Goal: Information Seeking & Learning: Learn about a topic

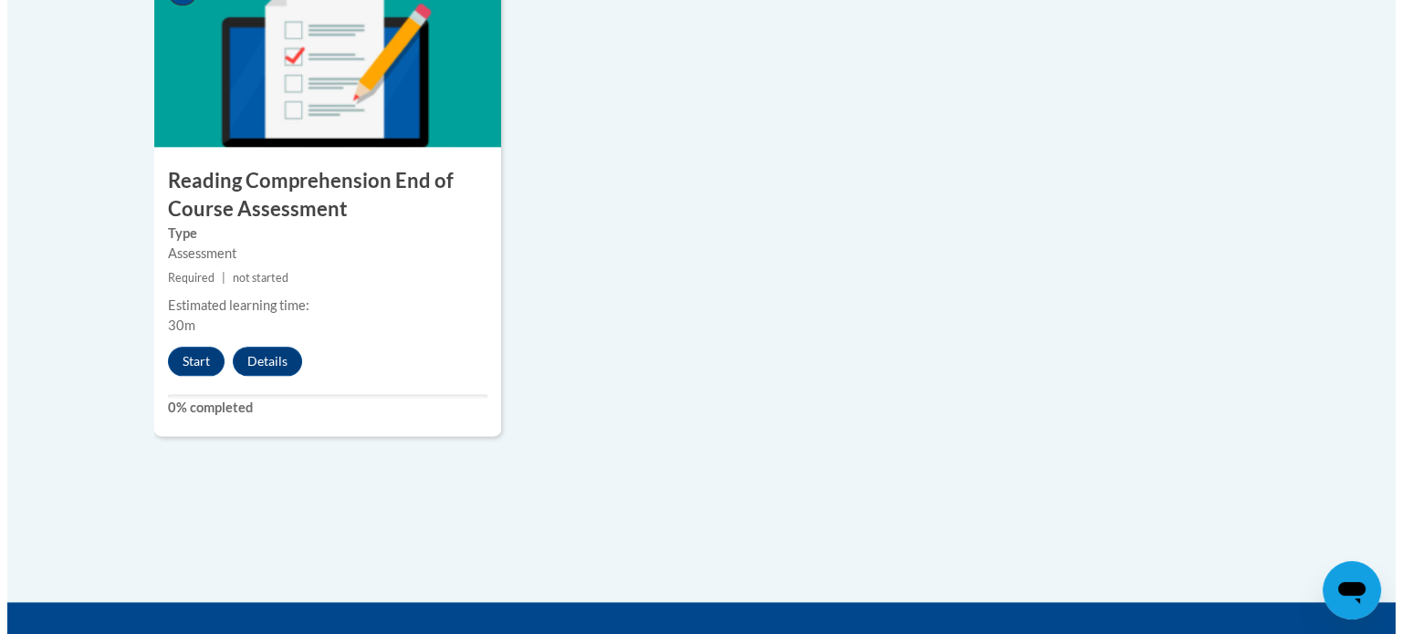
scroll to position [2214, 0]
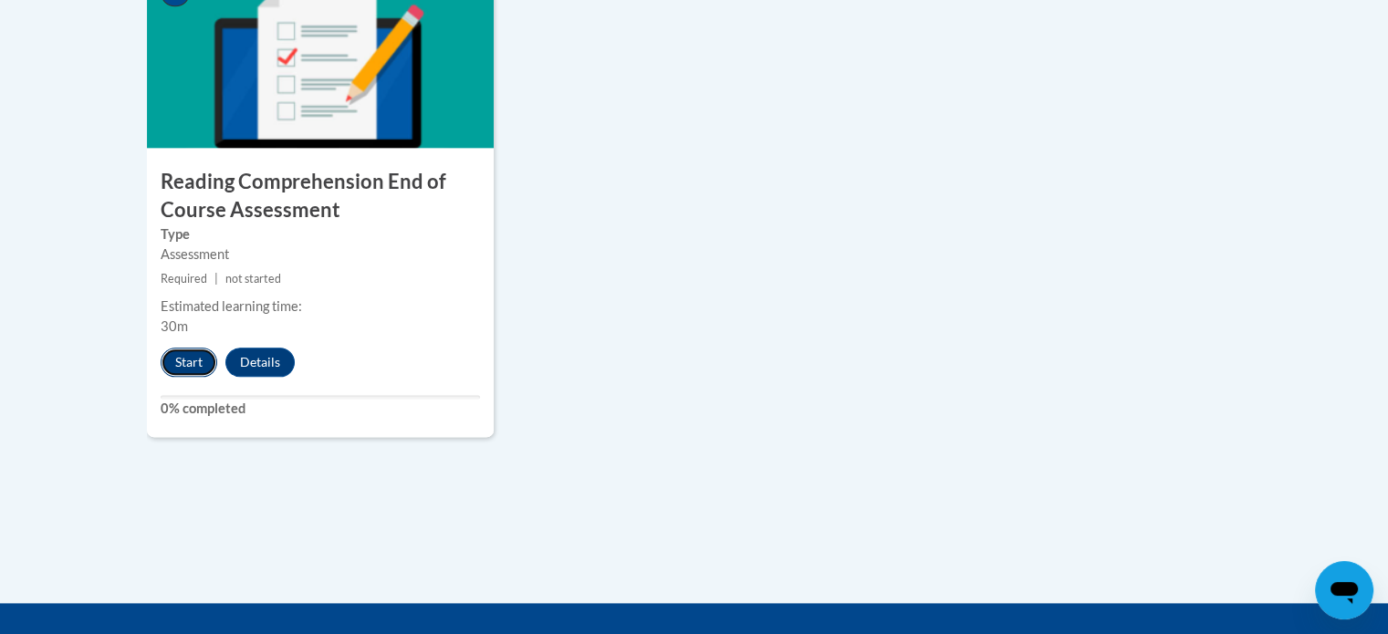
click at [199, 358] on button "Start" at bounding box center [189, 362] width 57 height 29
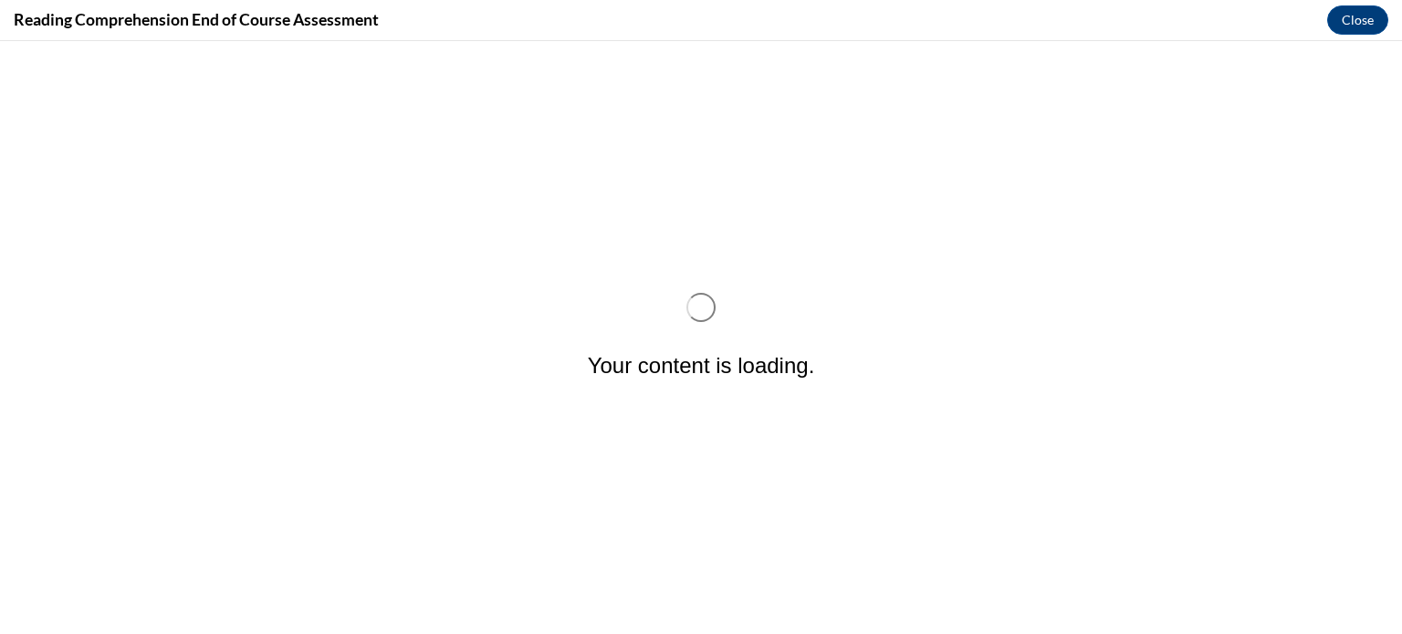
scroll to position [0, 0]
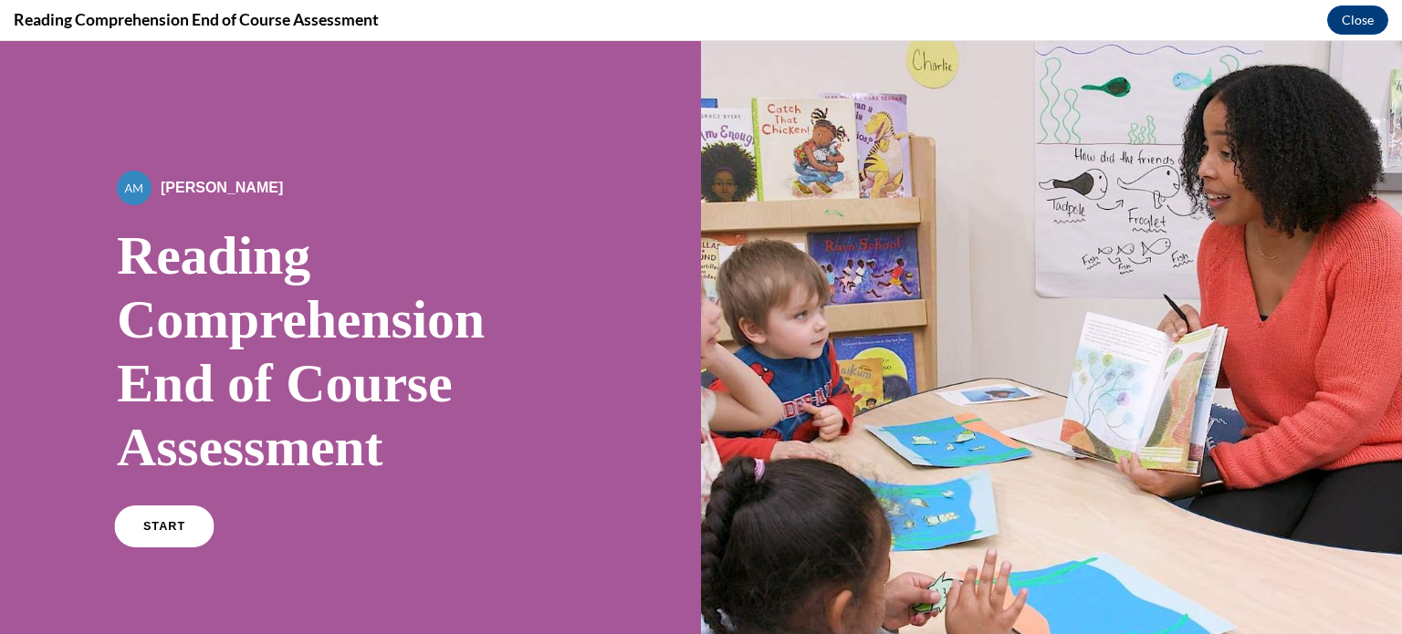
click at [154, 528] on span "START" at bounding box center [164, 527] width 42 height 14
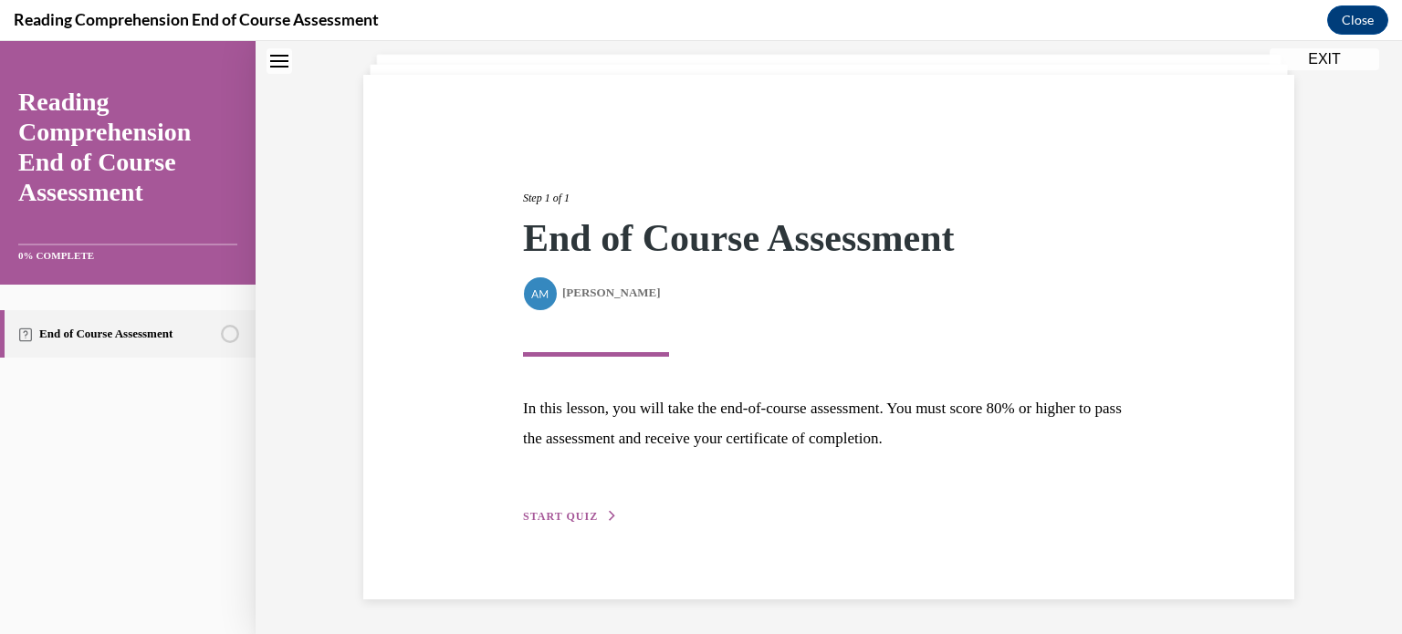
scroll to position [106, 0]
click at [535, 518] on span "START QUIZ" at bounding box center [560, 516] width 75 height 13
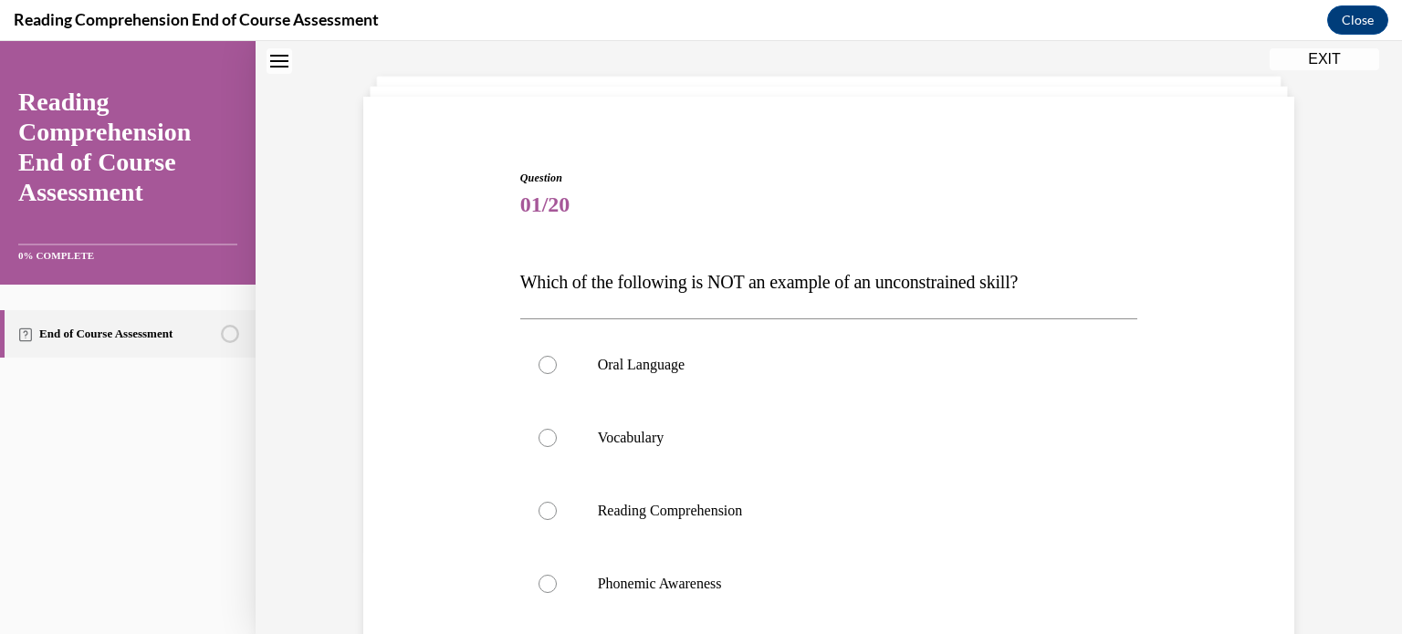
scroll to position [90, 0]
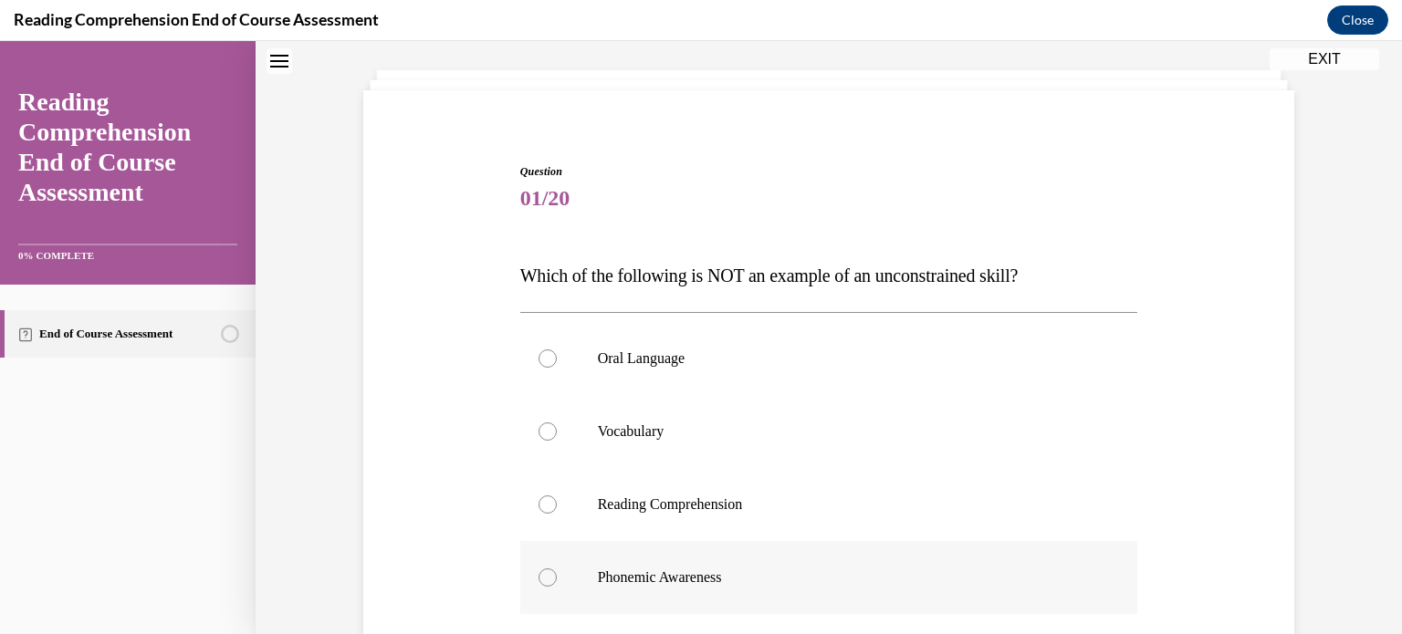
click at [596, 566] on label "Phonemic Awareness" at bounding box center [829, 577] width 618 height 73
click at [557, 569] on input "Phonemic Awareness" at bounding box center [547, 578] width 18 height 18
radio input "true"
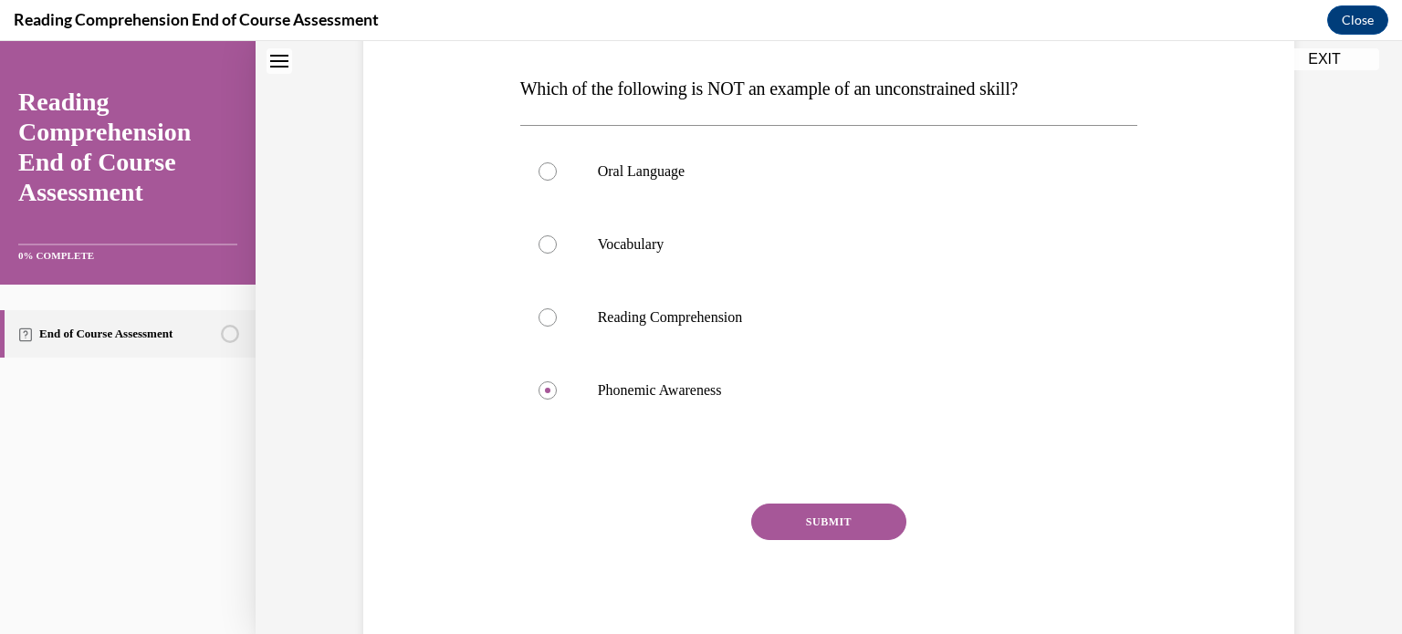
click at [762, 533] on button "SUBMIT" at bounding box center [828, 522] width 155 height 37
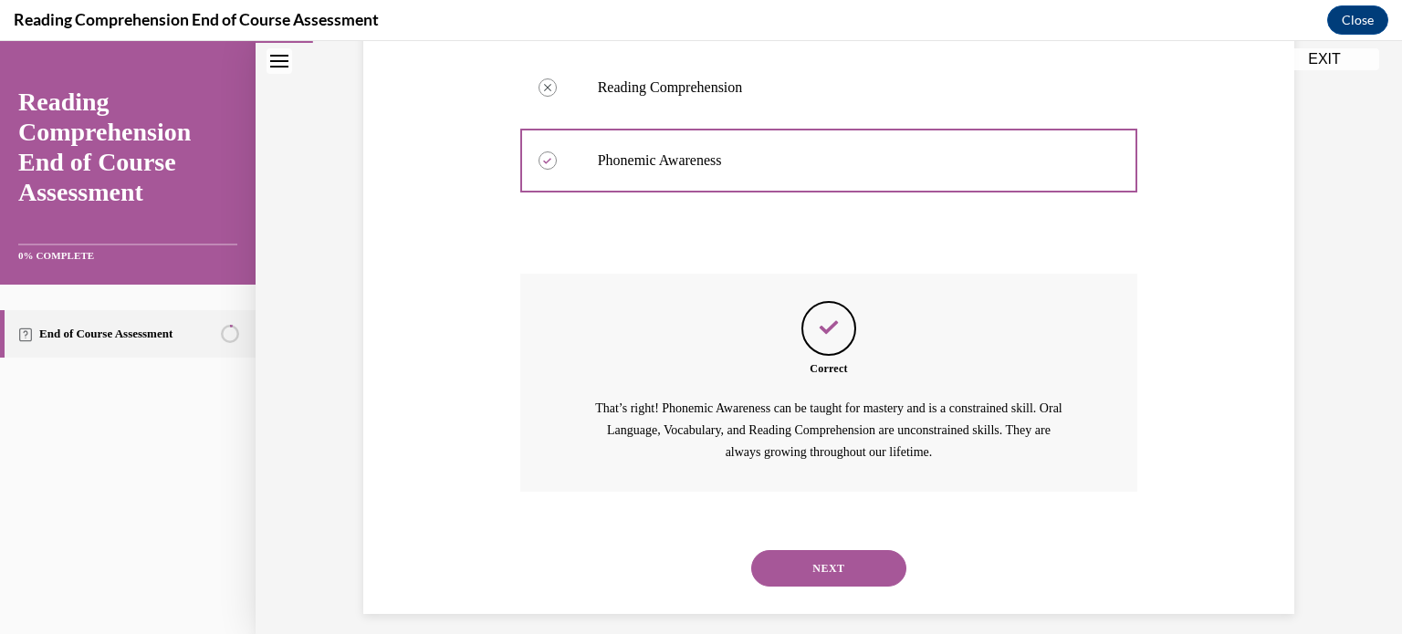
scroll to position [508, 0]
click at [769, 569] on button "NEXT" at bounding box center [828, 567] width 155 height 37
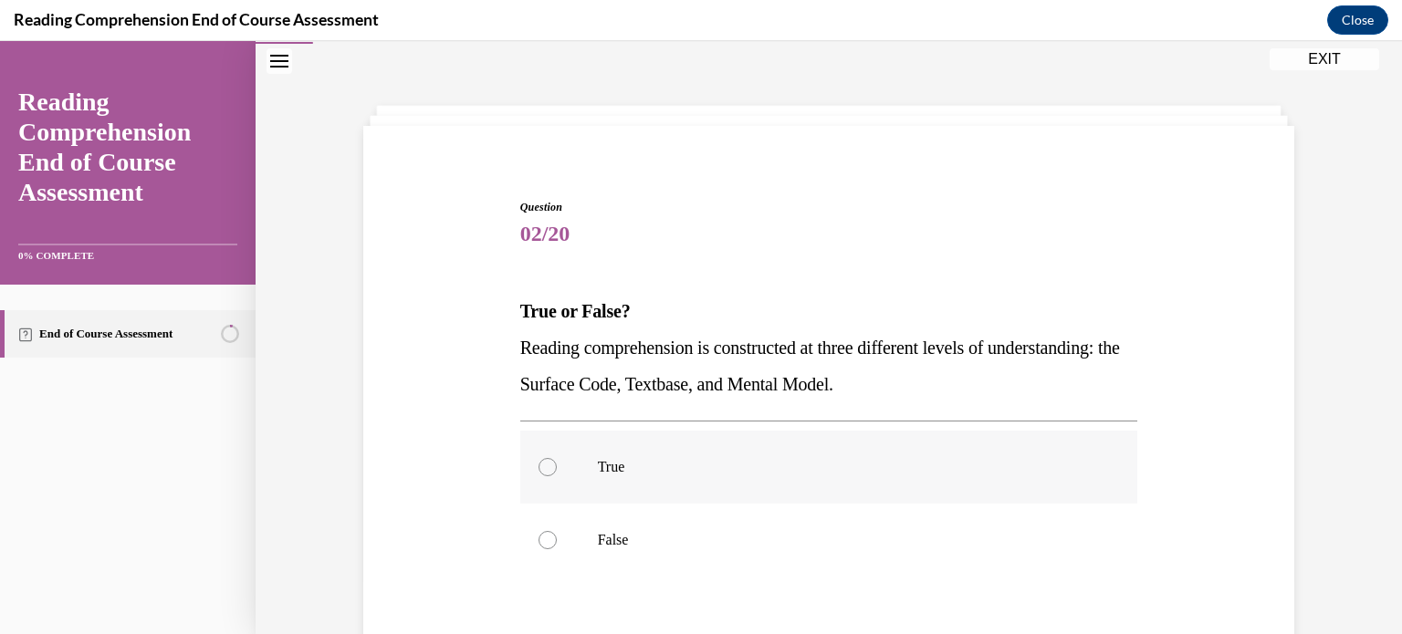
click at [708, 484] on label "True" at bounding box center [829, 467] width 618 height 73
click at [557, 476] on input "True" at bounding box center [547, 467] width 18 height 18
radio input "true"
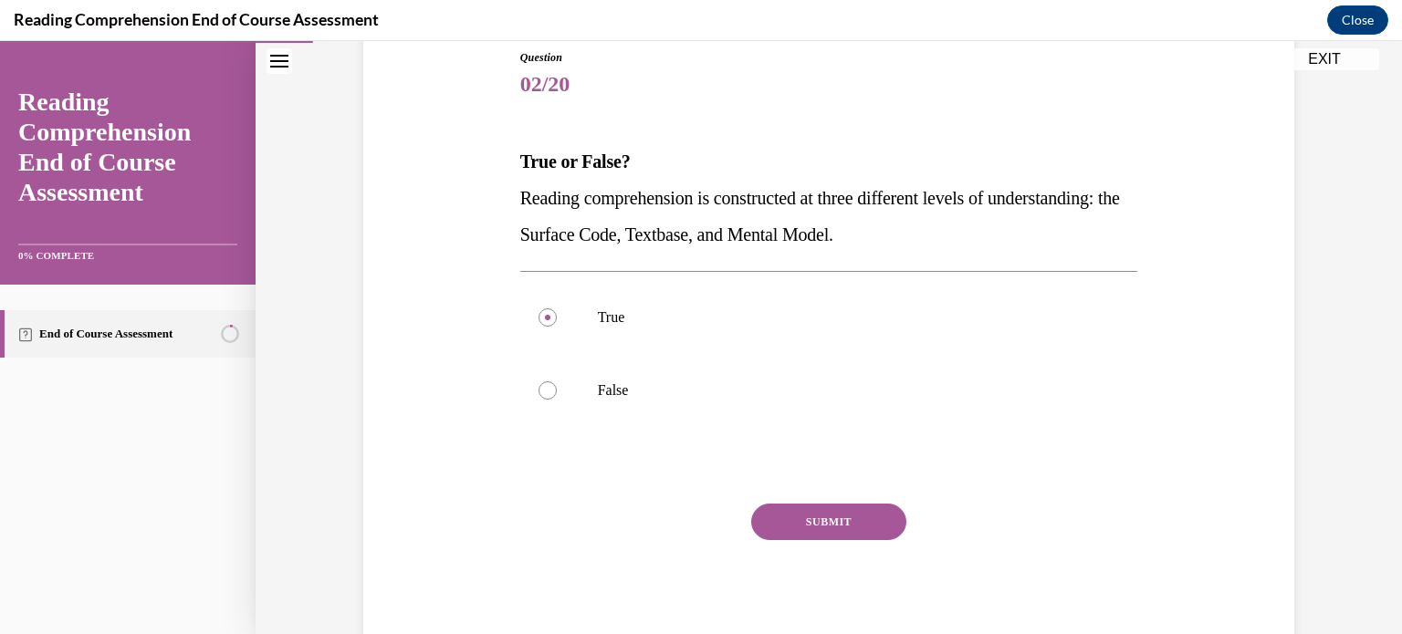
click at [761, 517] on button "SUBMIT" at bounding box center [828, 522] width 155 height 37
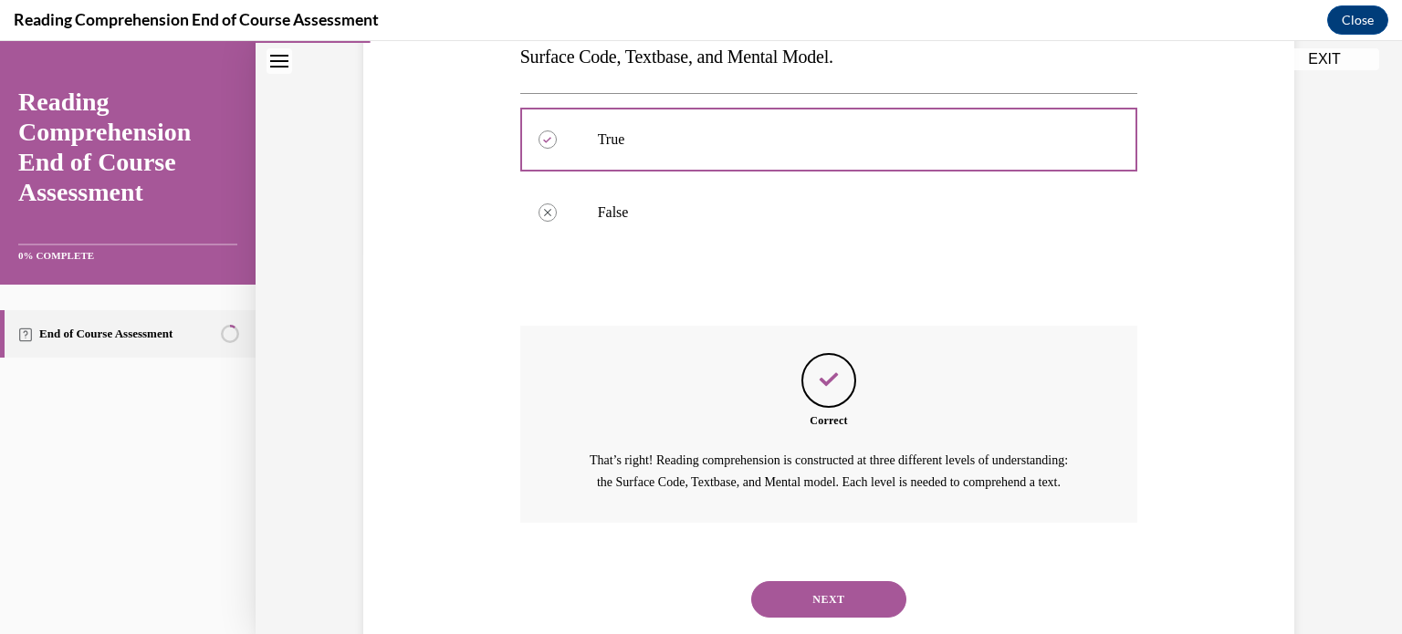
scroll to position [408, 0]
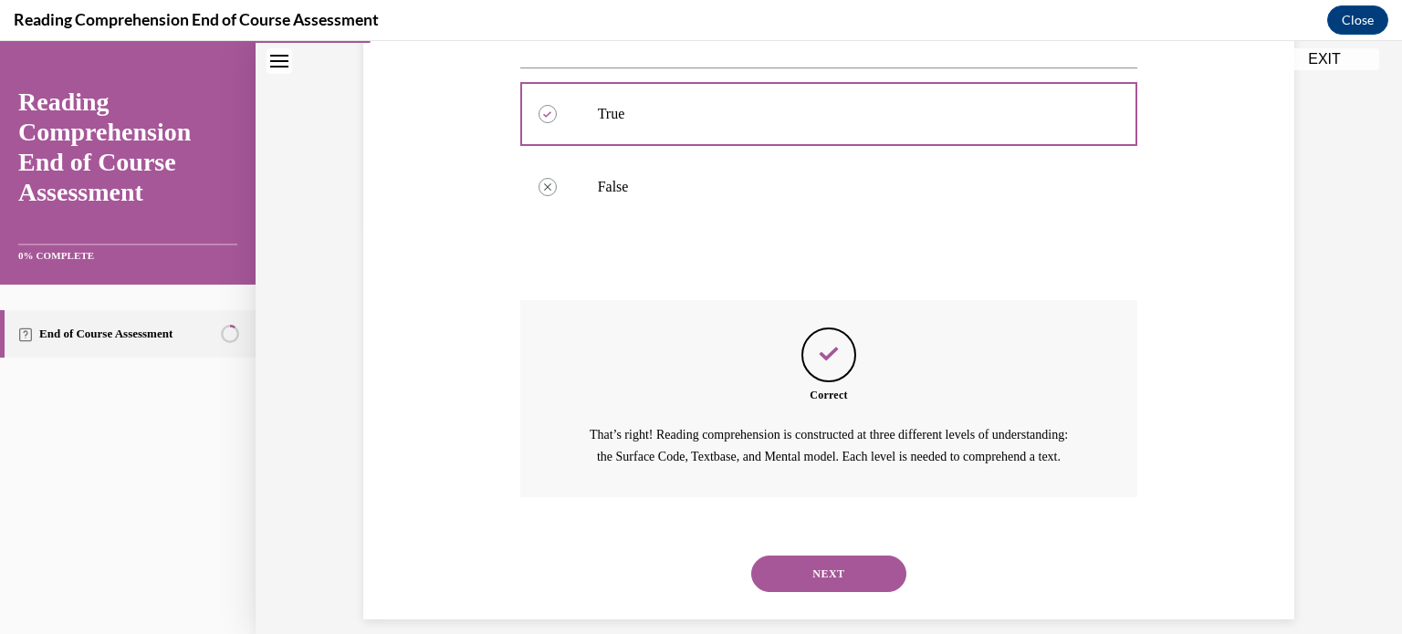
click at [800, 587] on button "NEXT" at bounding box center [828, 574] width 155 height 37
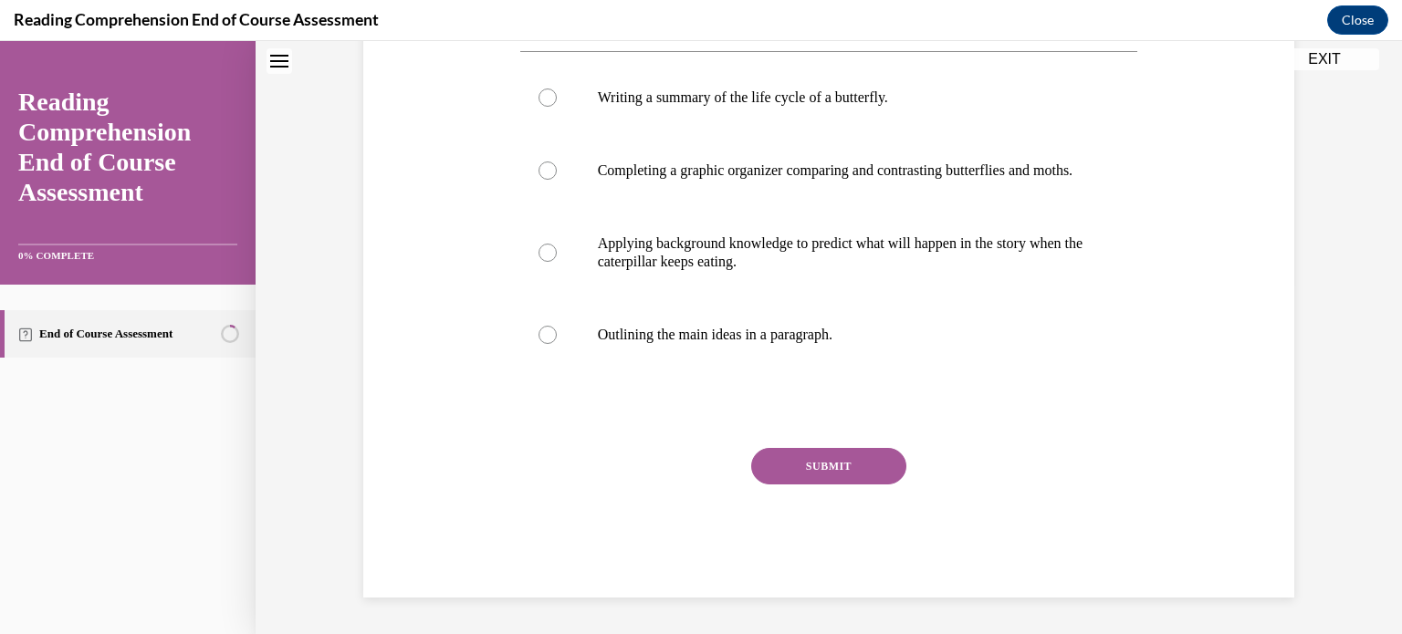
scroll to position [55, 0]
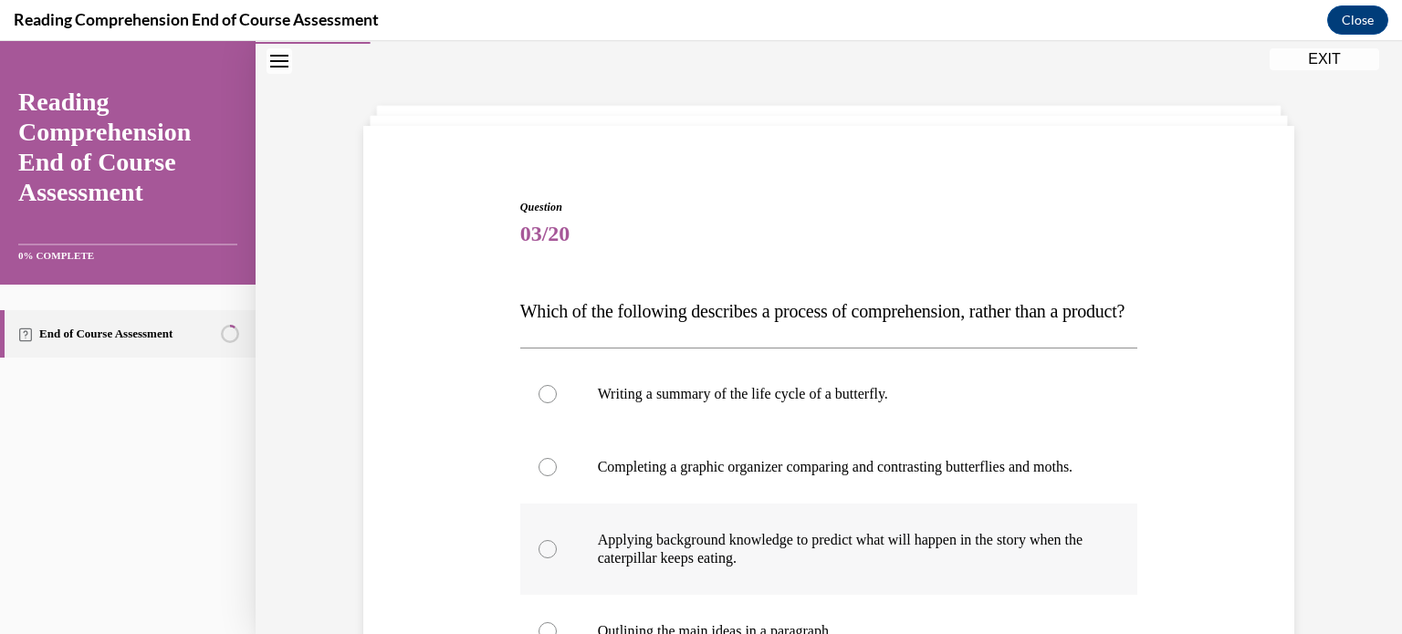
click at [781, 568] on p "Applying background knowledge to predict what will happen in the story when the…" at bounding box center [845, 549] width 495 height 37
click at [557, 559] on input "Applying background knowledge to predict what will happen in the story when the…" at bounding box center [547, 549] width 18 height 18
radio input "true"
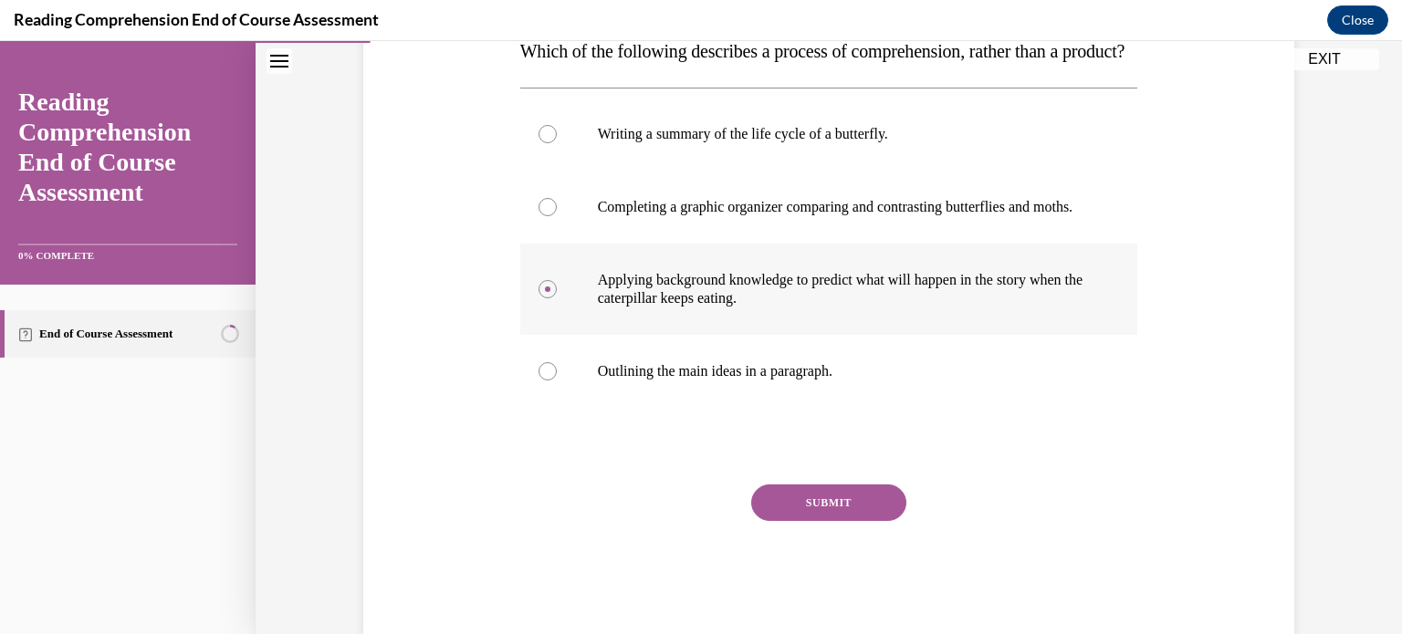
scroll to position [316, 0]
click at [799, 520] on button "SUBMIT" at bounding box center [828, 502] width 155 height 37
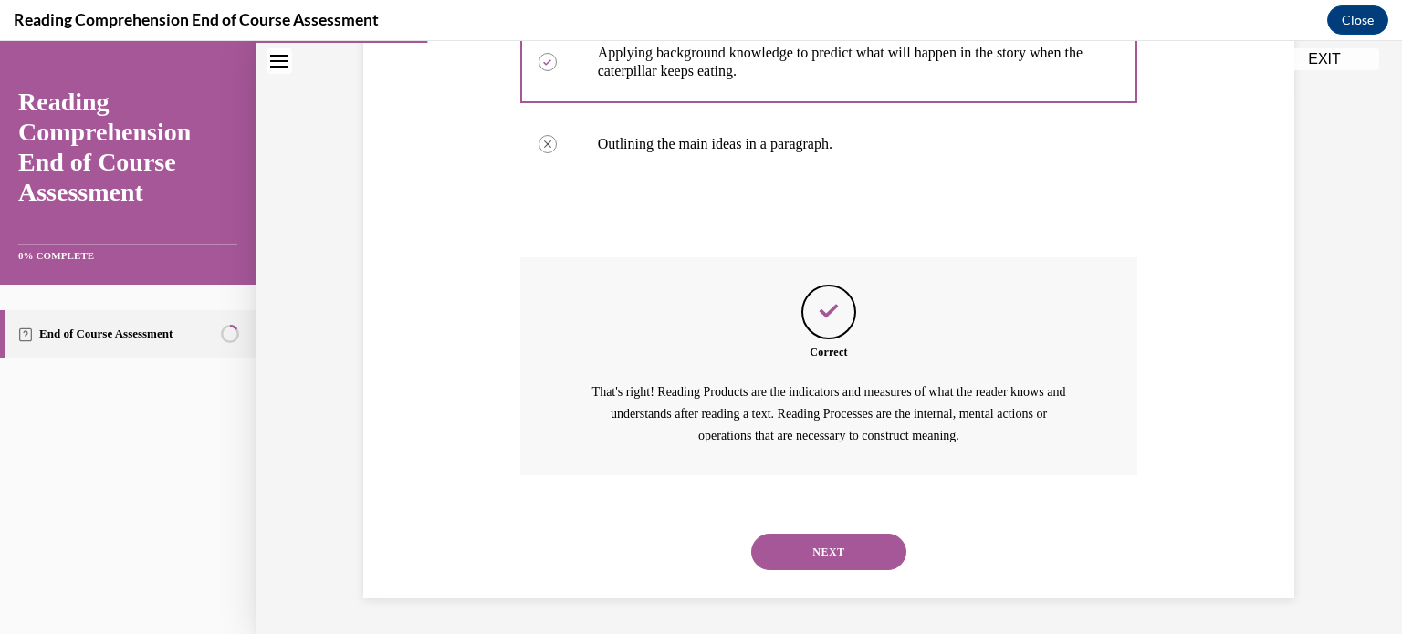
click at [802, 560] on button "NEXT" at bounding box center [828, 552] width 155 height 37
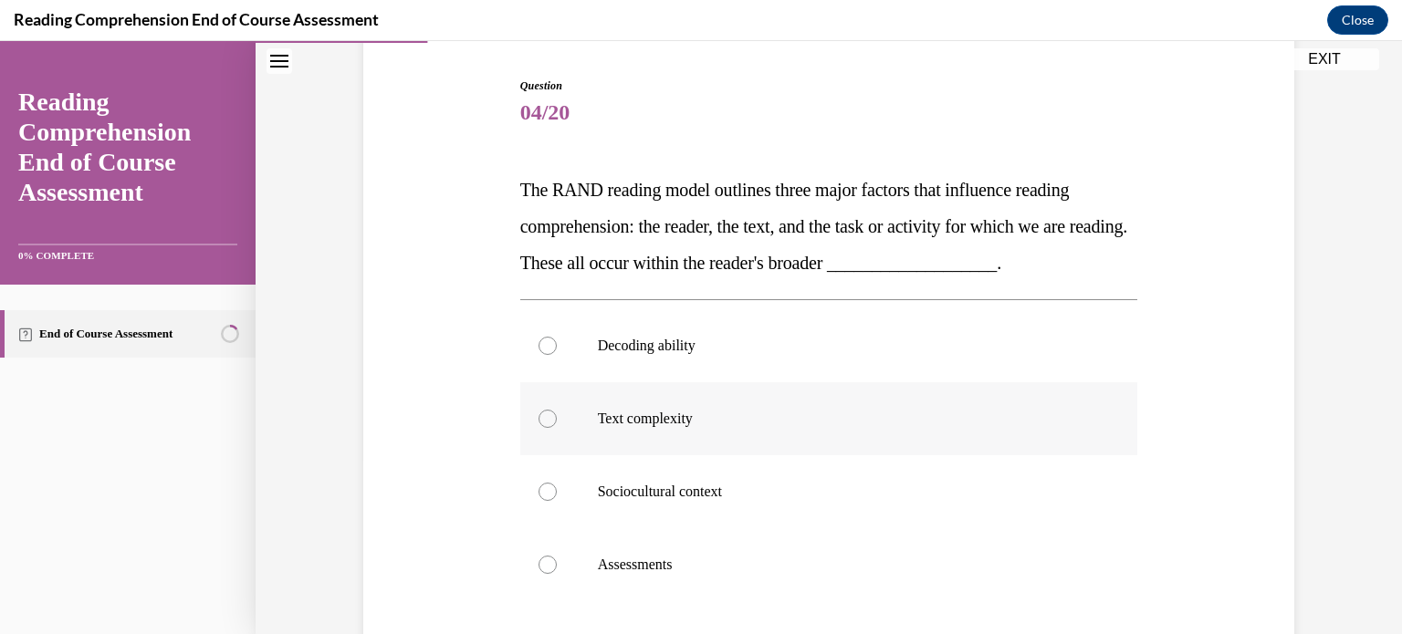
scroll to position [175, 0]
click at [814, 441] on label "Text complexity" at bounding box center [829, 419] width 618 height 73
click at [557, 429] on input "Text complexity" at bounding box center [547, 420] width 18 height 18
radio input "true"
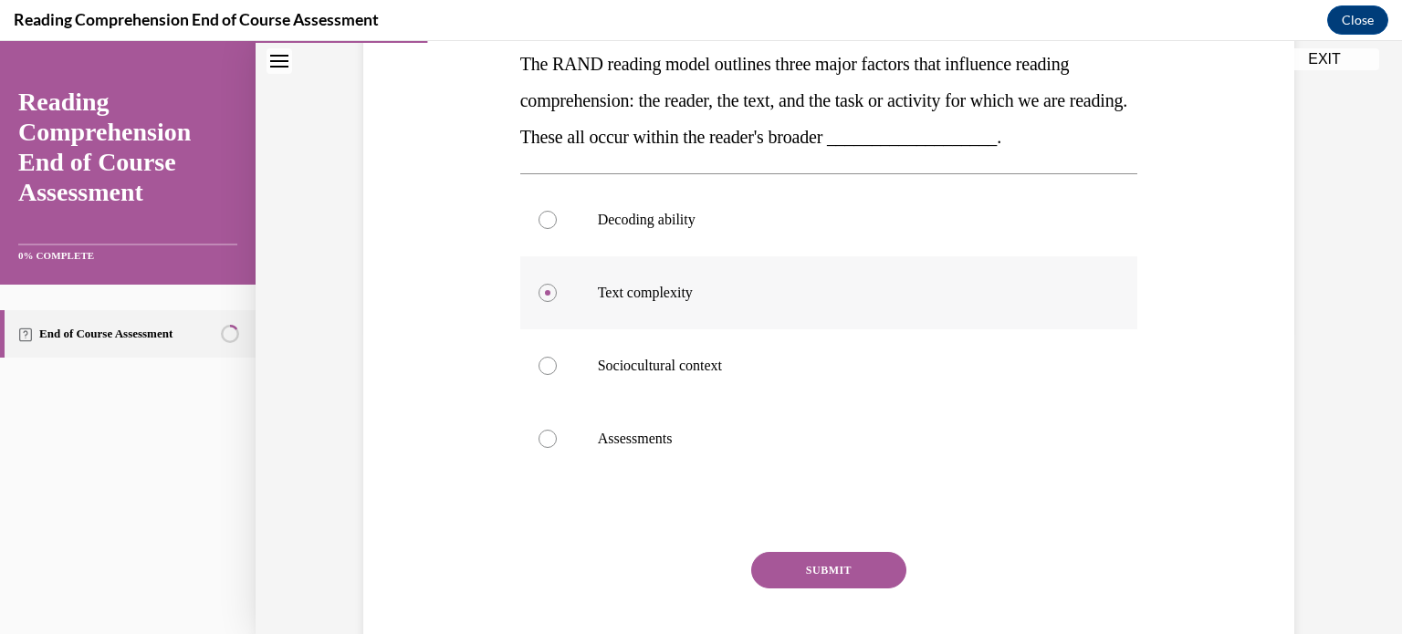
scroll to position [314, 0]
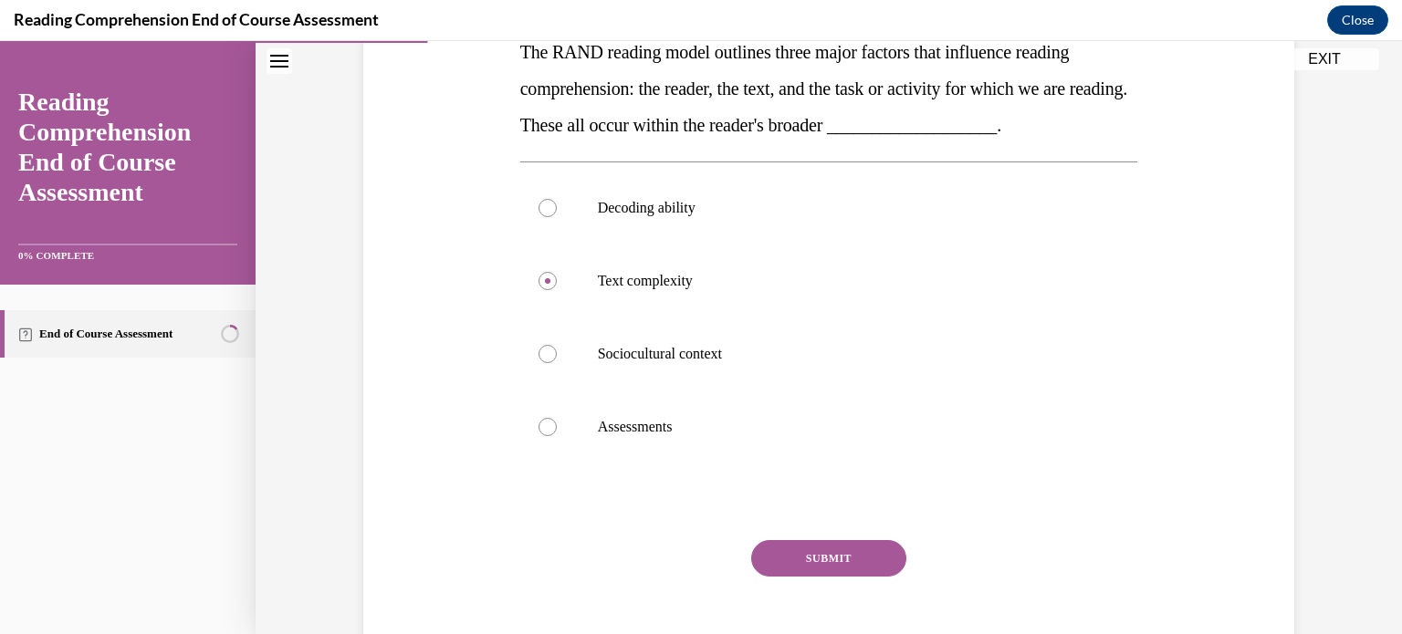
click at [820, 552] on button "SUBMIT" at bounding box center [828, 558] width 155 height 37
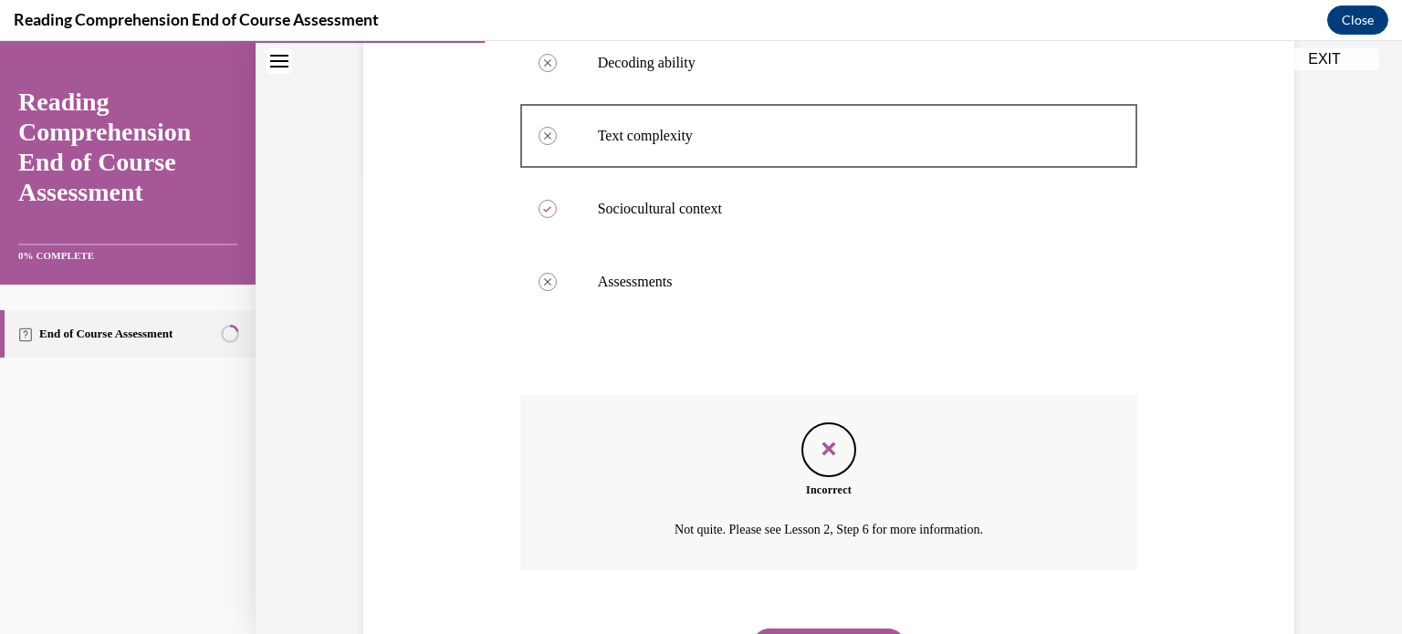
scroll to position [553, 0]
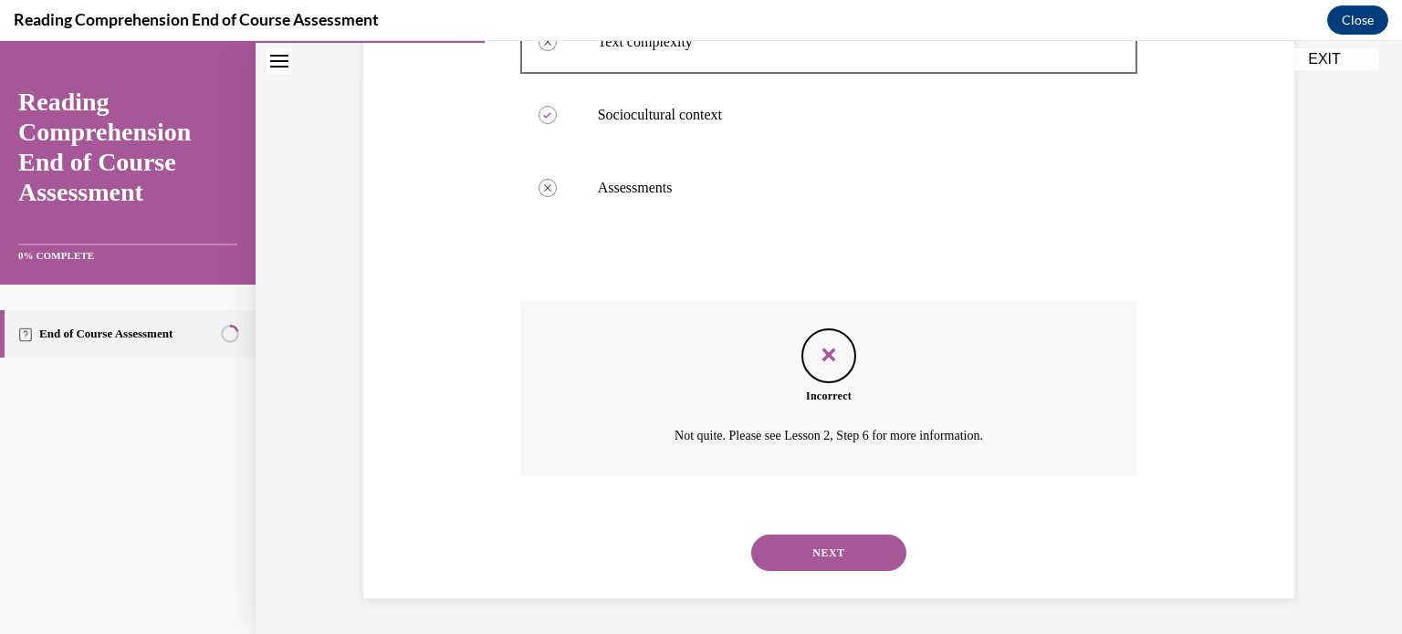
click at [852, 547] on button "NEXT" at bounding box center [828, 553] width 155 height 37
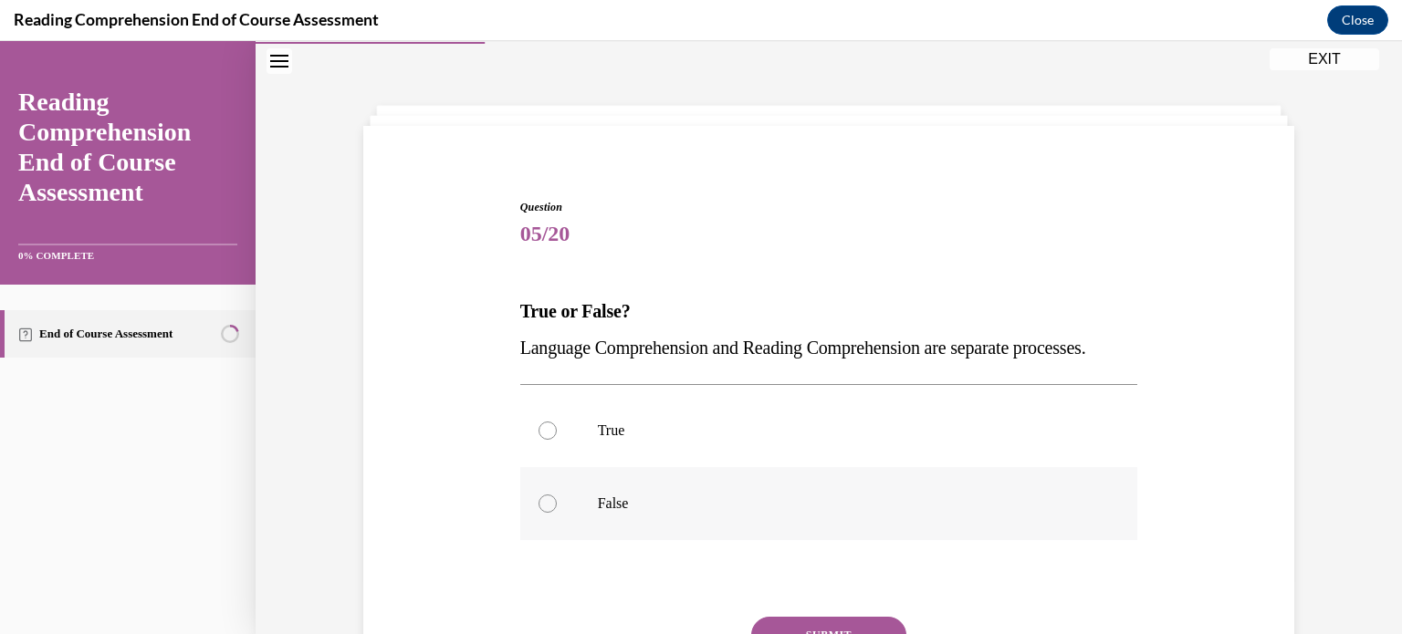
drag, startPoint x: 852, startPoint y: 548, endPoint x: 809, endPoint y: 543, distance: 44.0
click at [809, 513] on p "False" at bounding box center [845, 504] width 495 height 18
click at [557, 513] on input "False" at bounding box center [547, 504] width 18 height 18
radio input "true"
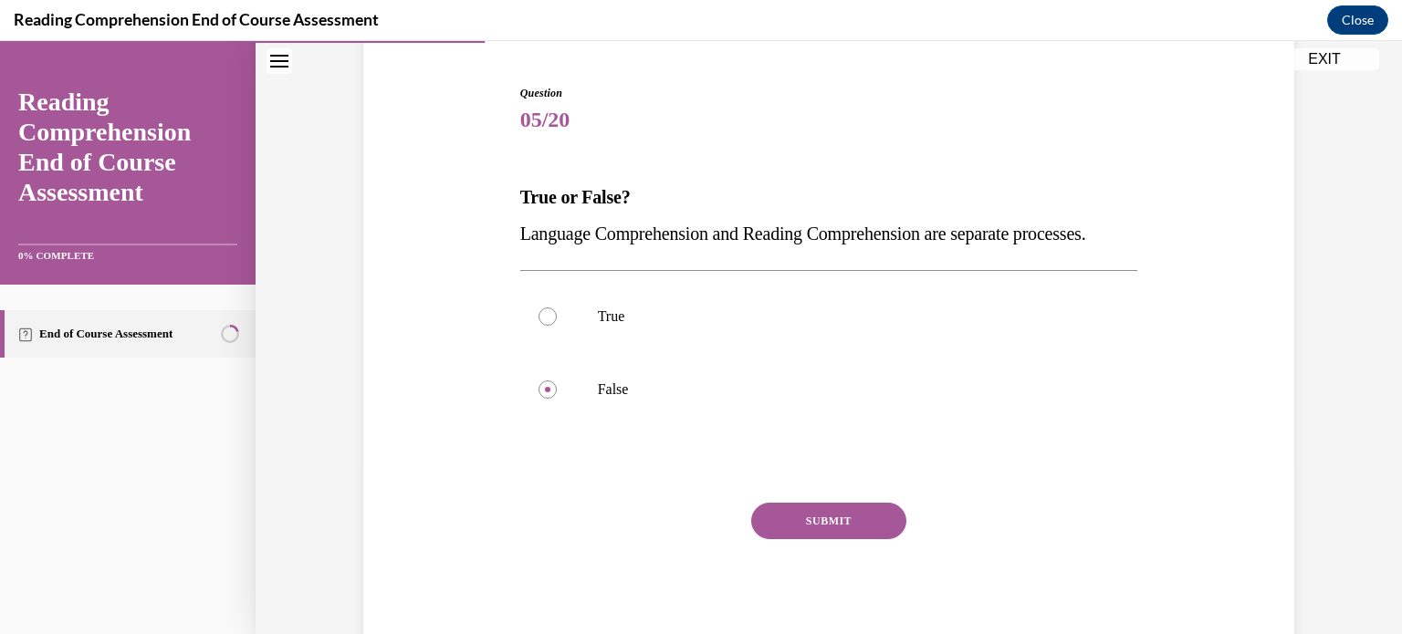
click at [812, 539] on button "SUBMIT" at bounding box center [828, 521] width 155 height 37
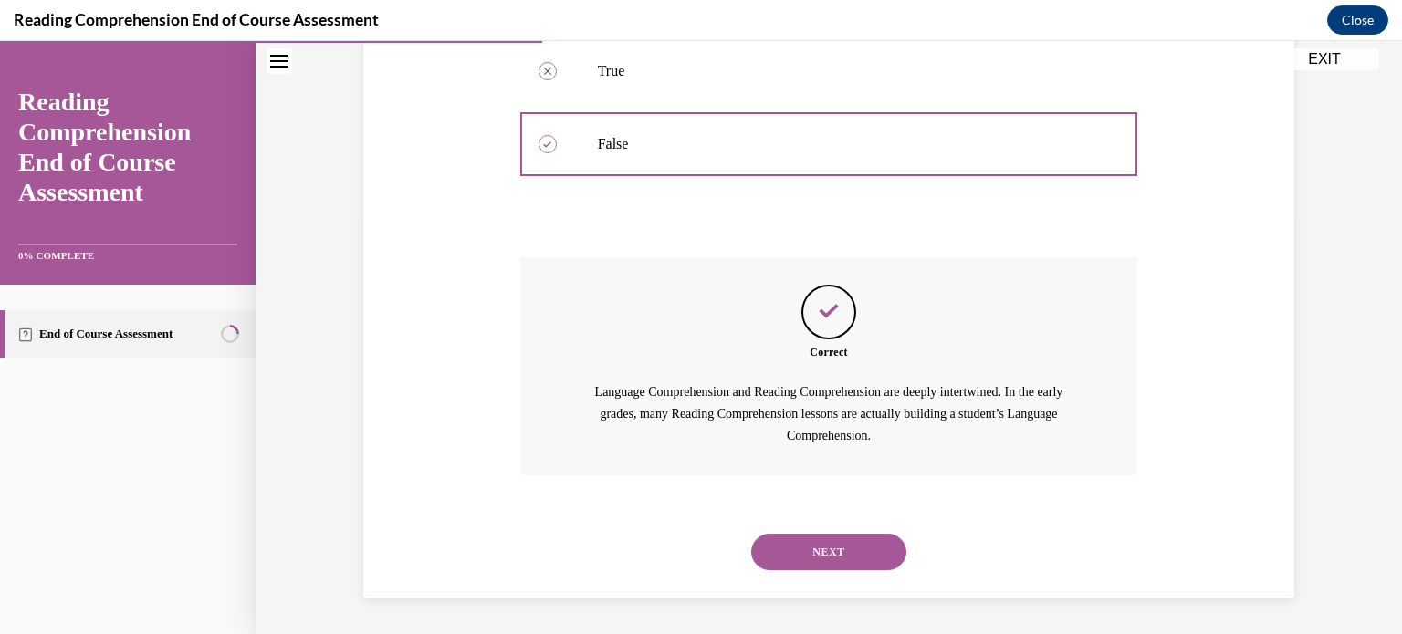
click at [834, 549] on button "NEXT" at bounding box center [828, 552] width 155 height 37
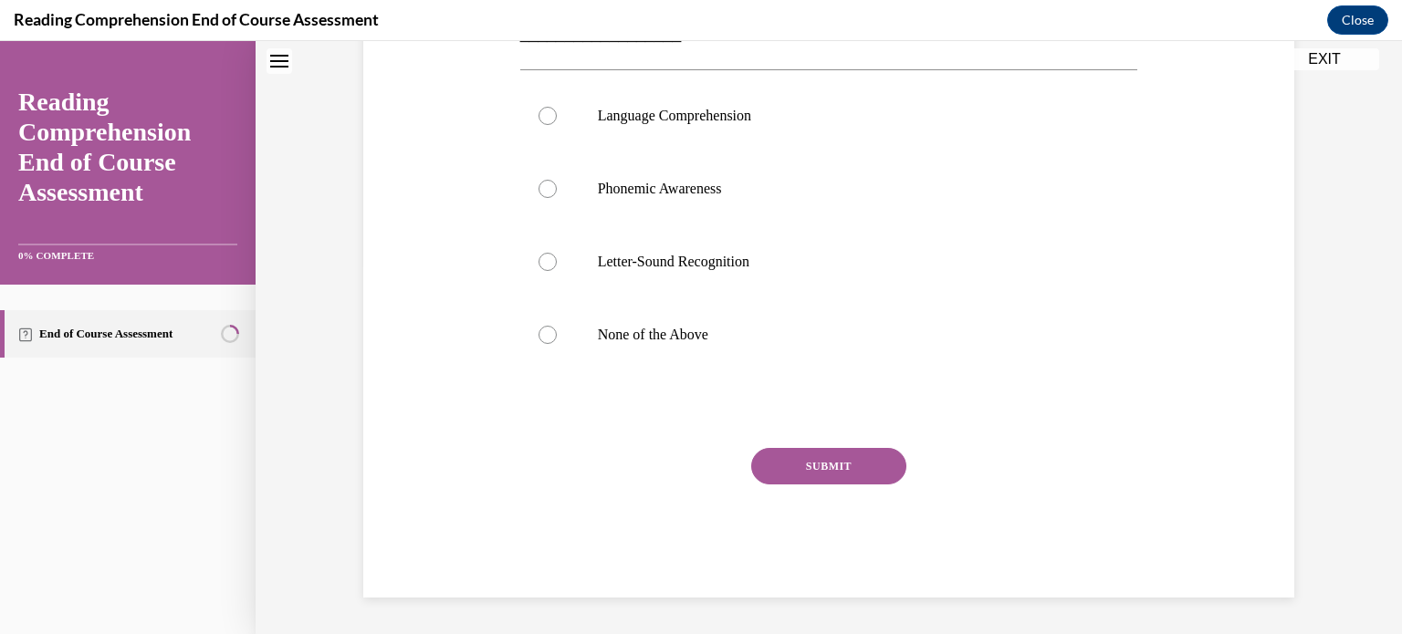
scroll to position [55, 0]
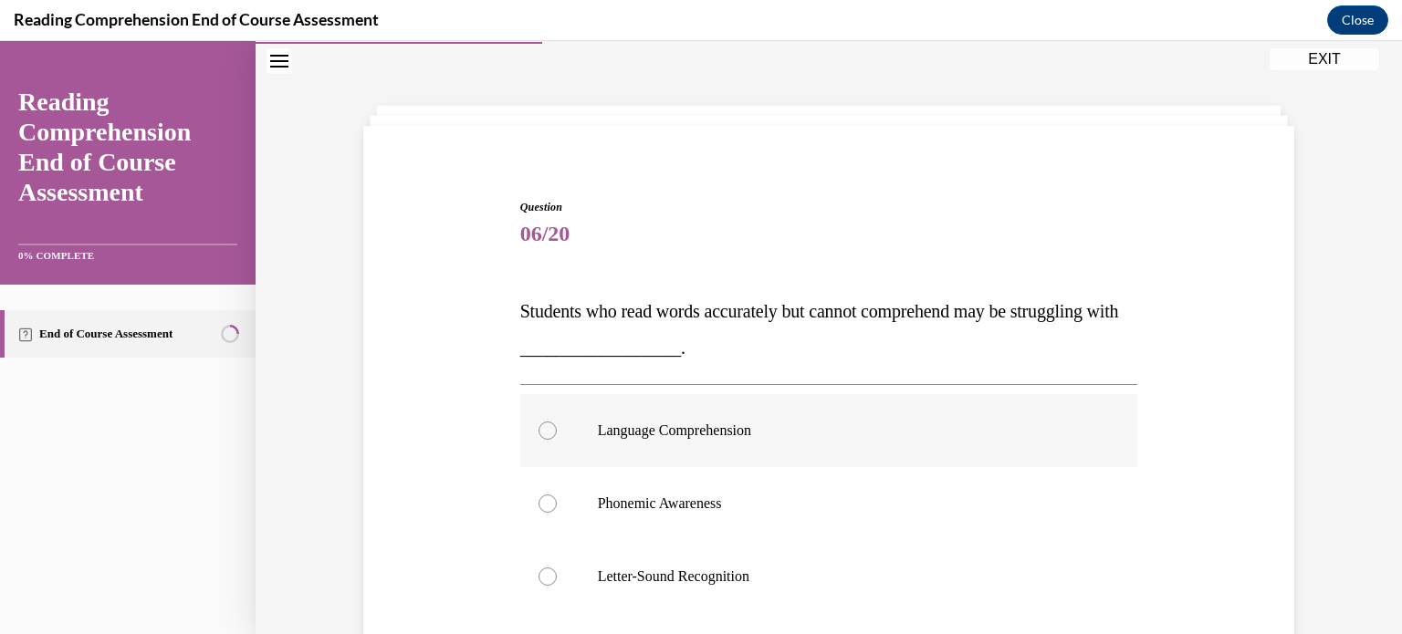
click at [812, 444] on label "Language Comprehension" at bounding box center [829, 430] width 618 height 73
click at [557, 440] on input "Language Comprehension" at bounding box center [547, 431] width 18 height 18
radio input "true"
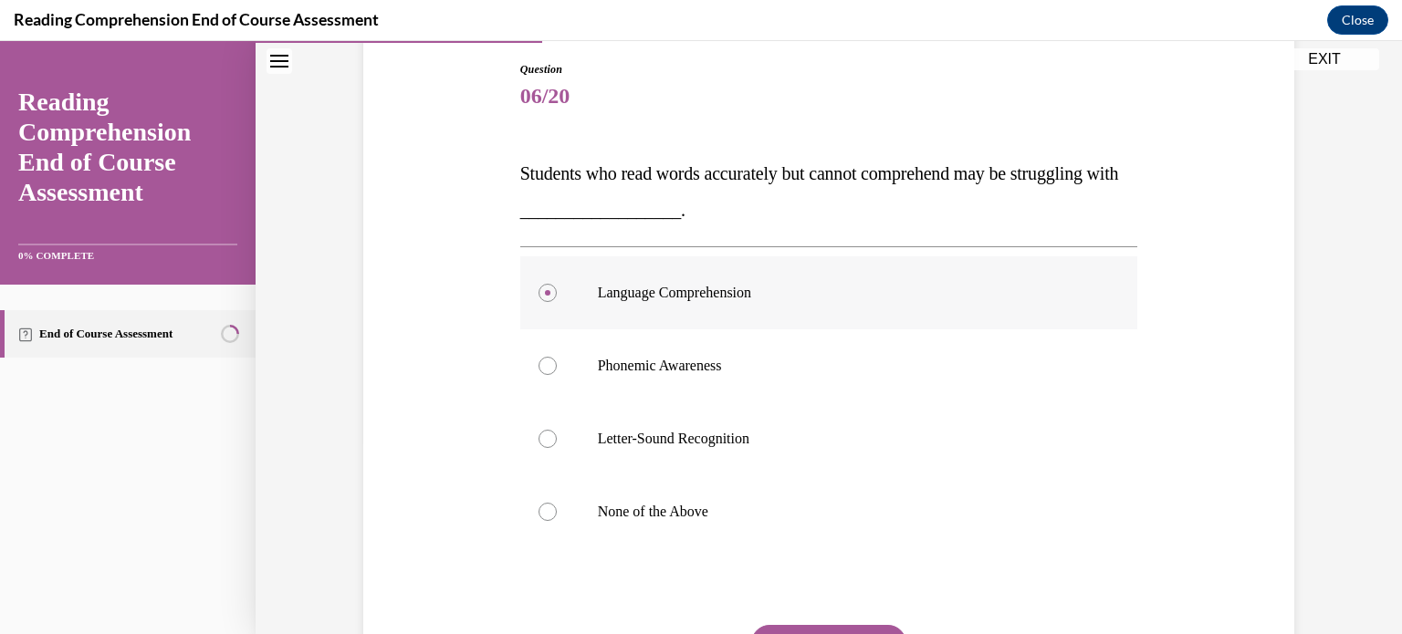
scroll to position [252, 0]
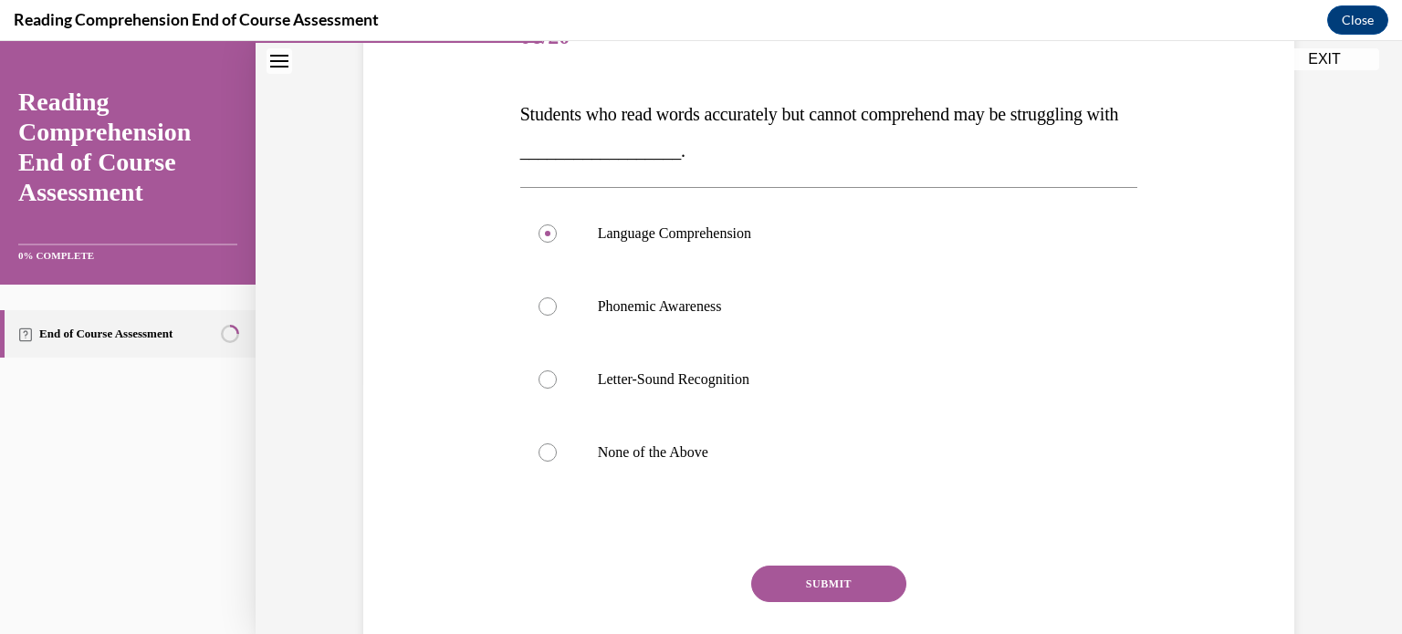
click at [810, 580] on button "SUBMIT" at bounding box center [828, 584] width 155 height 37
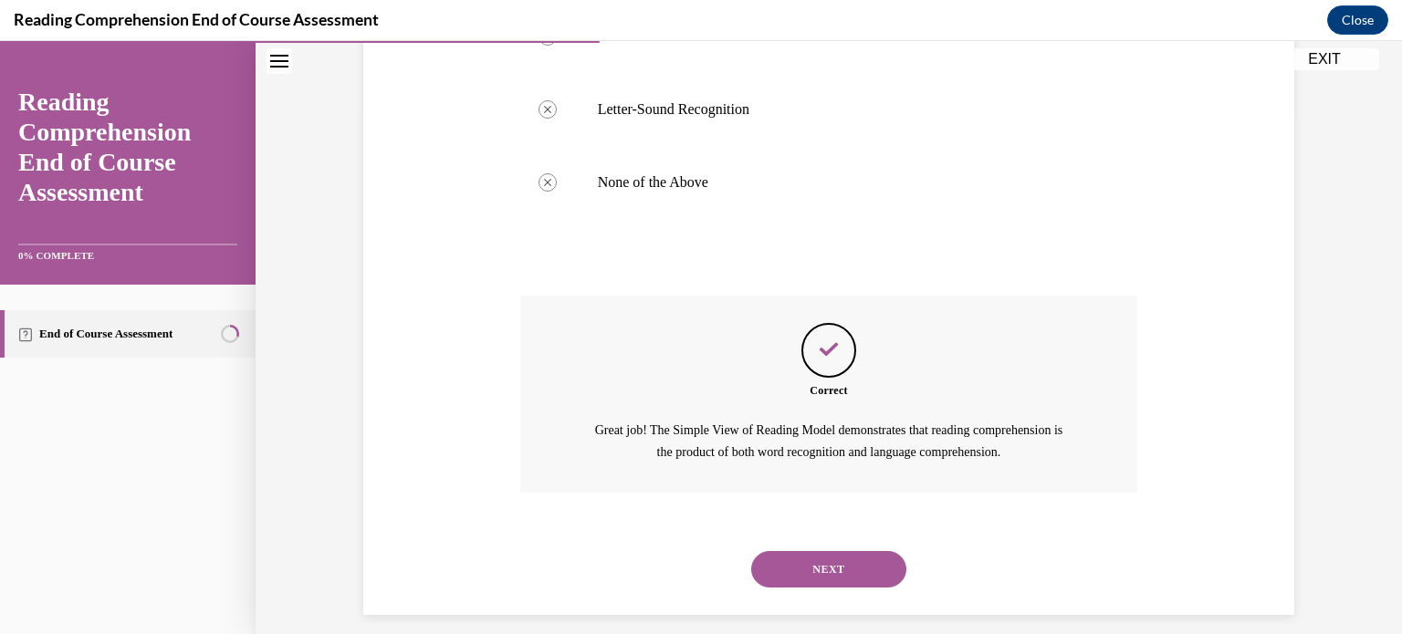
click at [806, 564] on button "NEXT" at bounding box center [828, 569] width 155 height 37
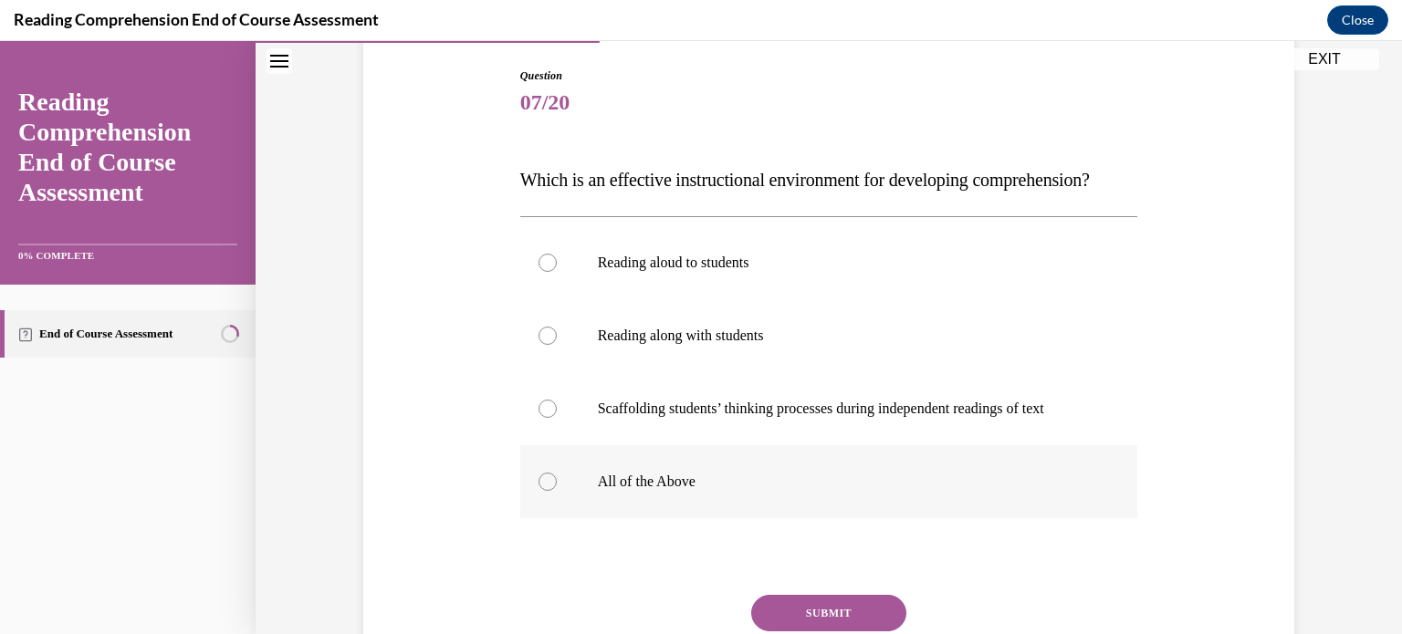
click at [832, 491] on p "All of the Above" at bounding box center [845, 482] width 495 height 18
click at [557, 491] on input "All of the Above" at bounding box center [547, 482] width 18 height 18
radio input "true"
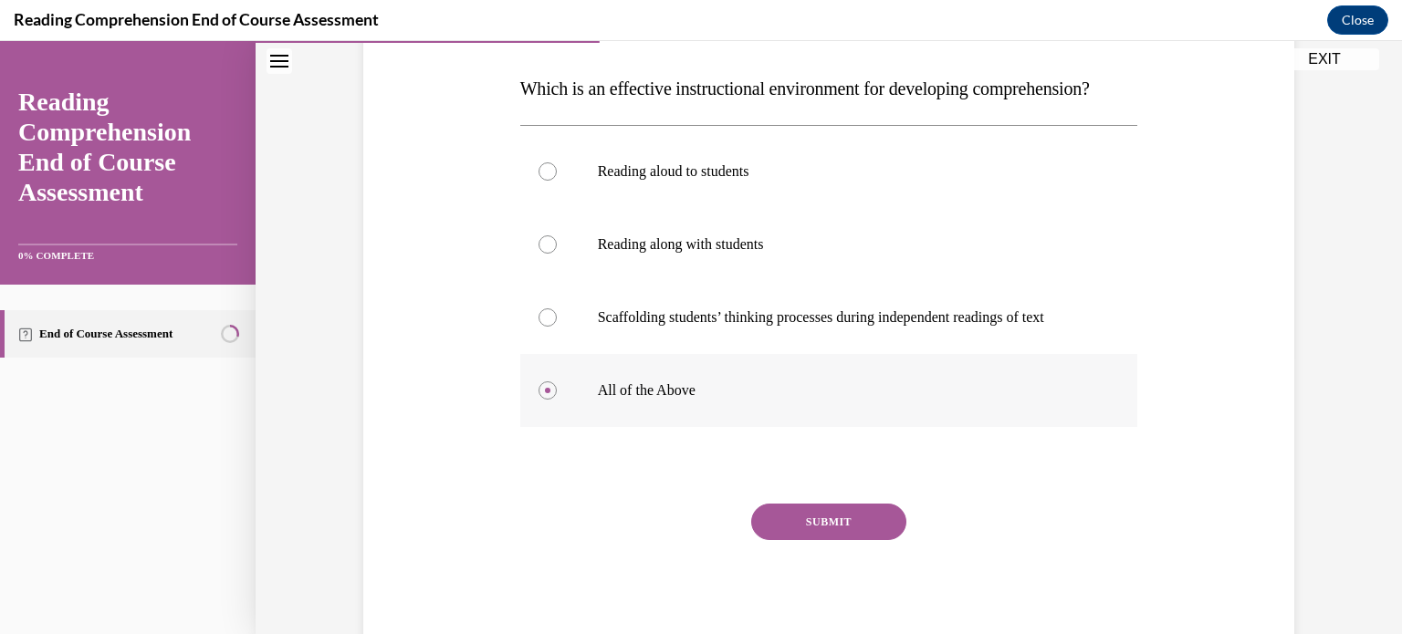
scroll to position [285, 0]
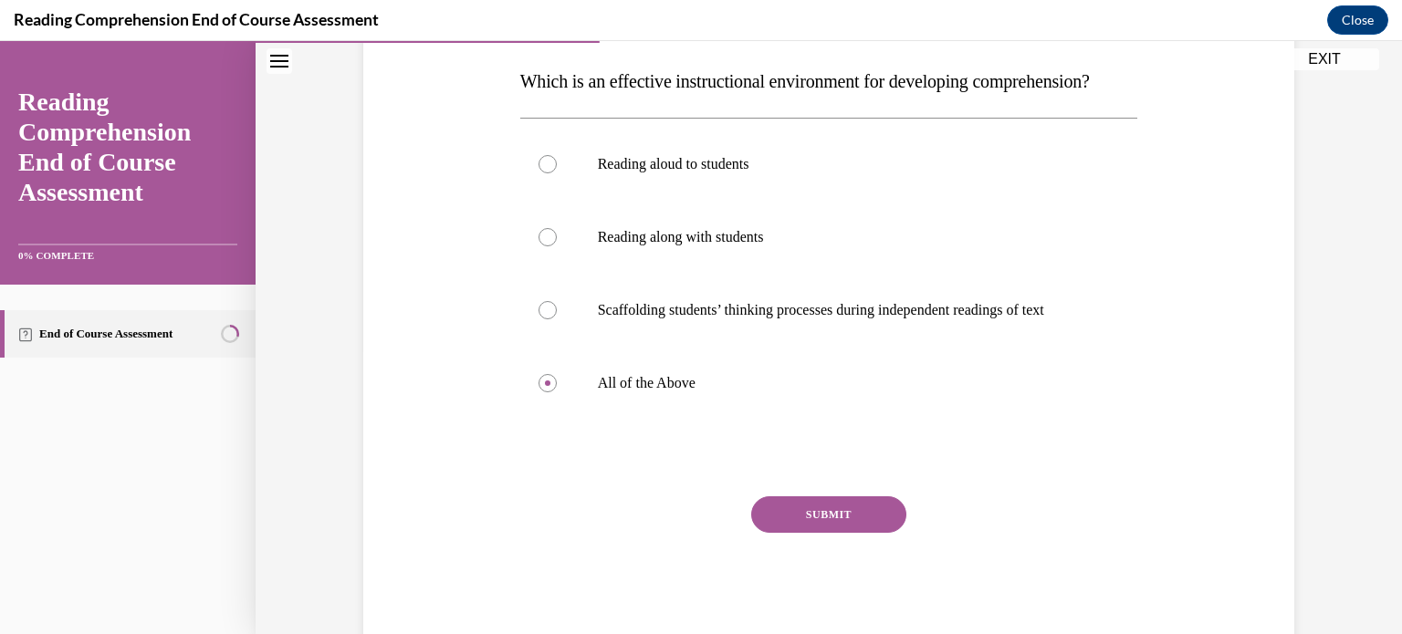
click at [829, 533] on button "SUBMIT" at bounding box center [828, 515] width 155 height 37
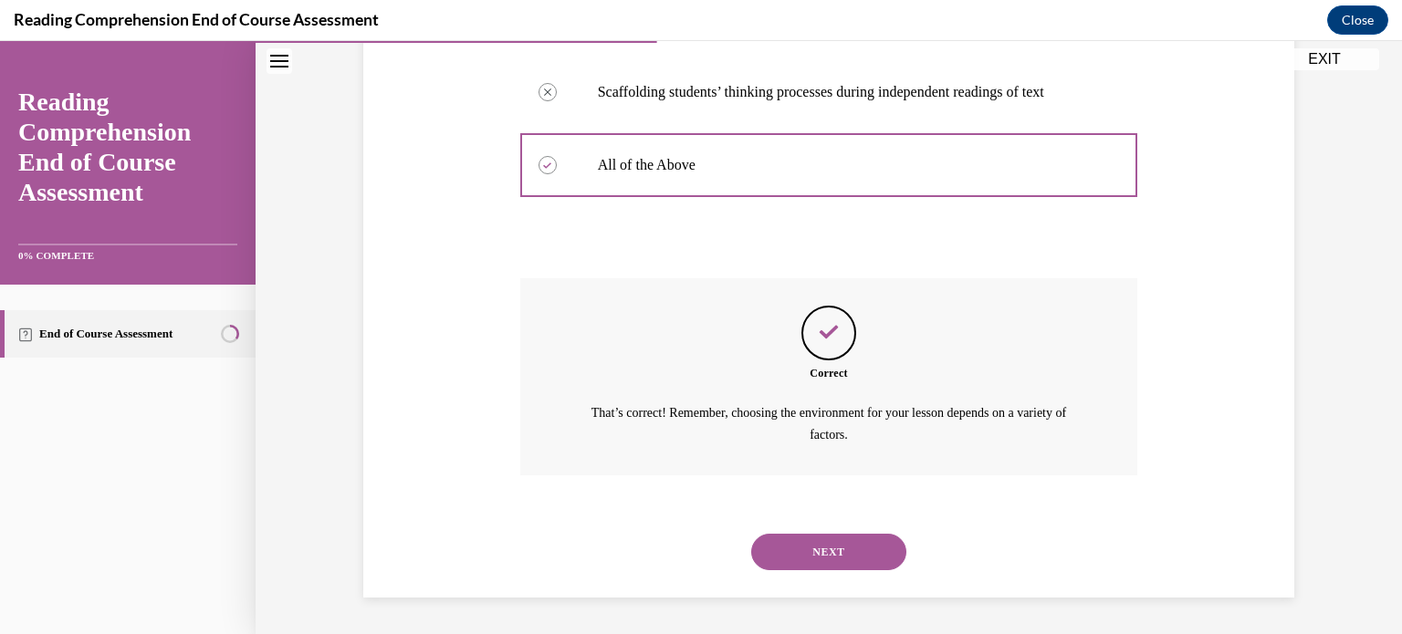
click at [821, 556] on button "NEXT" at bounding box center [828, 552] width 155 height 37
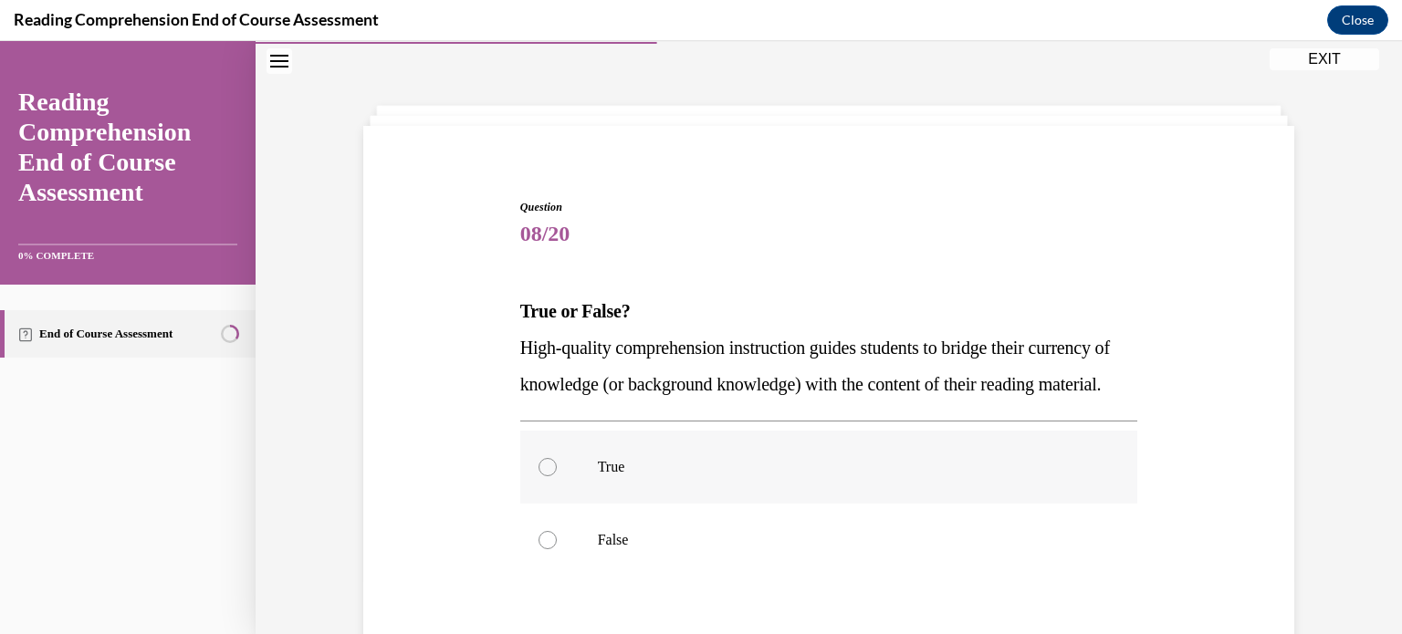
click at [805, 476] on p "True" at bounding box center [845, 467] width 495 height 18
click at [557, 476] on input "True" at bounding box center [547, 467] width 18 height 18
radio input "true"
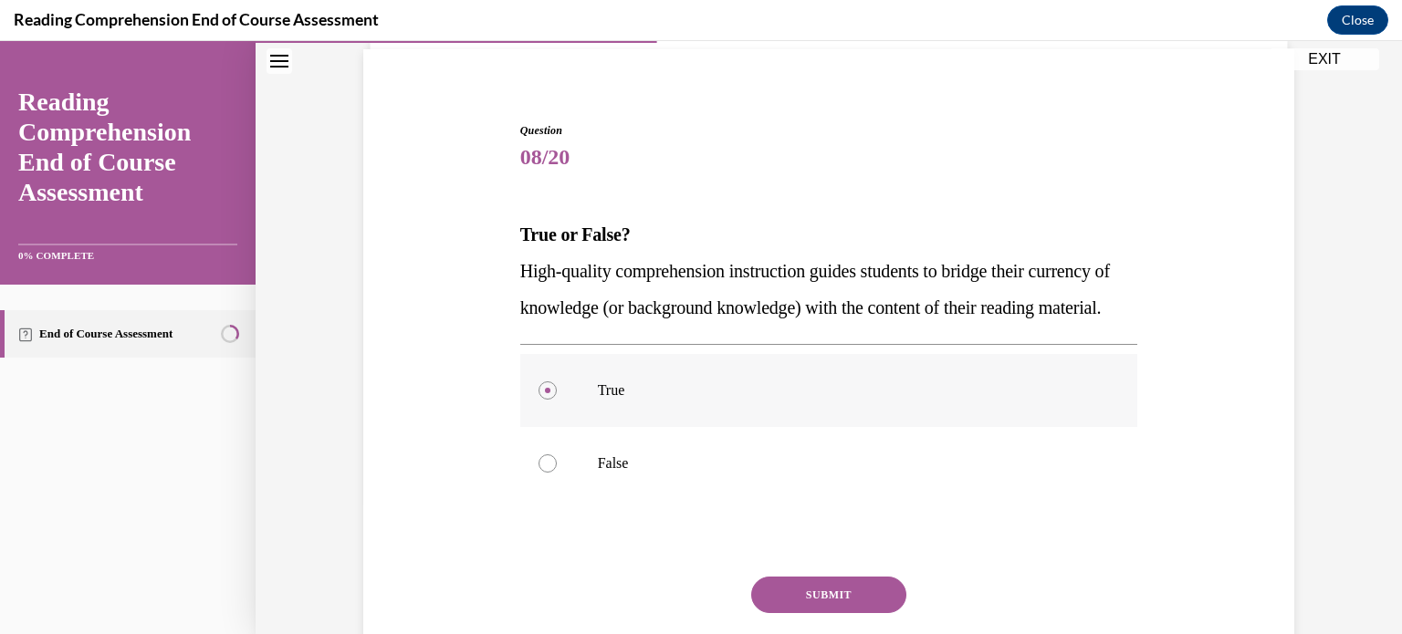
scroll to position [144, 0]
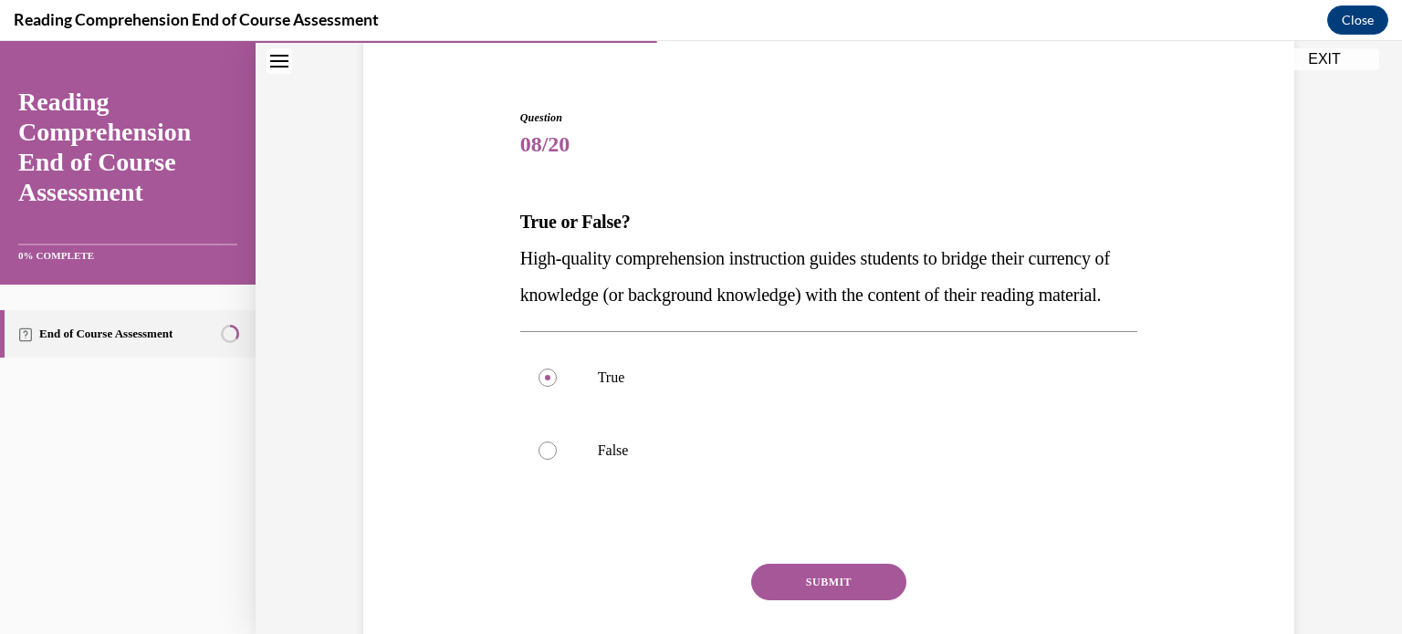
click at [818, 601] on button "SUBMIT" at bounding box center [828, 582] width 155 height 37
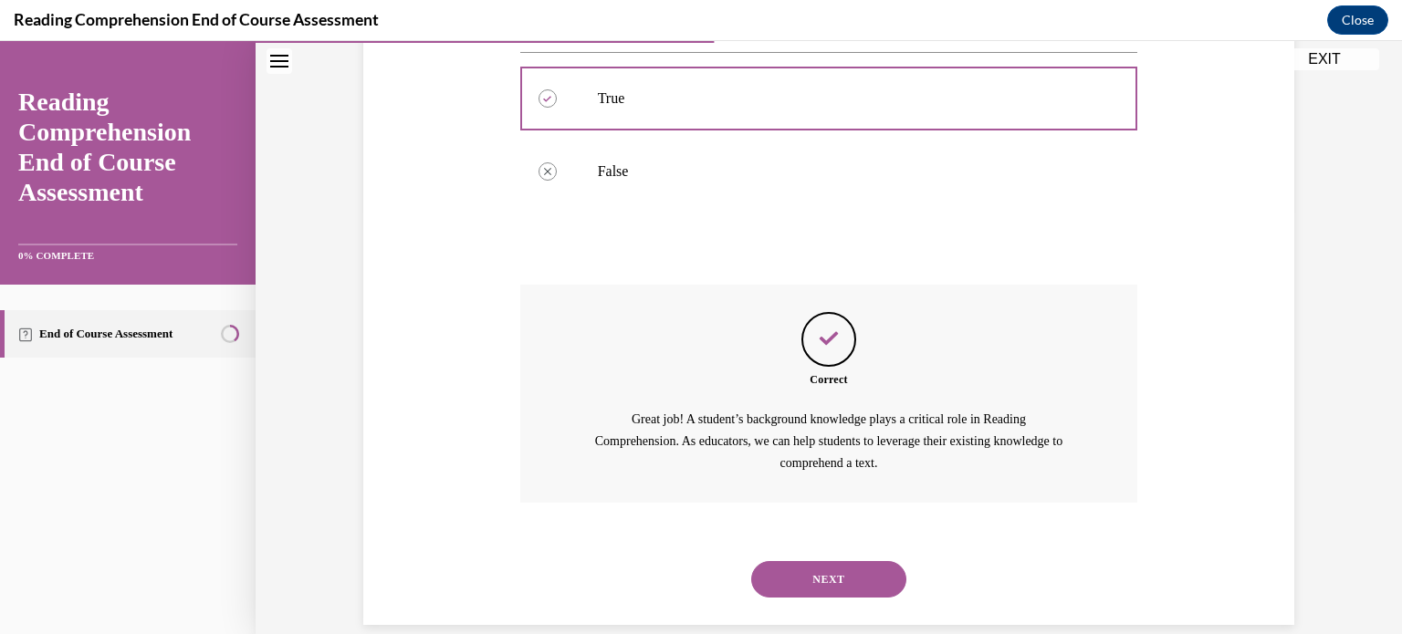
click at [826, 598] on button "NEXT" at bounding box center [828, 579] width 155 height 37
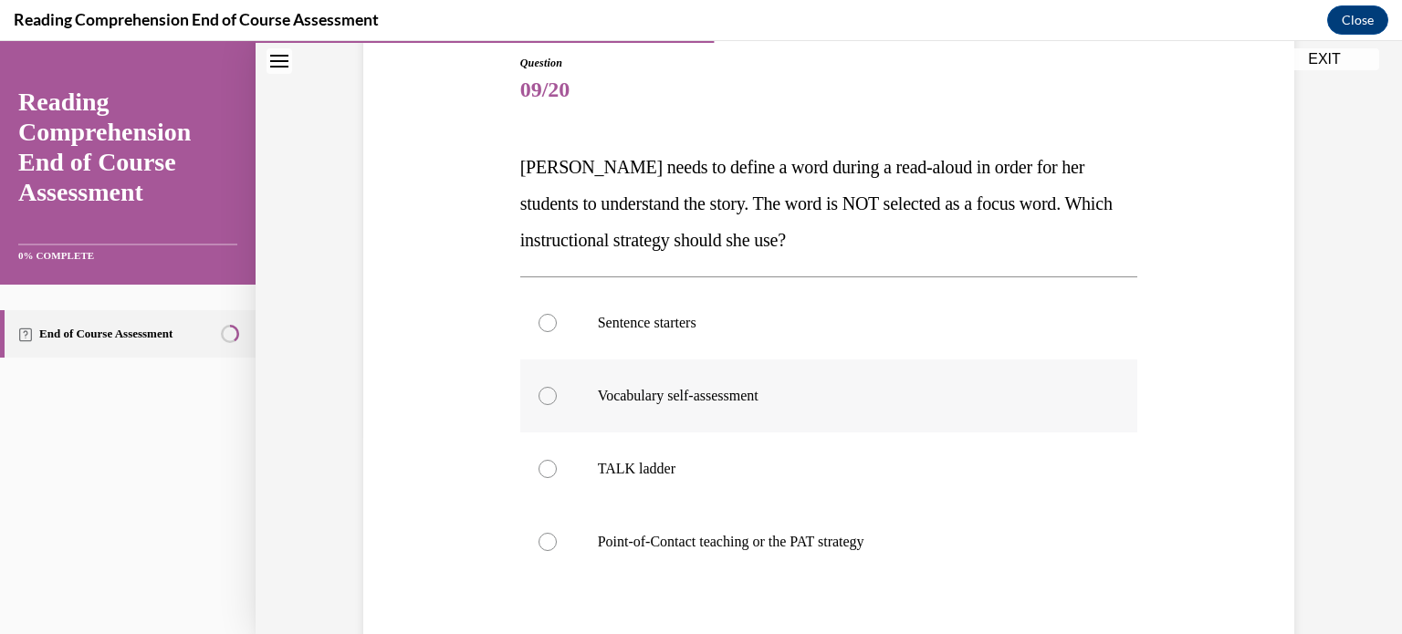
scroll to position [202, 0]
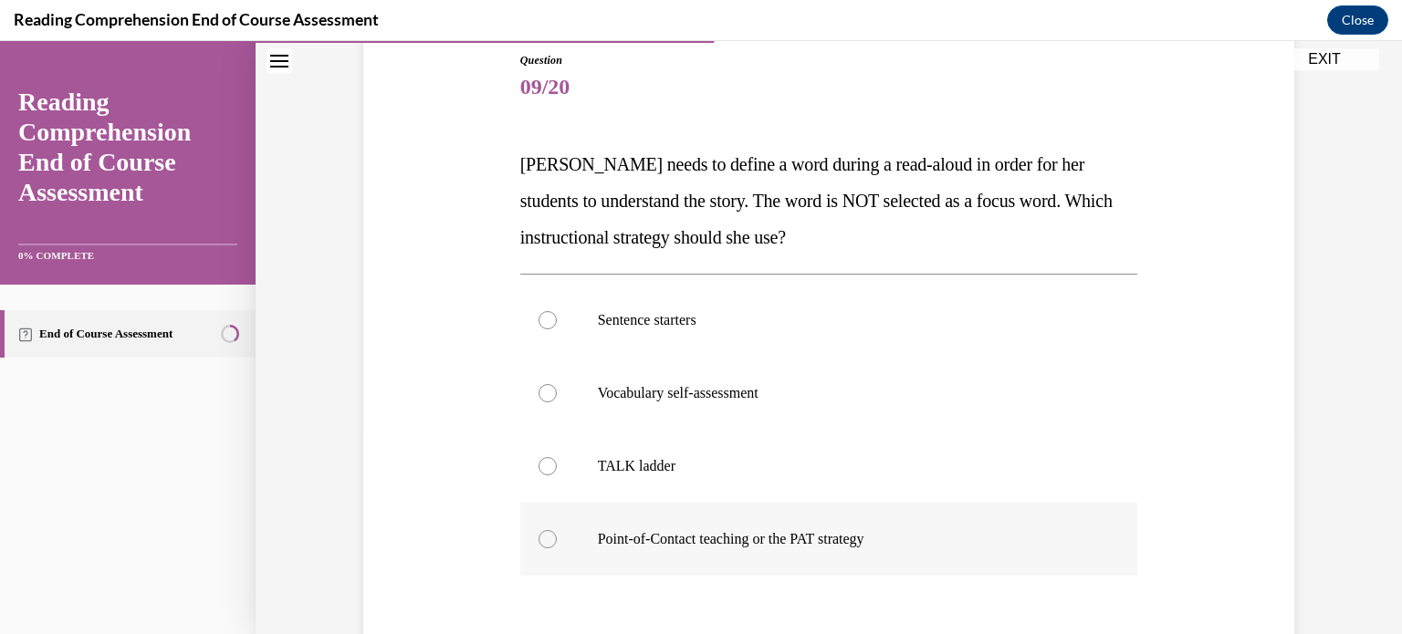
click at [834, 539] on p "Point-of-Contact teaching or the PAT strategy" at bounding box center [845, 539] width 495 height 18
click at [557, 539] on input "Point-of-Contact teaching or the PAT strategy" at bounding box center [547, 539] width 18 height 18
radio input "true"
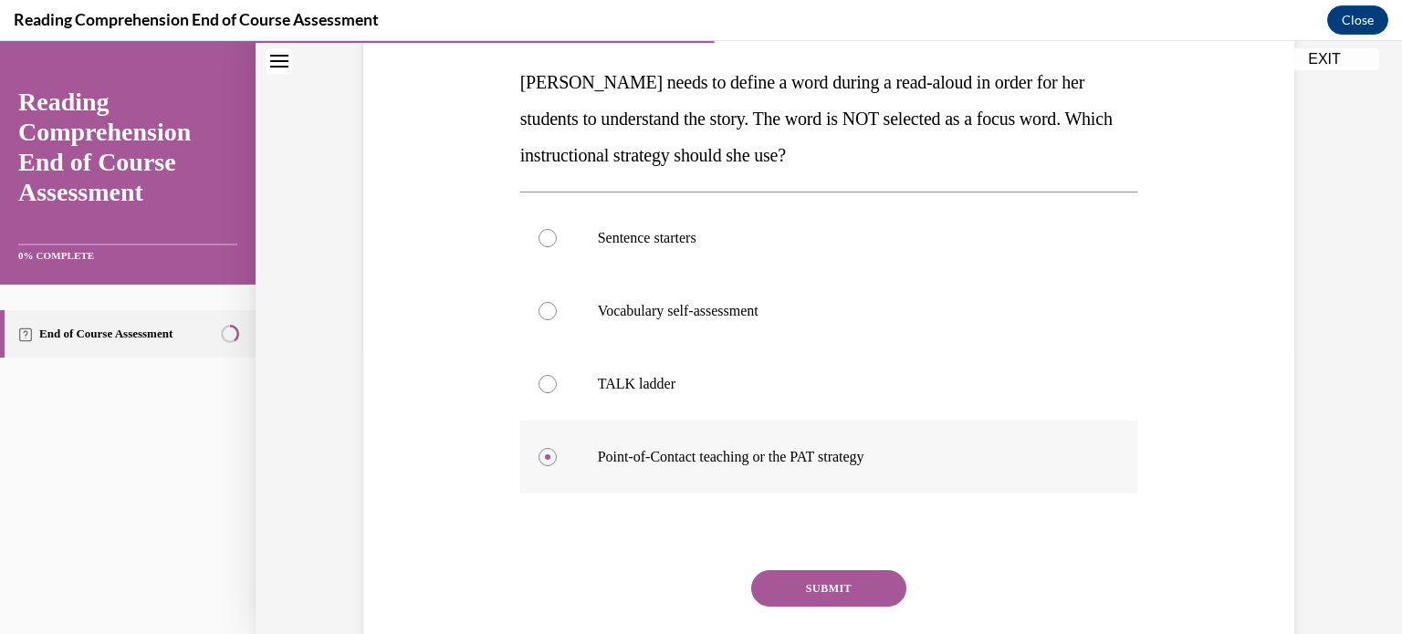
scroll to position [298, 0]
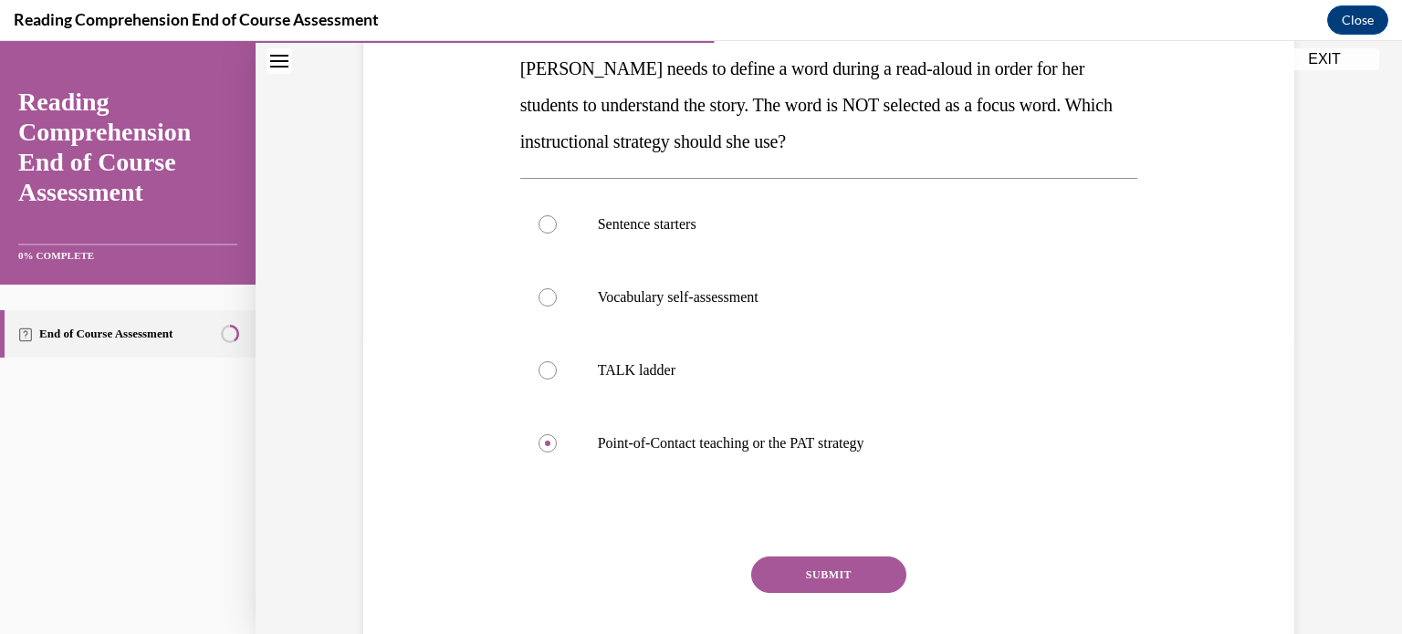
click at [842, 577] on button "SUBMIT" at bounding box center [828, 575] width 155 height 37
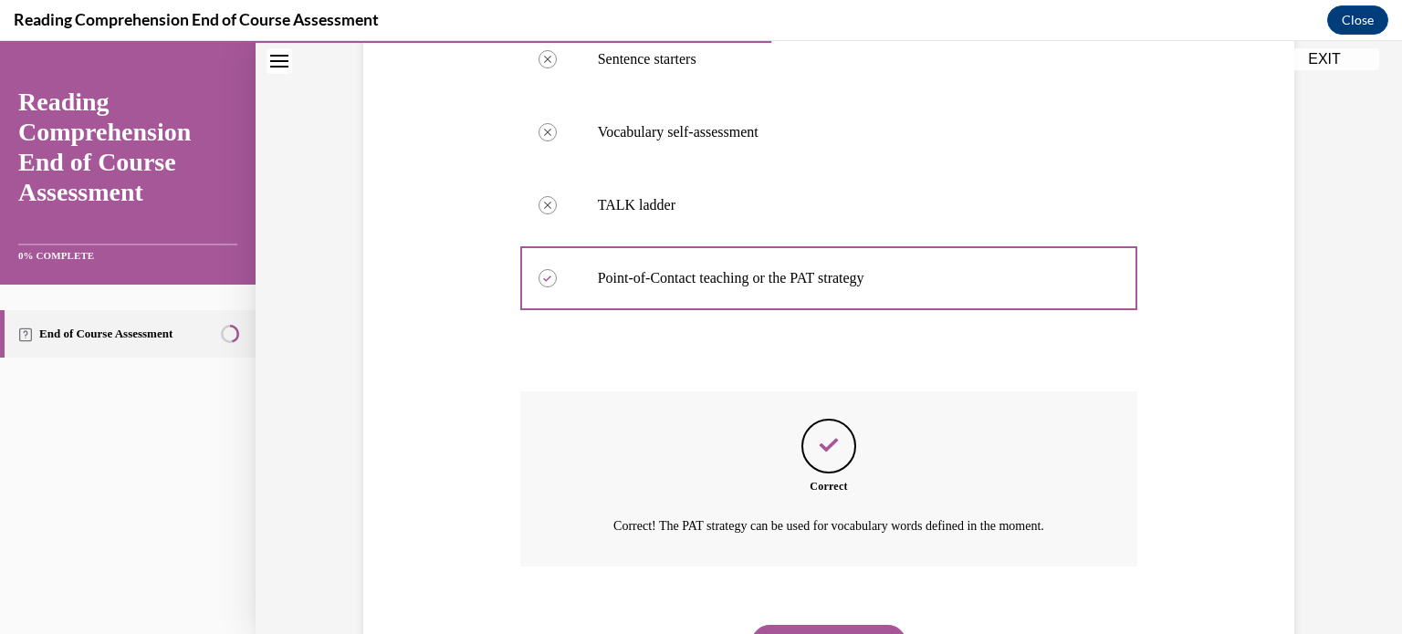
scroll to position [542, 0]
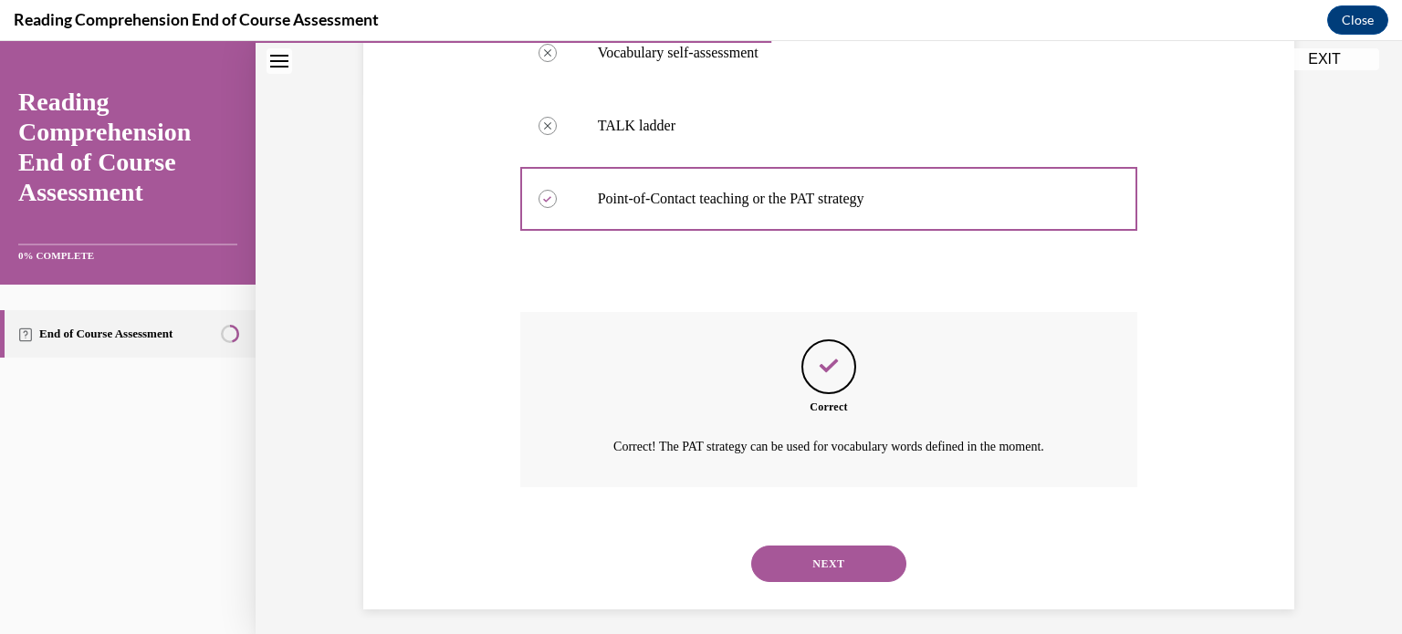
click at [844, 567] on button "NEXT" at bounding box center [828, 564] width 155 height 37
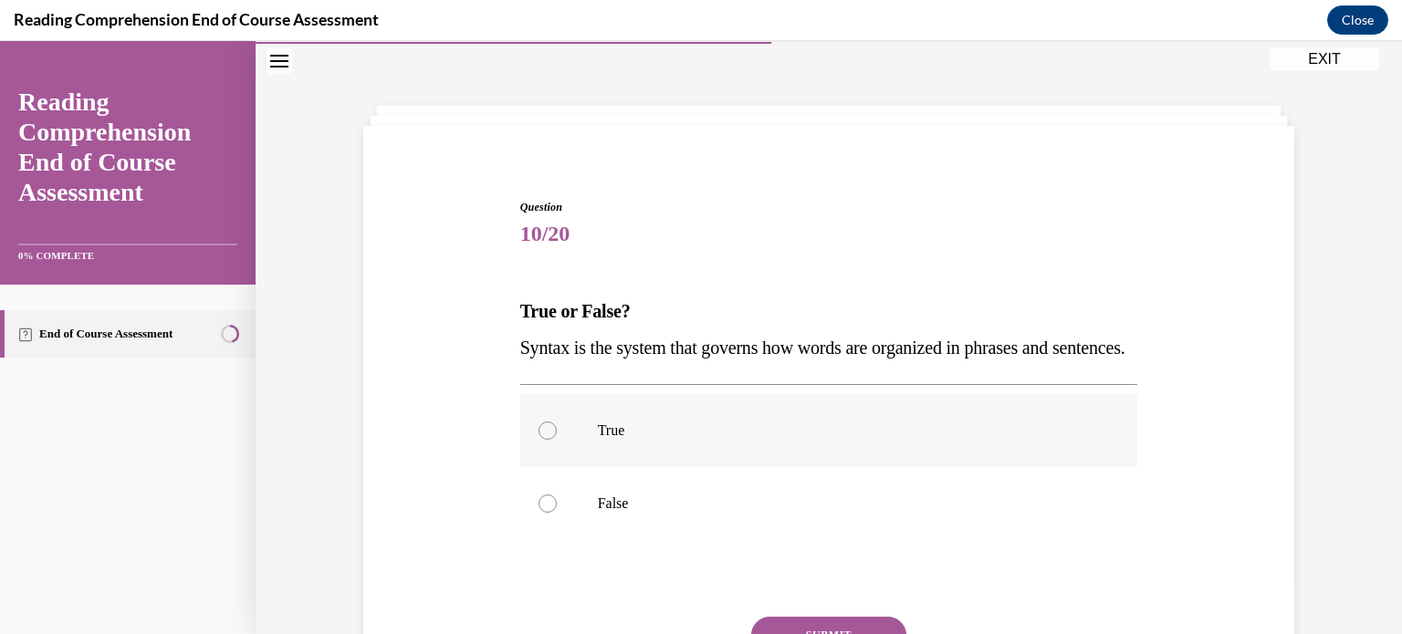
click at [858, 440] on p "True" at bounding box center [845, 431] width 495 height 18
click at [557, 440] on input "True" at bounding box center [547, 431] width 18 height 18
radio input "true"
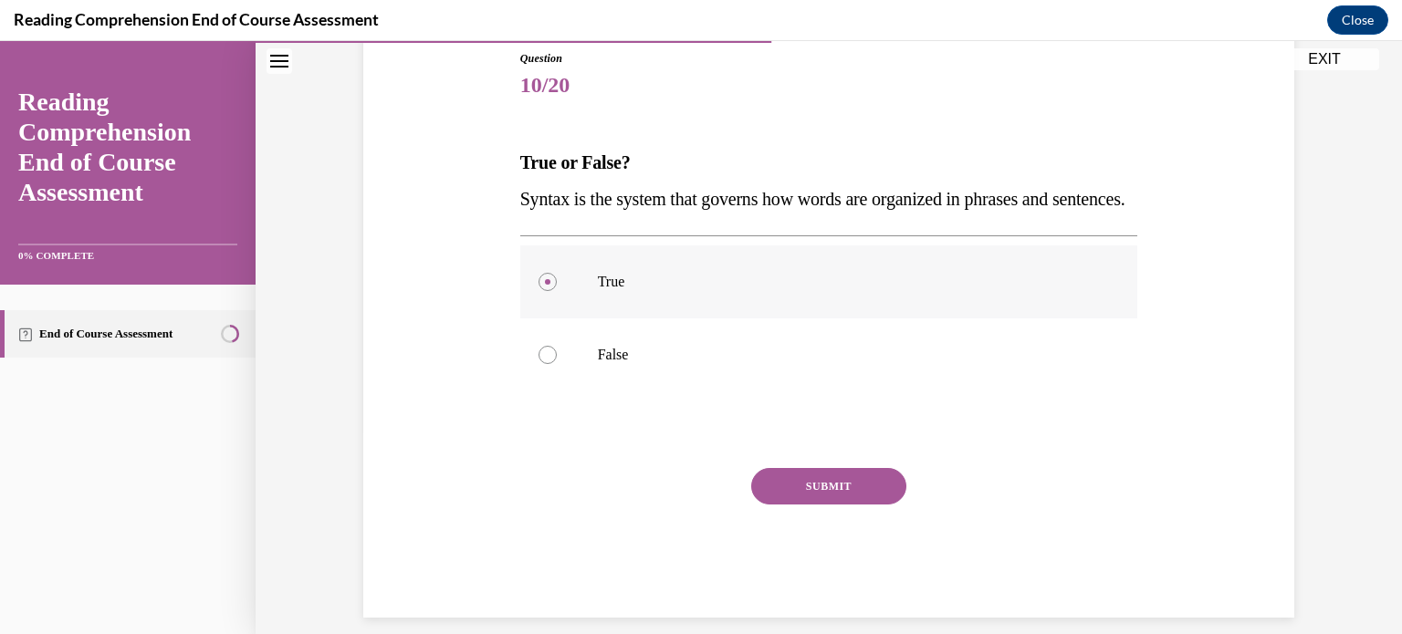
scroll to position [204, 0]
click at [861, 504] on button "SUBMIT" at bounding box center [828, 485] width 155 height 37
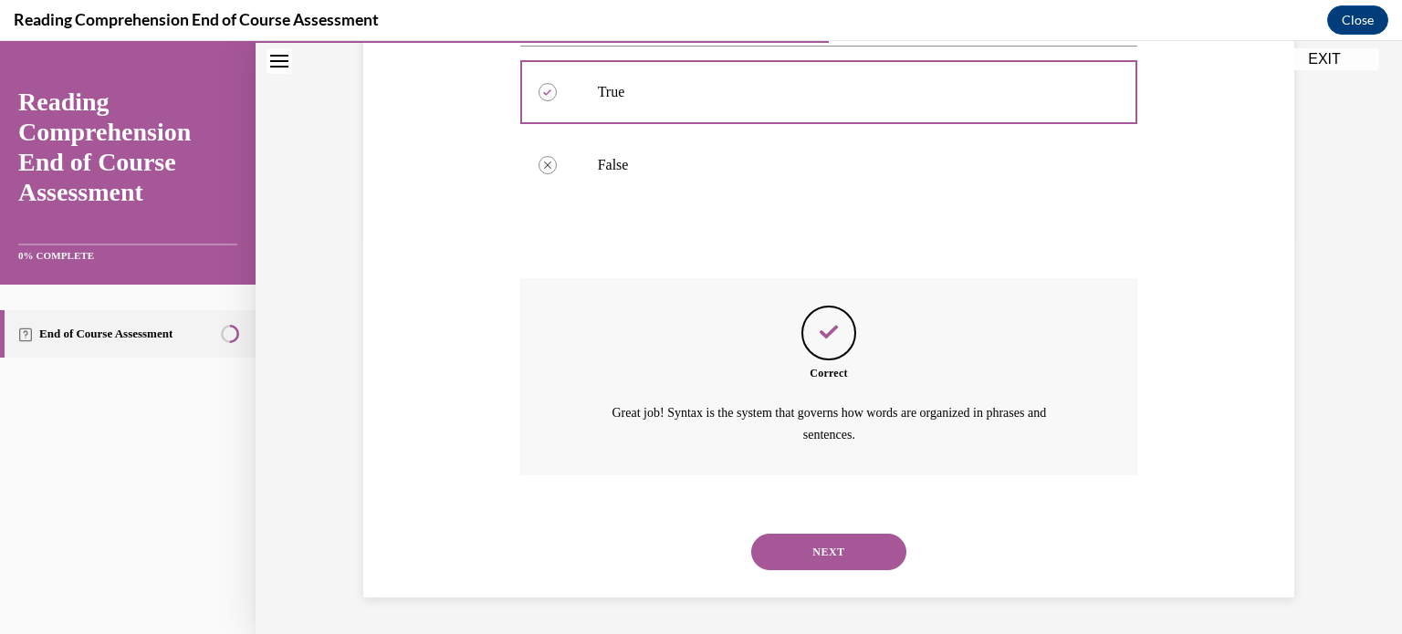
click at [850, 546] on button "NEXT" at bounding box center [828, 552] width 155 height 37
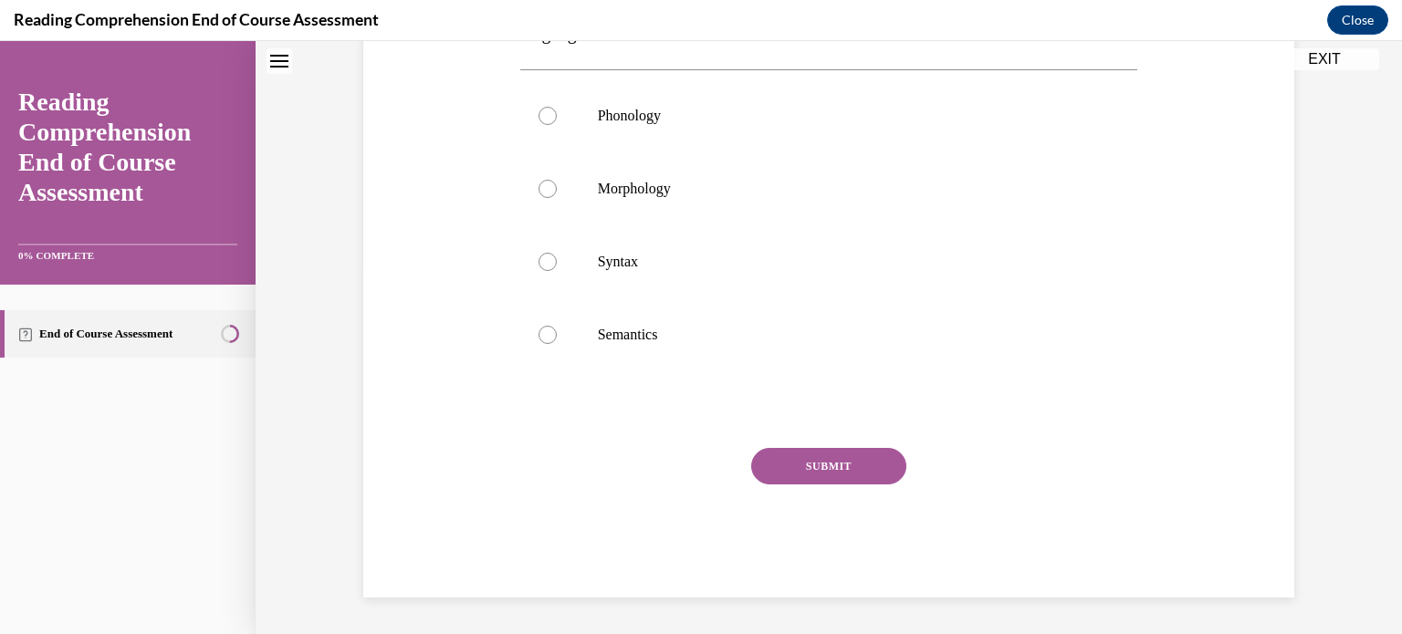
scroll to position [55, 0]
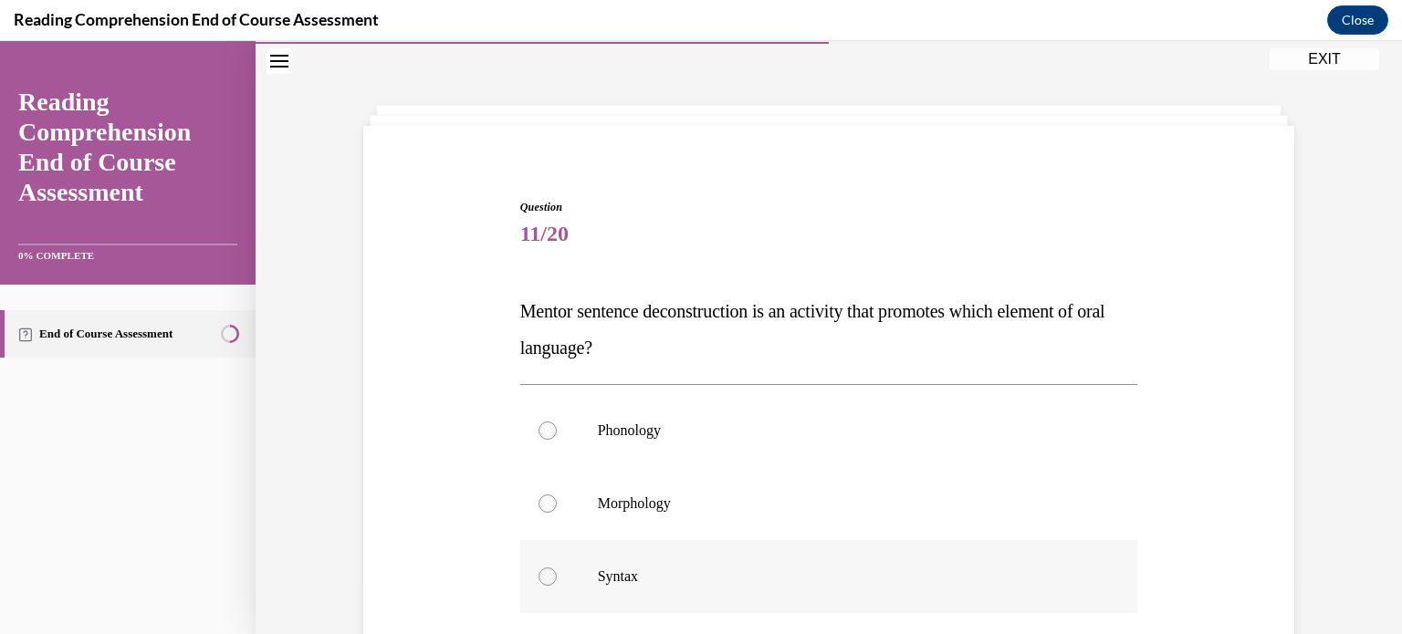
click at [850, 559] on label "Syntax" at bounding box center [829, 576] width 618 height 73
click at [557, 568] on input "Syntax" at bounding box center [547, 577] width 18 height 18
radio input "true"
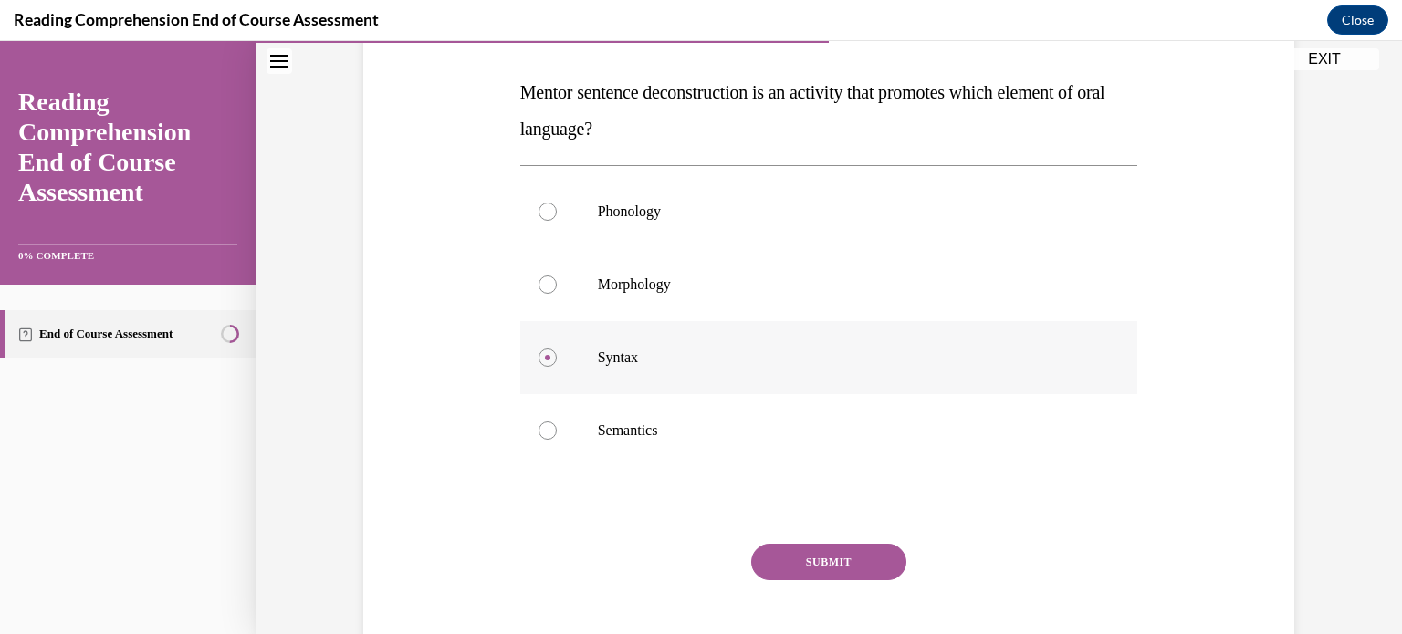
scroll to position [275, 0]
click at [850, 559] on button "SUBMIT" at bounding box center [828, 561] width 155 height 37
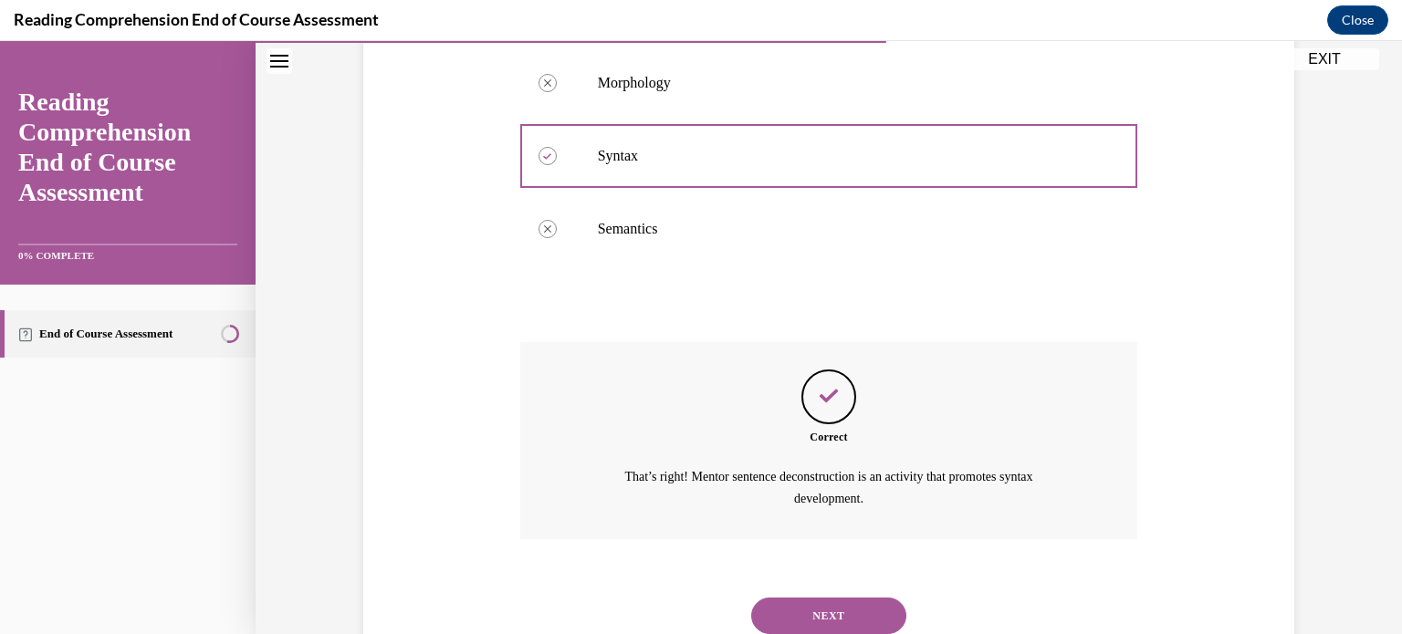
click at [844, 601] on button "NEXT" at bounding box center [828, 616] width 155 height 37
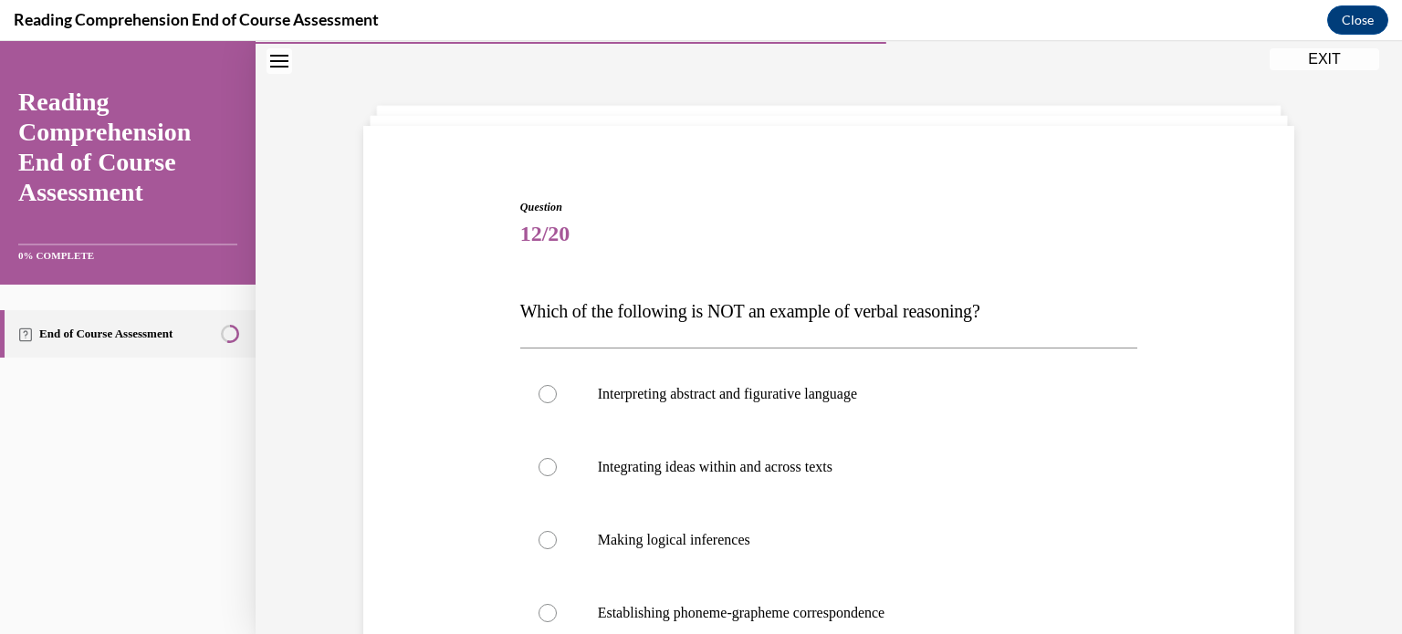
click at [844, 601] on label "Establishing phoneme-grapheme correspondence" at bounding box center [829, 613] width 618 height 73
click at [557, 604] on input "Establishing phoneme-grapheme correspondence" at bounding box center [547, 613] width 18 height 18
radio input "true"
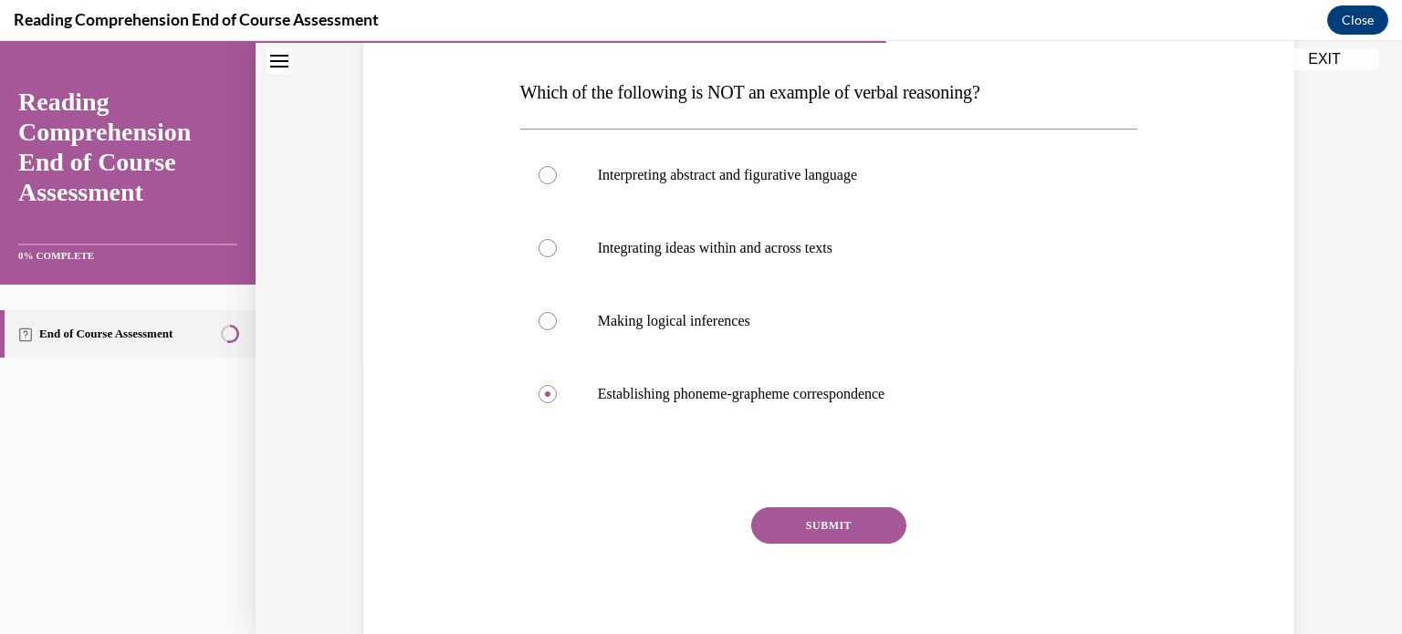
scroll to position [277, 0]
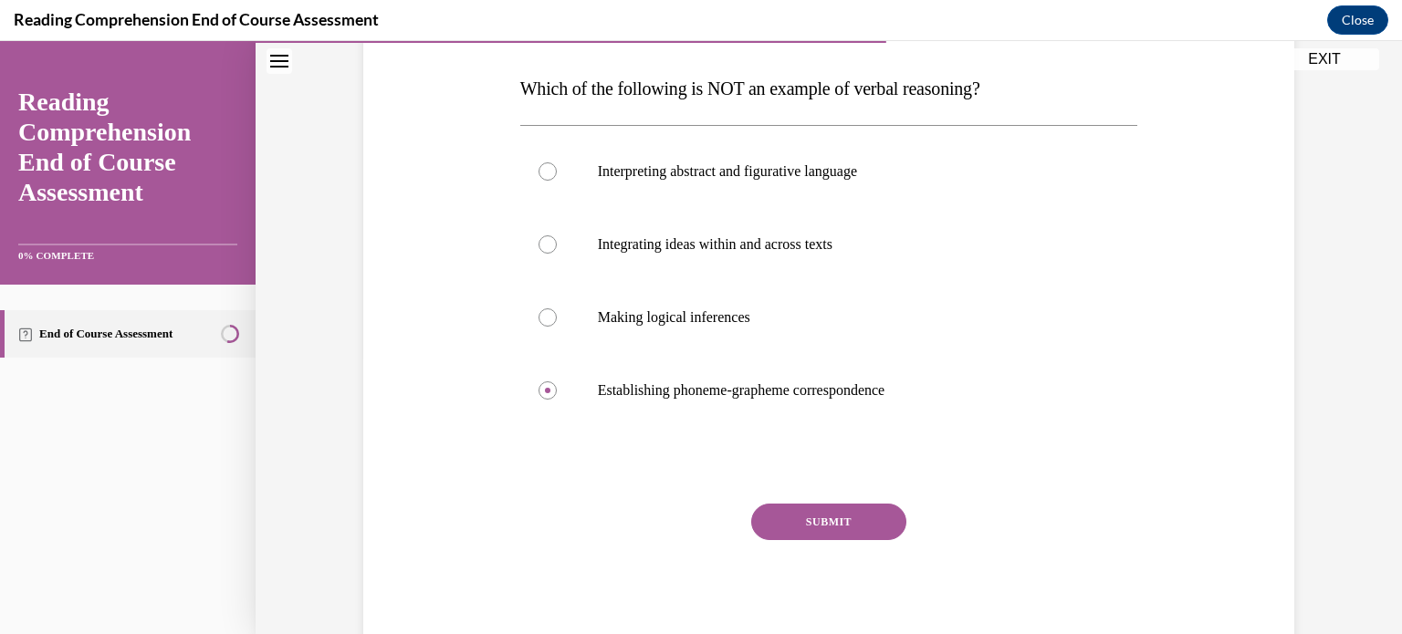
click at [843, 525] on button "SUBMIT" at bounding box center [828, 522] width 155 height 37
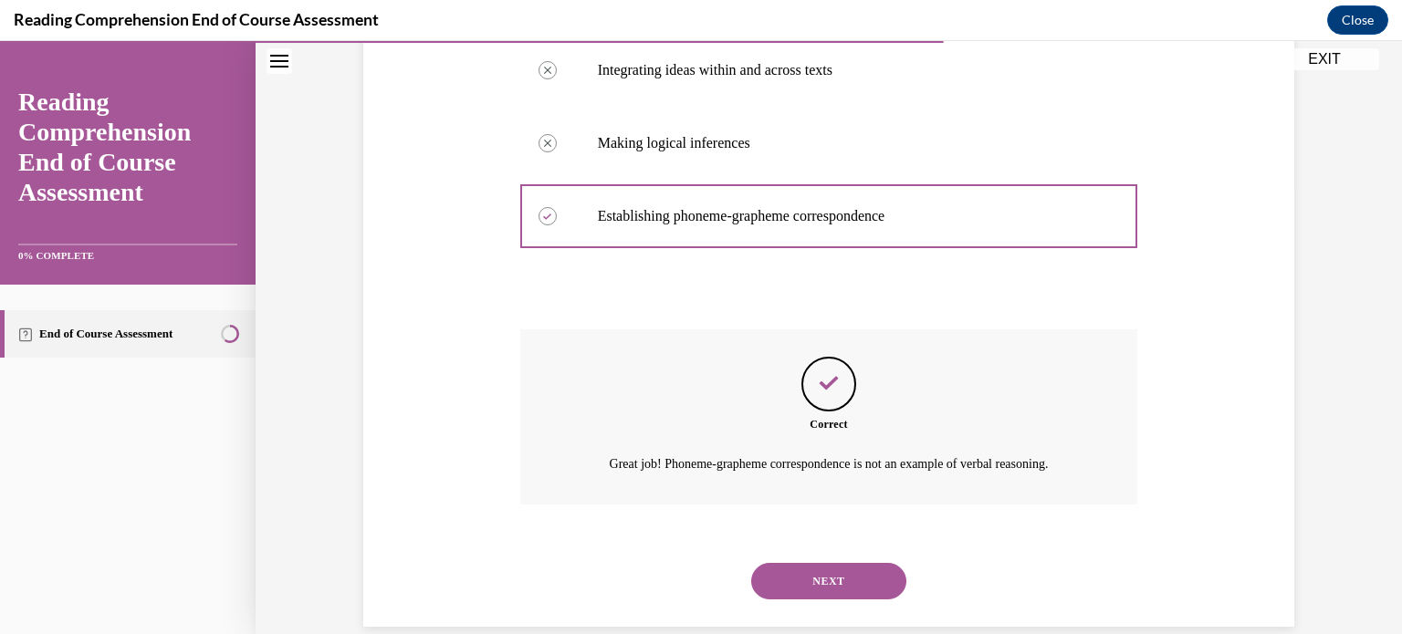
click at [850, 565] on button "NEXT" at bounding box center [828, 581] width 155 height 37
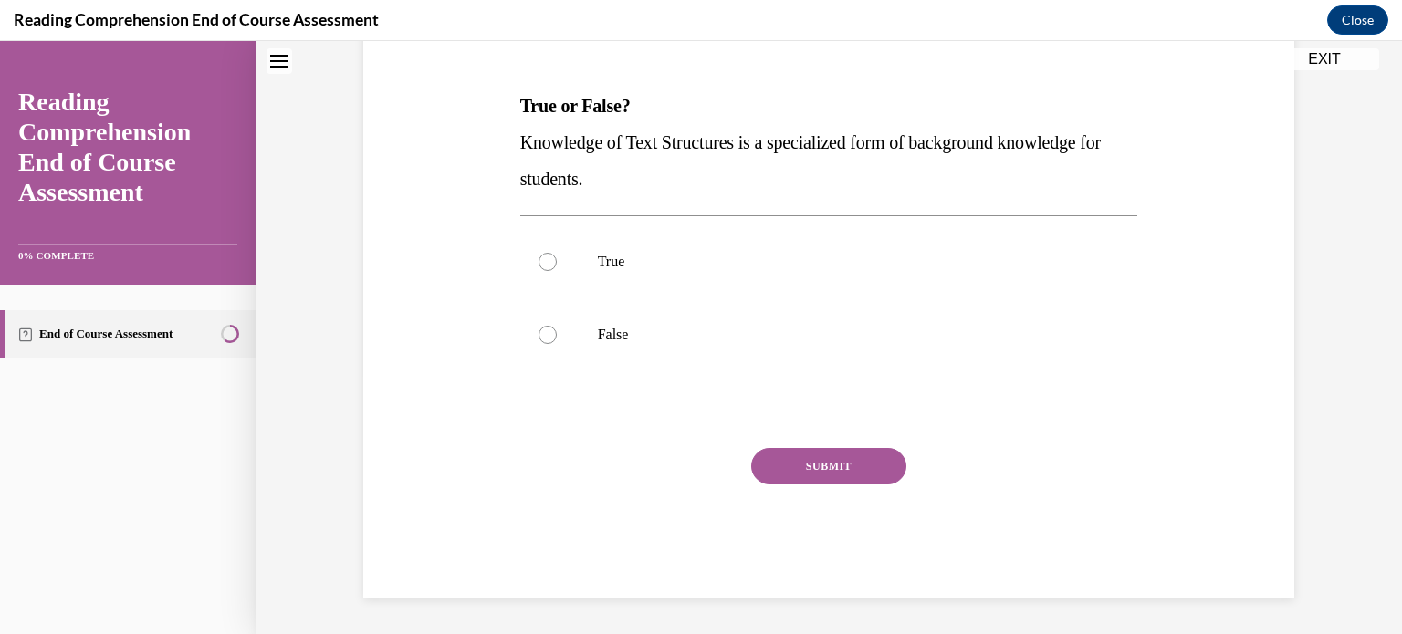
scroll to position [55, 0]
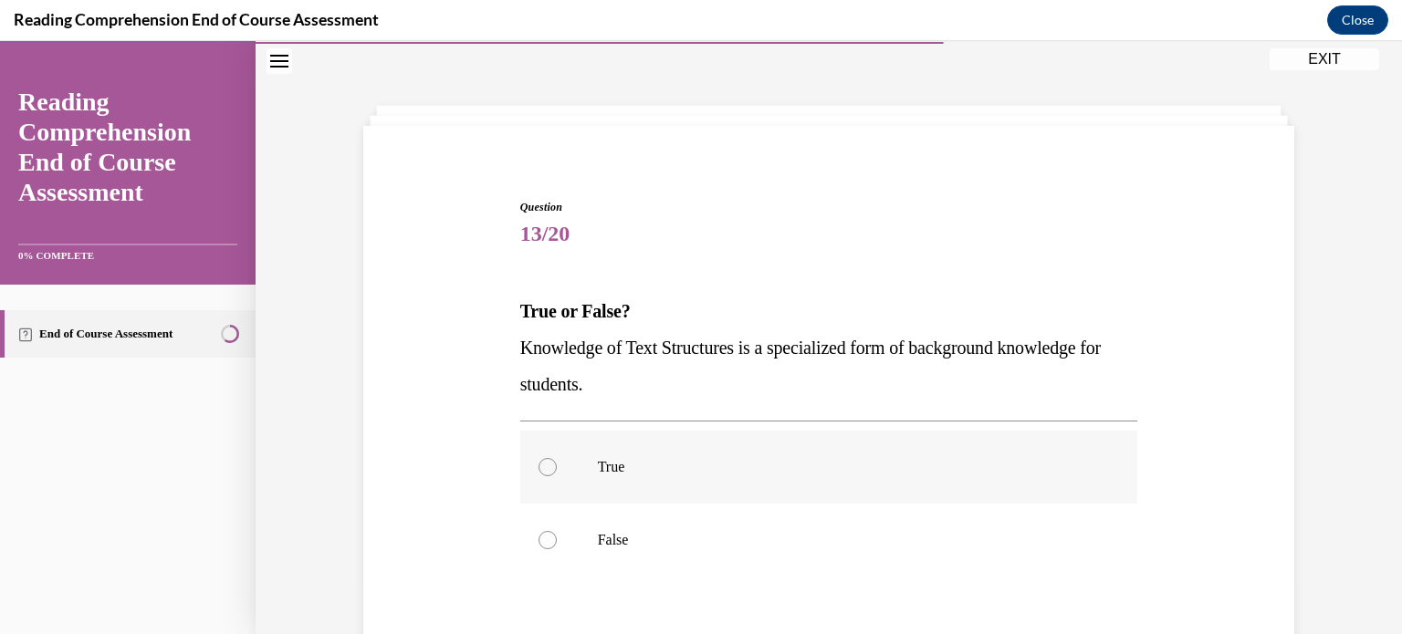
click at [821, 470] on p "True" at bounding box center [845, 467] width 495 height 18
click at [557, 470] on input "True" at bounding box center [547, 467] width 18 height 18
radio input "true"
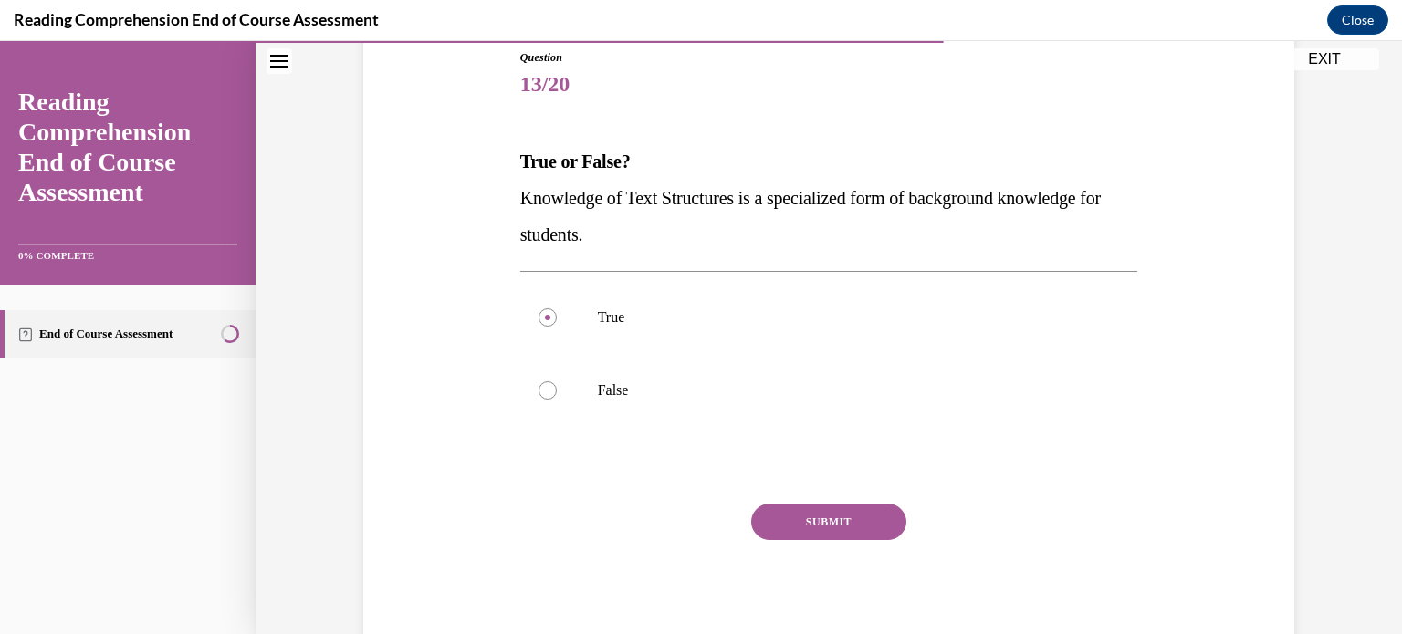
click at [831, 523] on button "SUBMIT" at bounding box center [828, 522] width 155 height 37
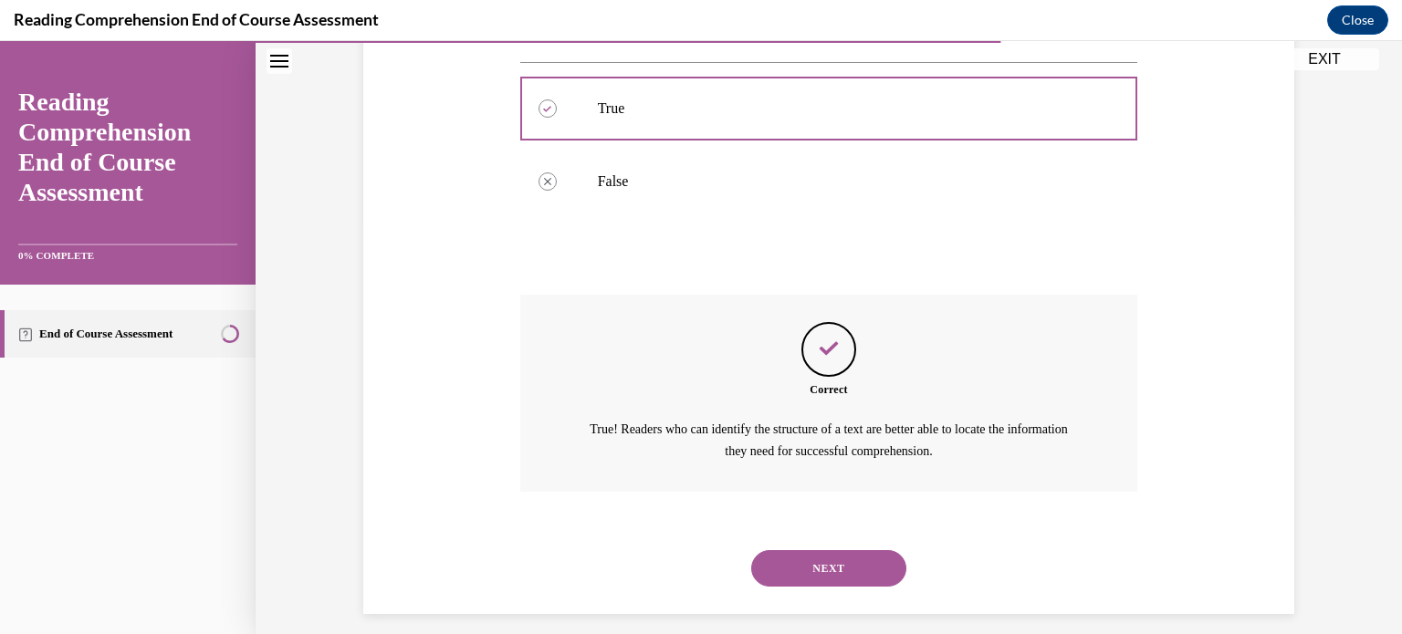
click at [838, 565] on button "NEXT" at bounding box center [828, 568] width 155 height 37
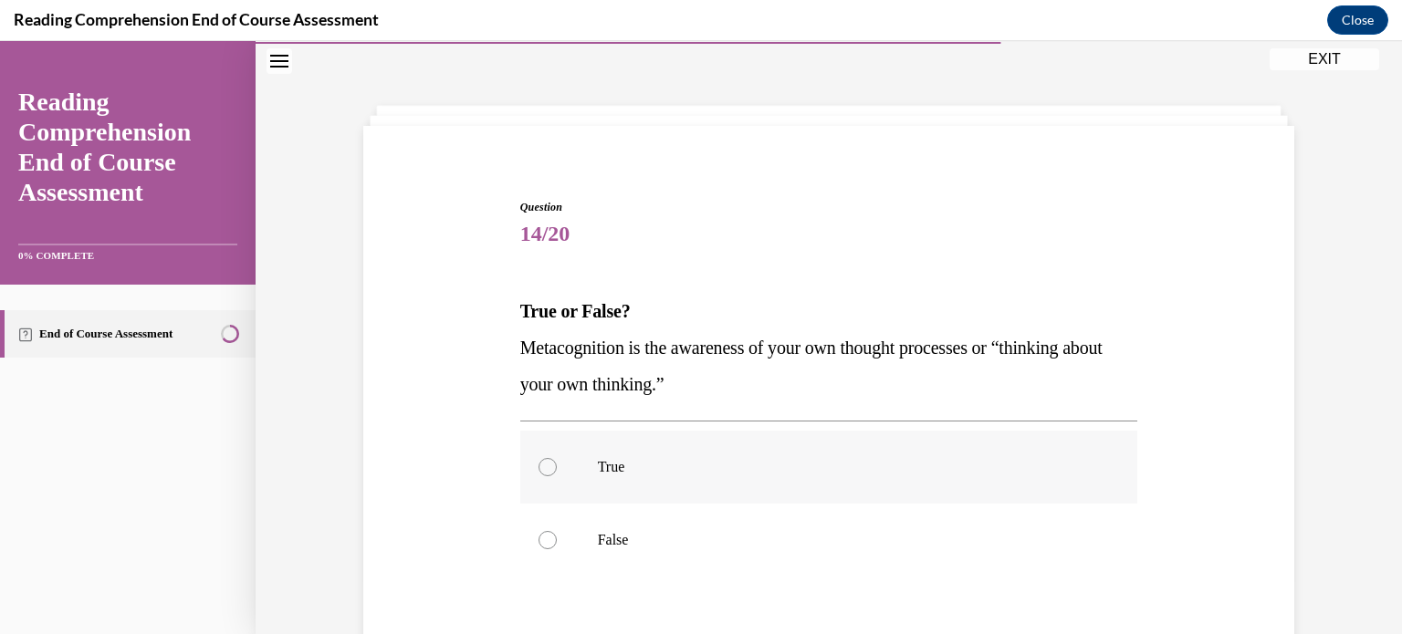
click at [818, 488] on label "True" at bounding box center [829, 467] width 618 height 73
click at [557, 476] on input "True" at bounding box center [547, 467] width 18 height 18
radio input "true"
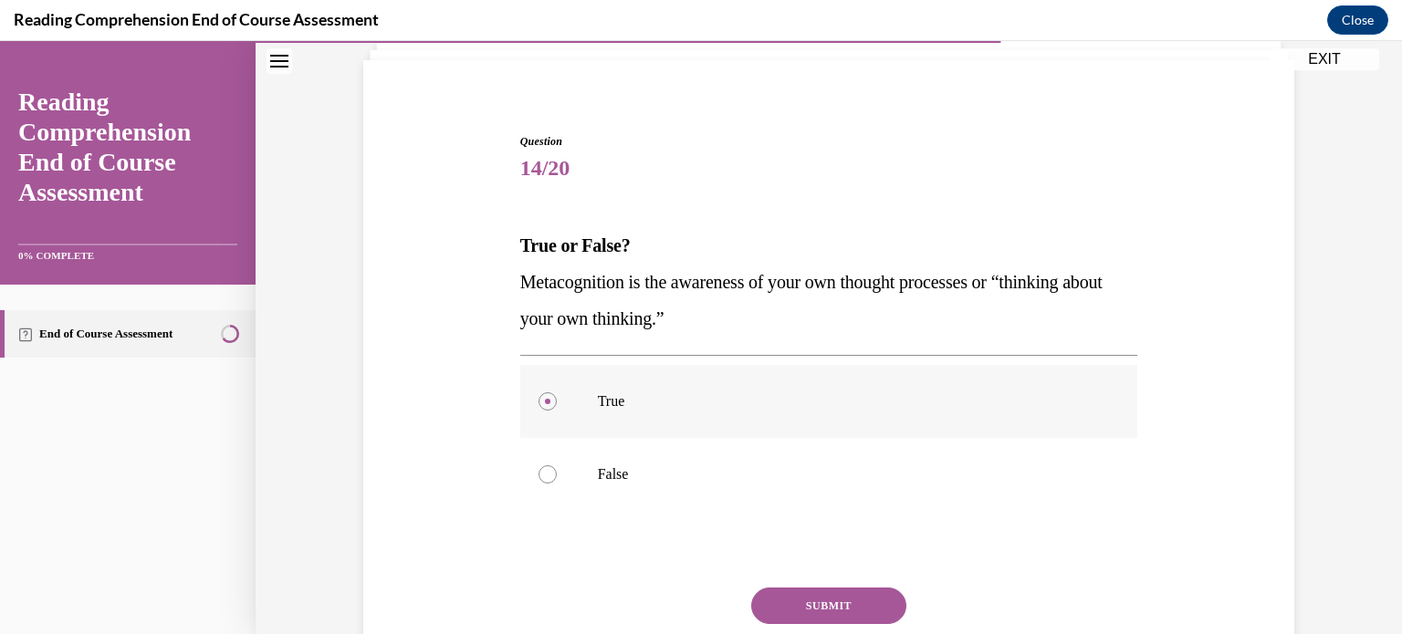
scroll to position [120, 0]
click at [829, 591] on button "SUBMIT" at bounding box center [828, 606] width 155 height 37
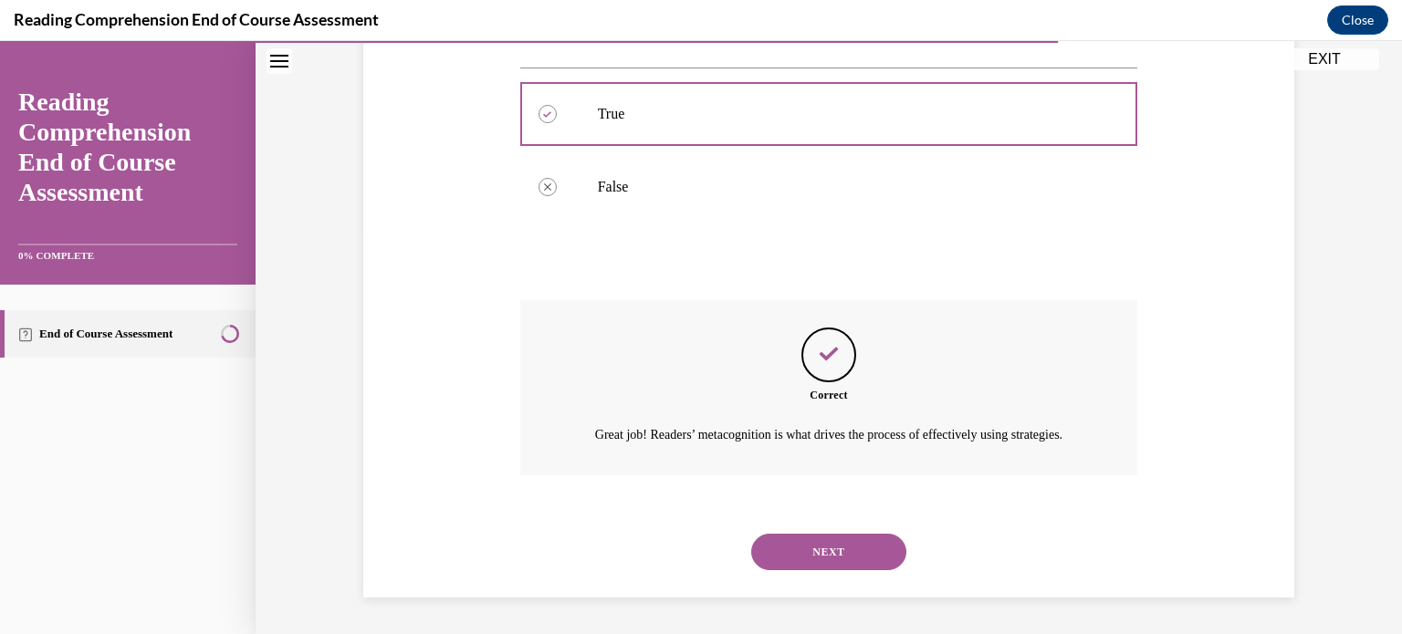
click at [805, 550] on button "NEXT" at bounding box center [828, 552] width 155 height 37
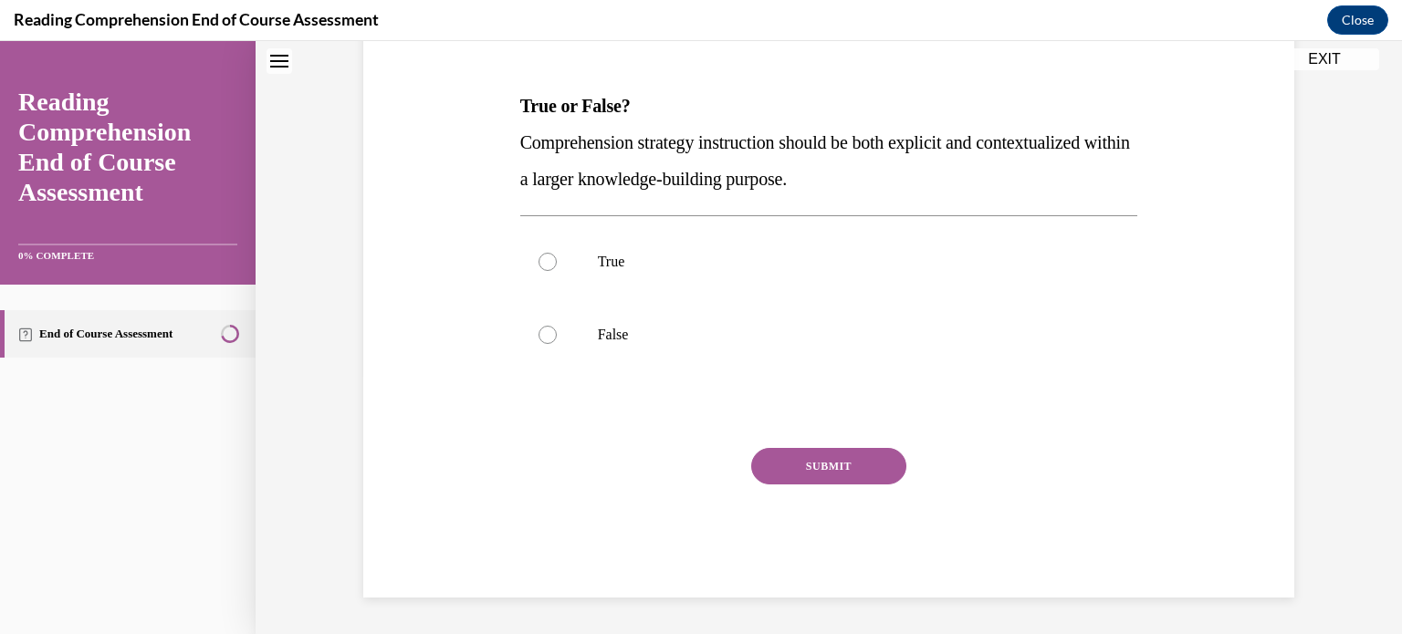
scroll to position [55, 0]
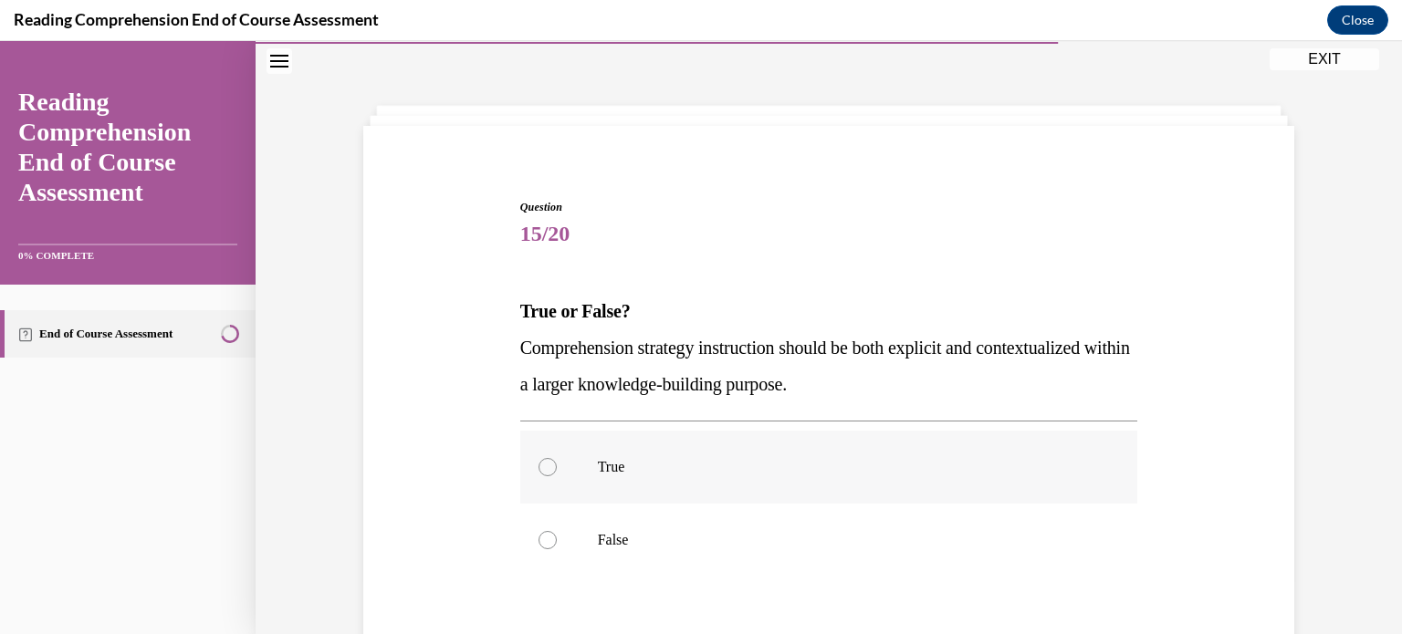
click at [805, 469] on p "True" at bounding box center [845, 467] width 495 height 18
click at [557, 469] on input "True" at bounding box center [547, 467] width 18 height 18
radio input "true"
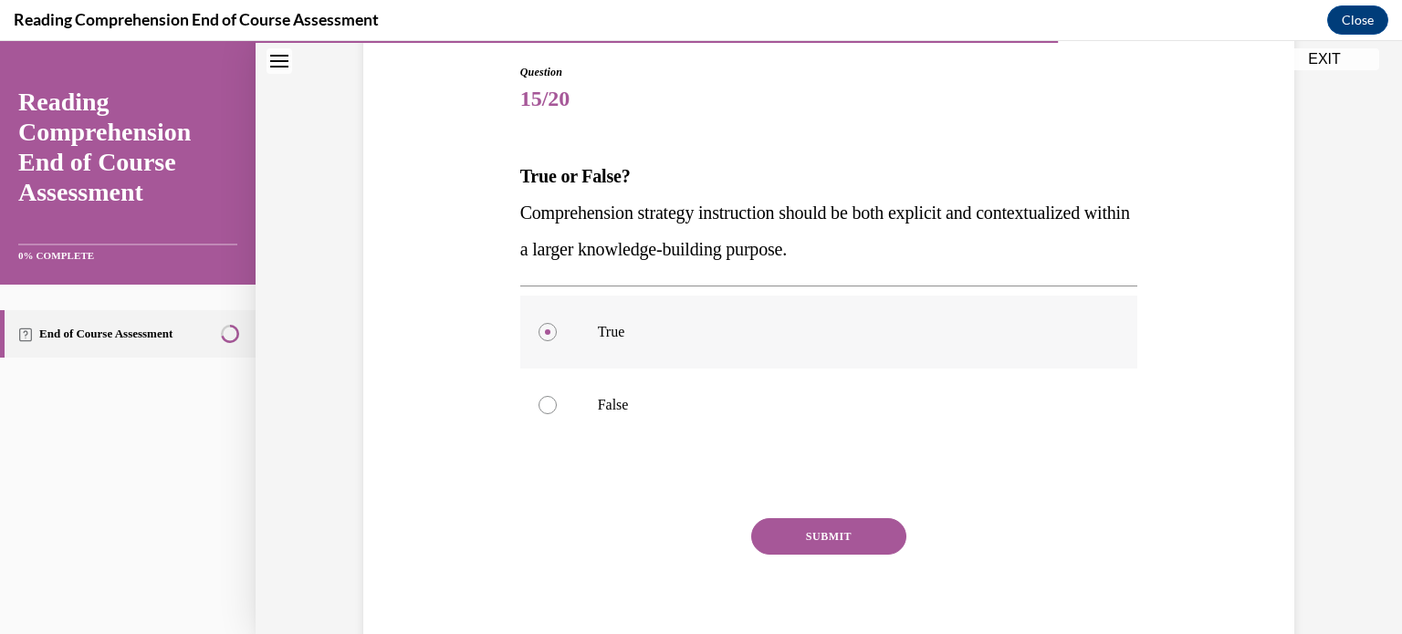
scroll to position [204, 0]
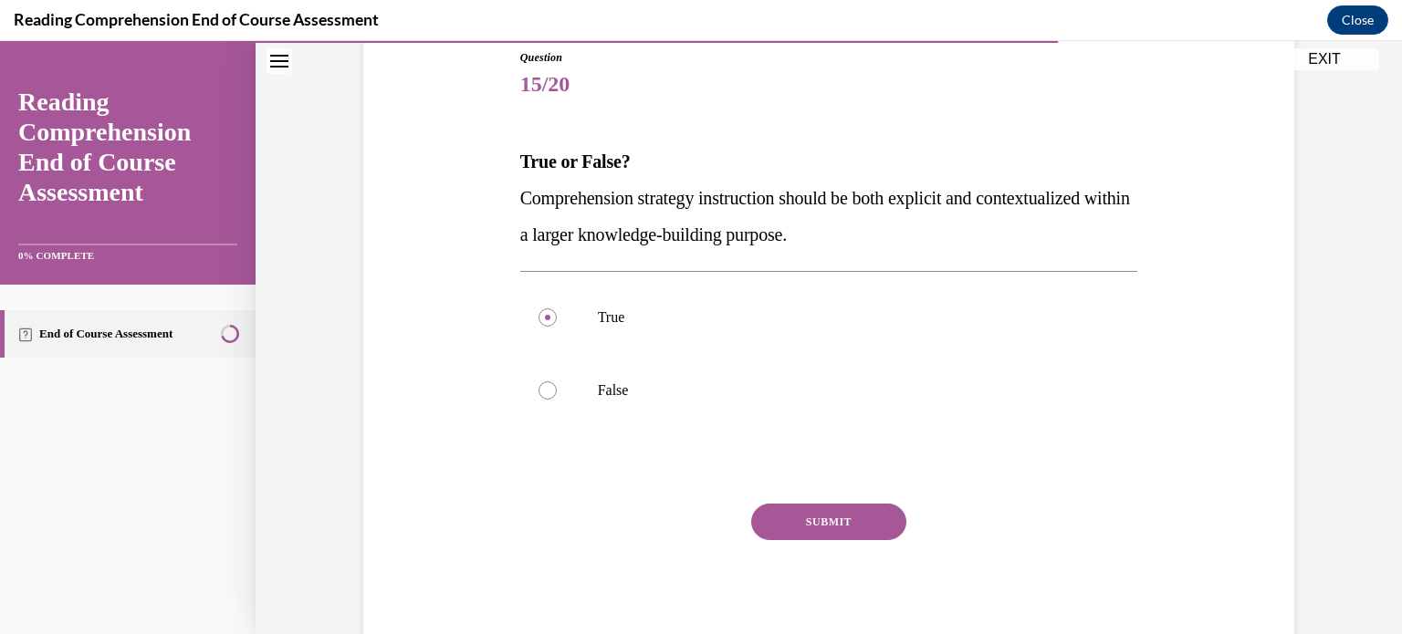
click at [814, 522] on button "SUBMIT" at bounding box center [828, 522] width 155 height 37
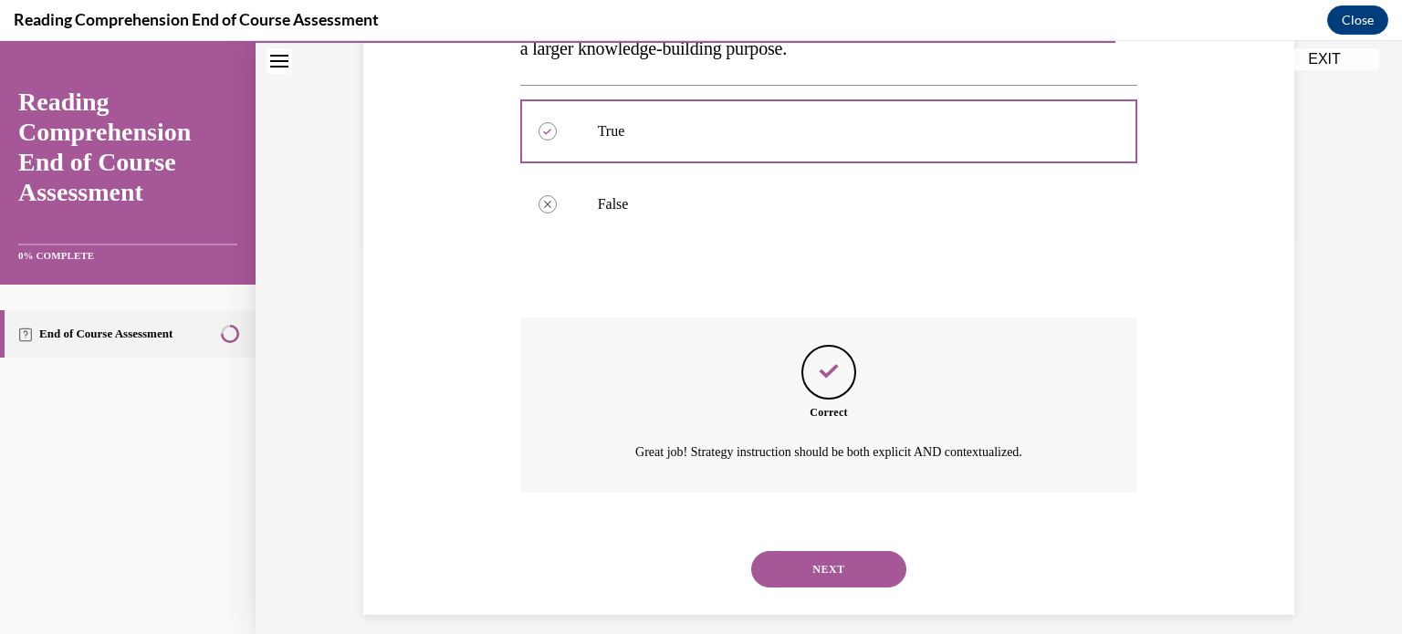
click at [823, 558] on button "NEXT" at bounding box center [828, 569] width 155 height 37
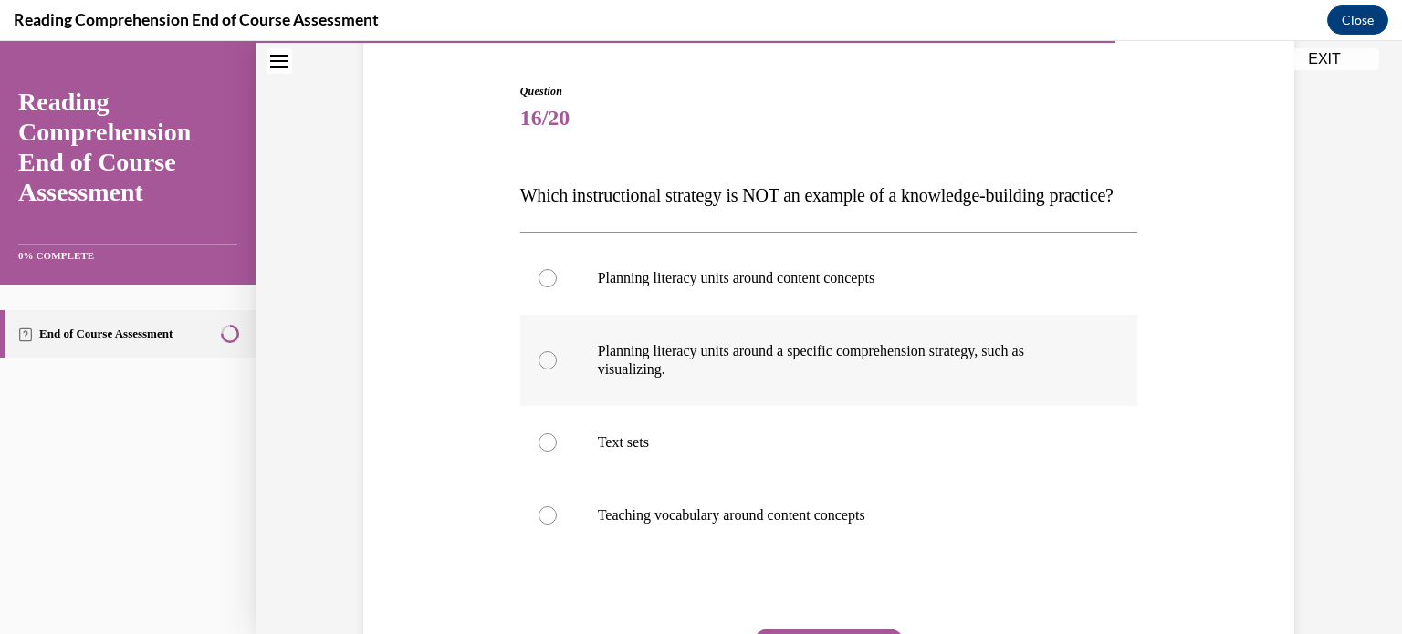
scroll to position [169, 0]
click at [831, 381] on p "Planning literacy units around a specific comprehension strategy, such as visua…" at bounding box center [845, 362] width 495 height 37
click at [557, 371] on input "Planning literacy units around a specific comprehension strategy, such as visua…" at bounding box center [547, 362] width 18 height 18
radio input "true"
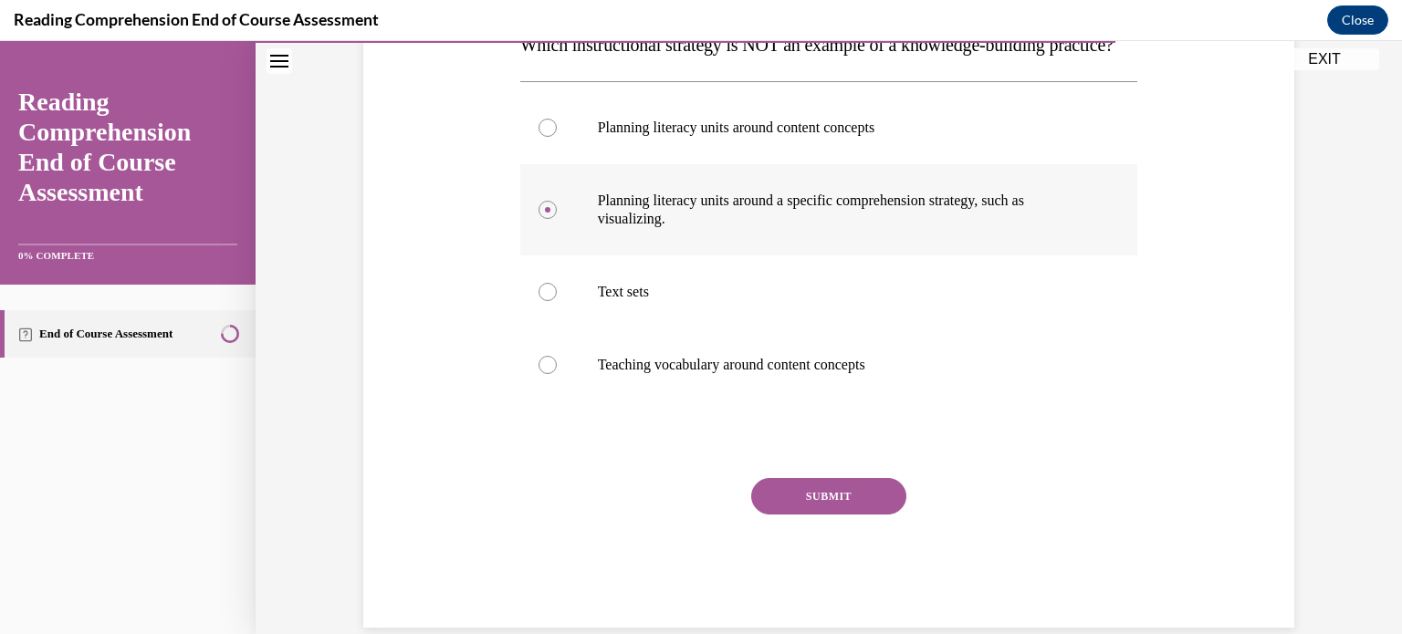
scroll to position [325, 0]
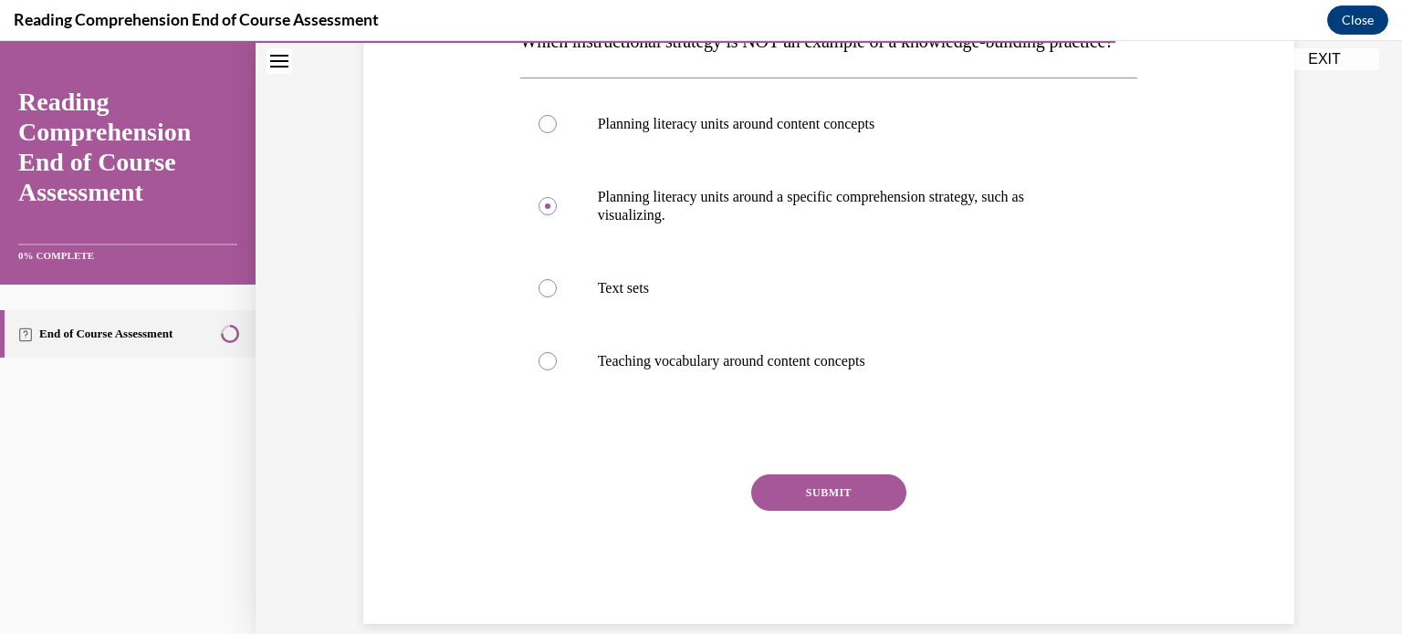
click at [829, 511] on button "SUBMIT" at bounding box center [828, 493] width 155 height 37
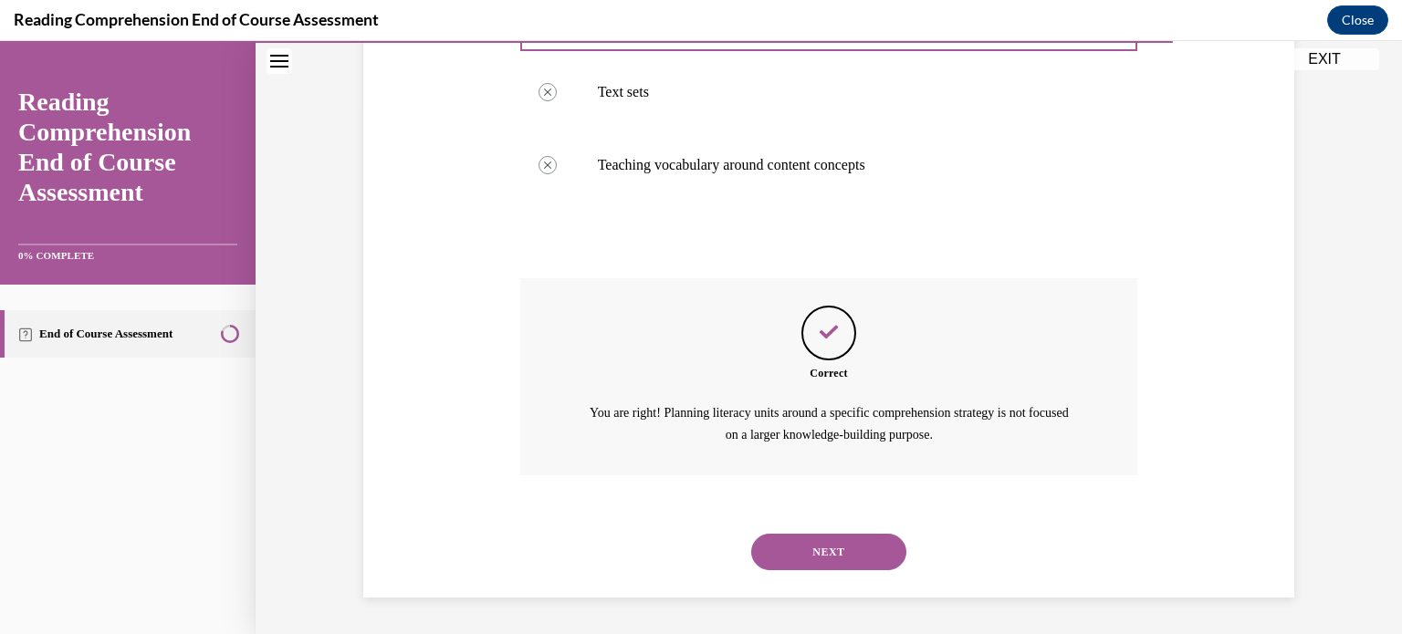
click at [850, 562] on button "NEXT" at bounding box center [828, 552] width 155 height 37
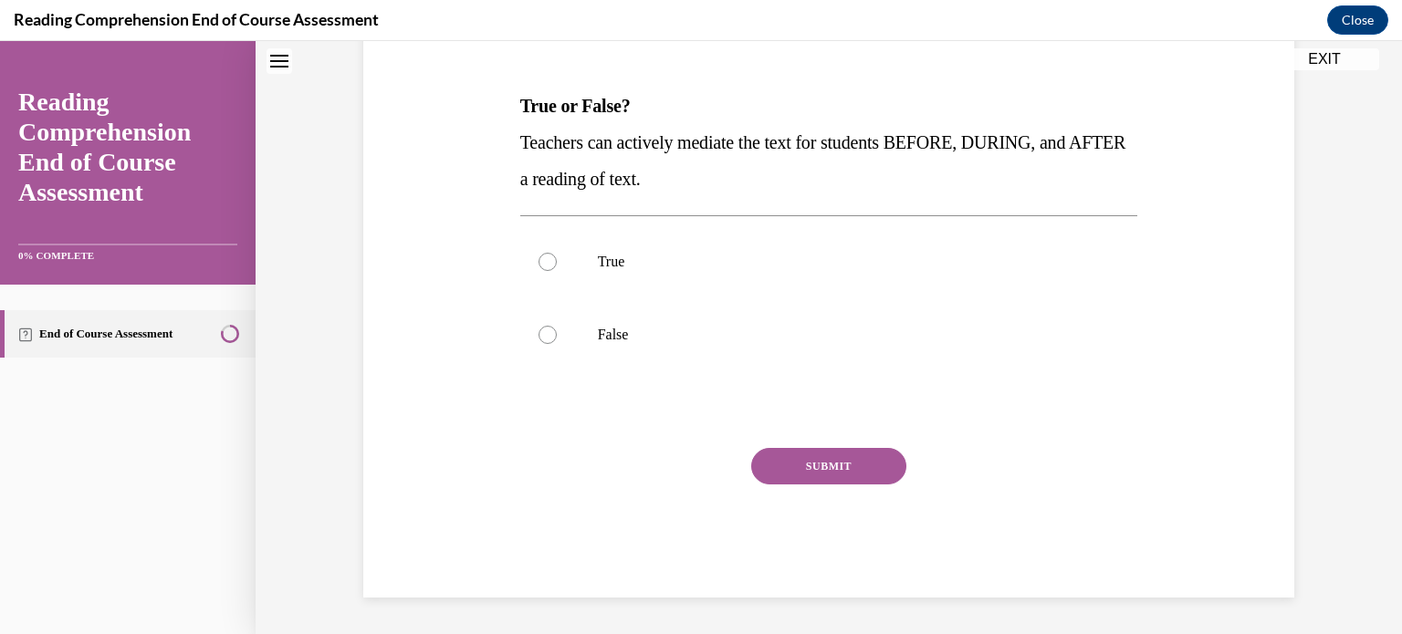
scroll to position [55, 0]
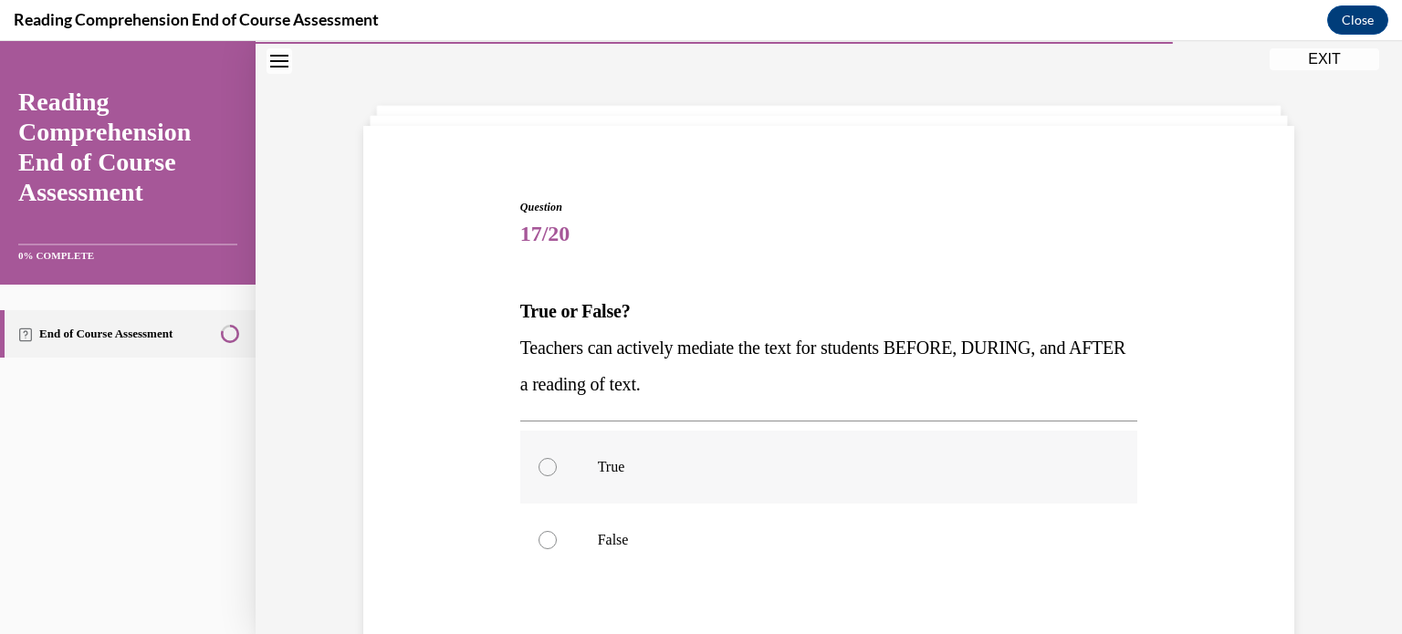
click at [839, 474] on p "True" at bounding box center [845, 467] width 495 height 18
click at [557, 474] on input "True" at bounding box center [547, 467] width 18 height 18
radio input "true"
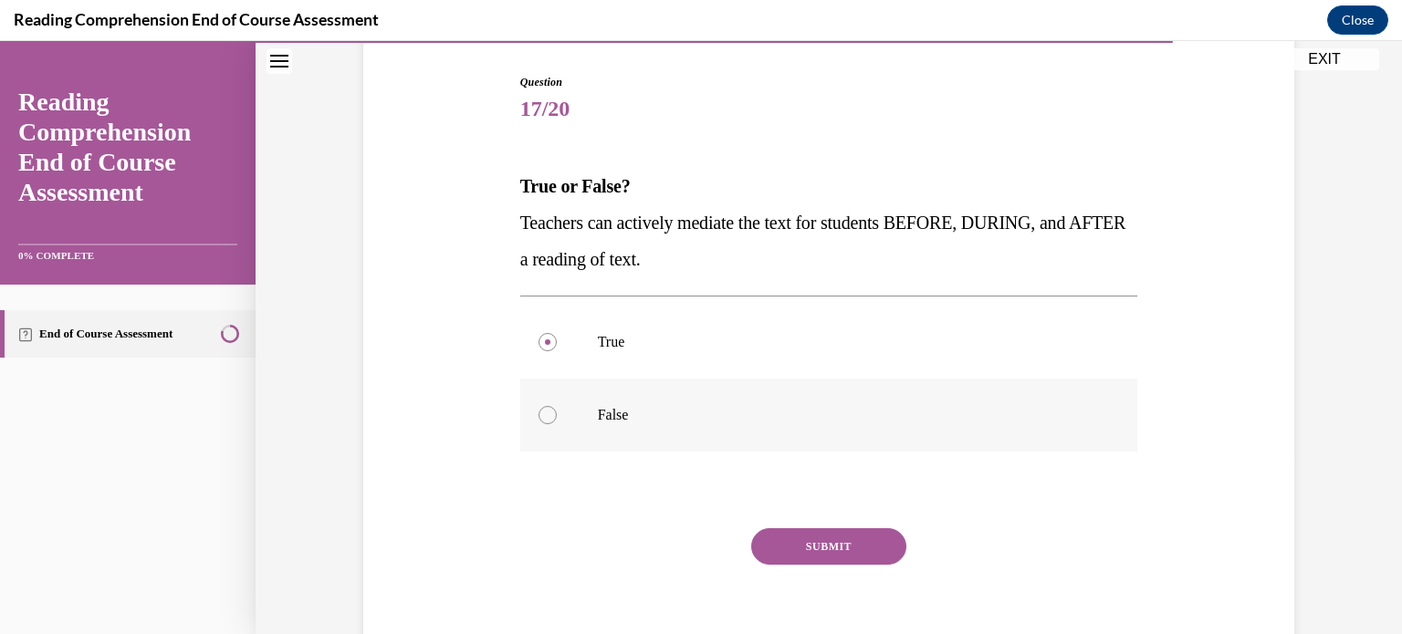
scroll to position [204, 0]
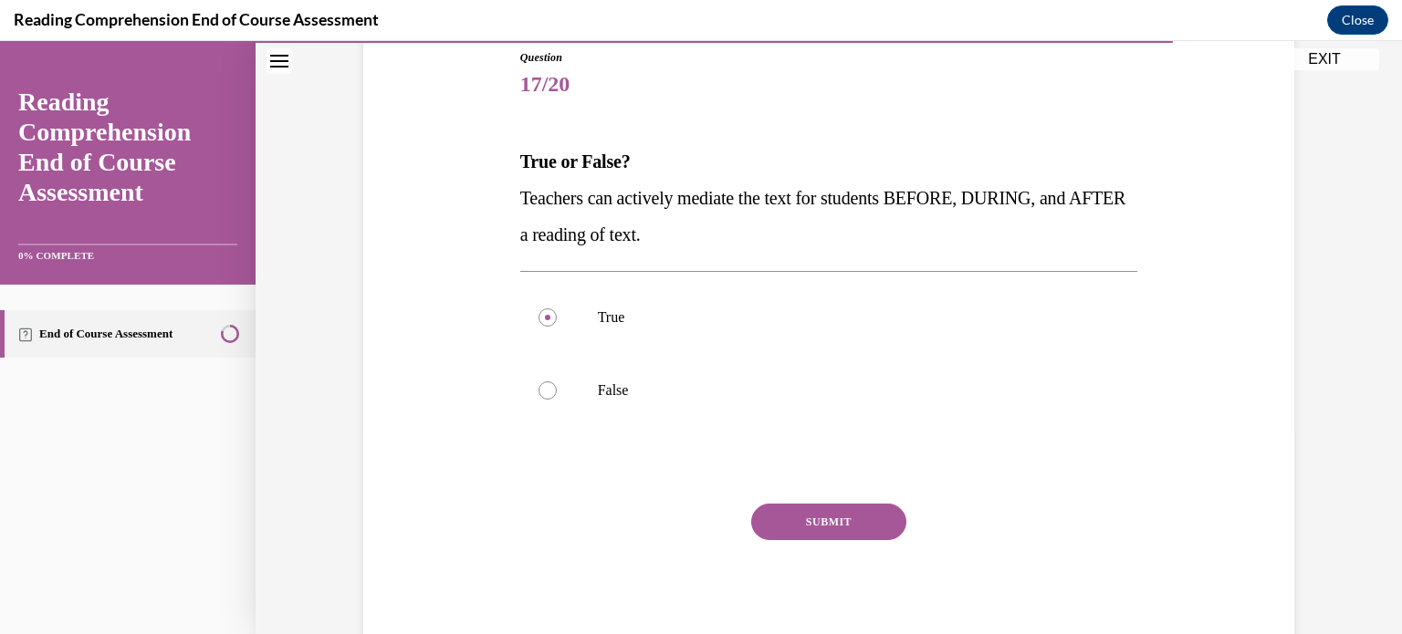
click at [831, 528] on button "SUBMIT" at bounding box center [828, 522] width 155 height 37
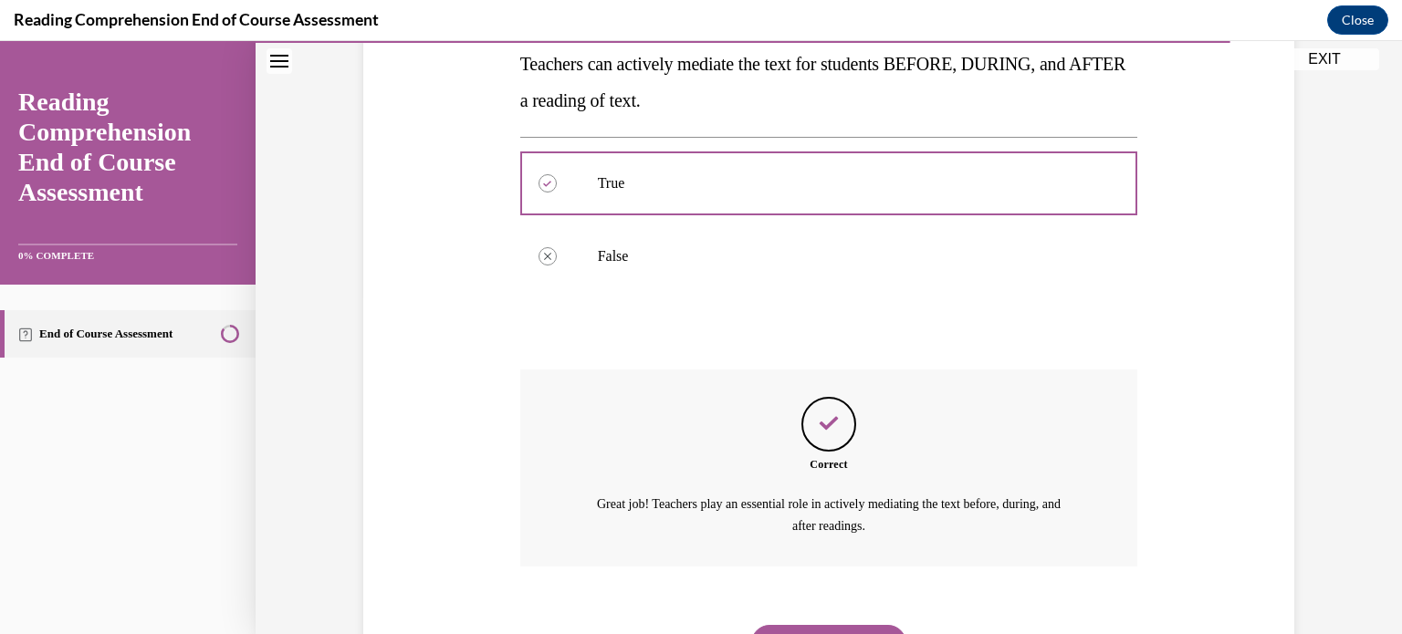
scroll to position [340, 0]
click at [832, 629] on button "NEXT" at bounding box center [828, 642] width 155 height 37
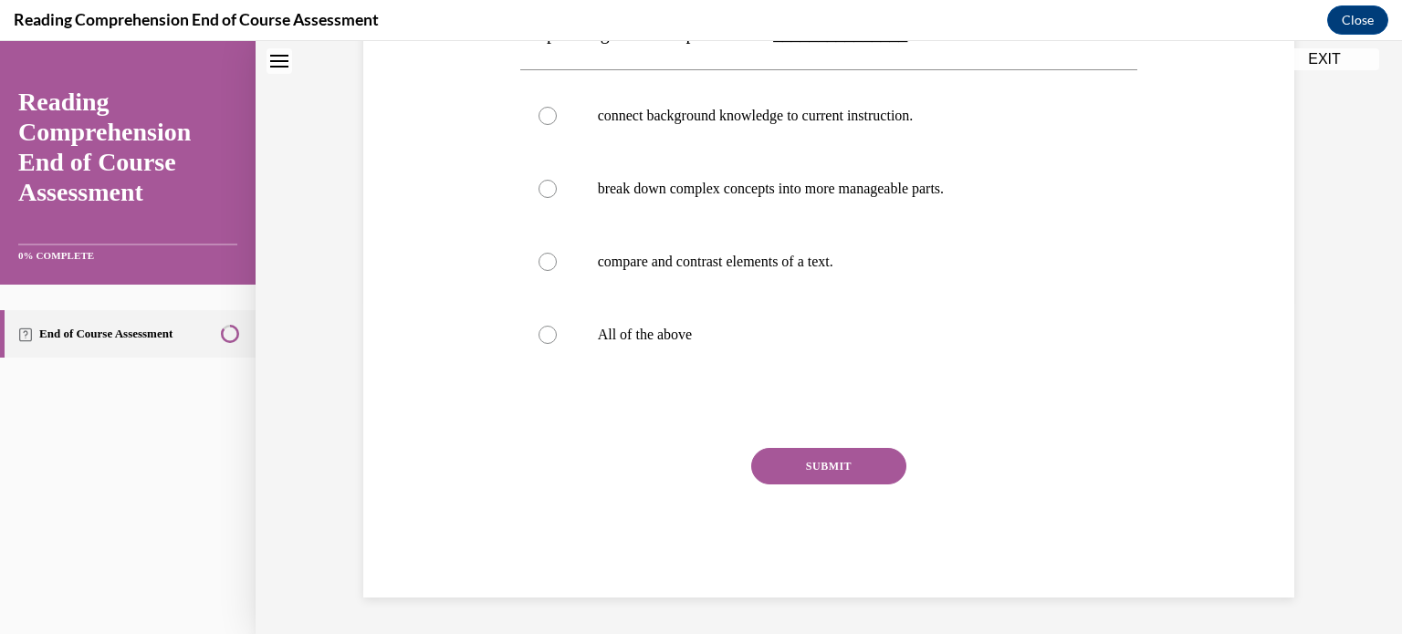
scroll to position [55, 0]
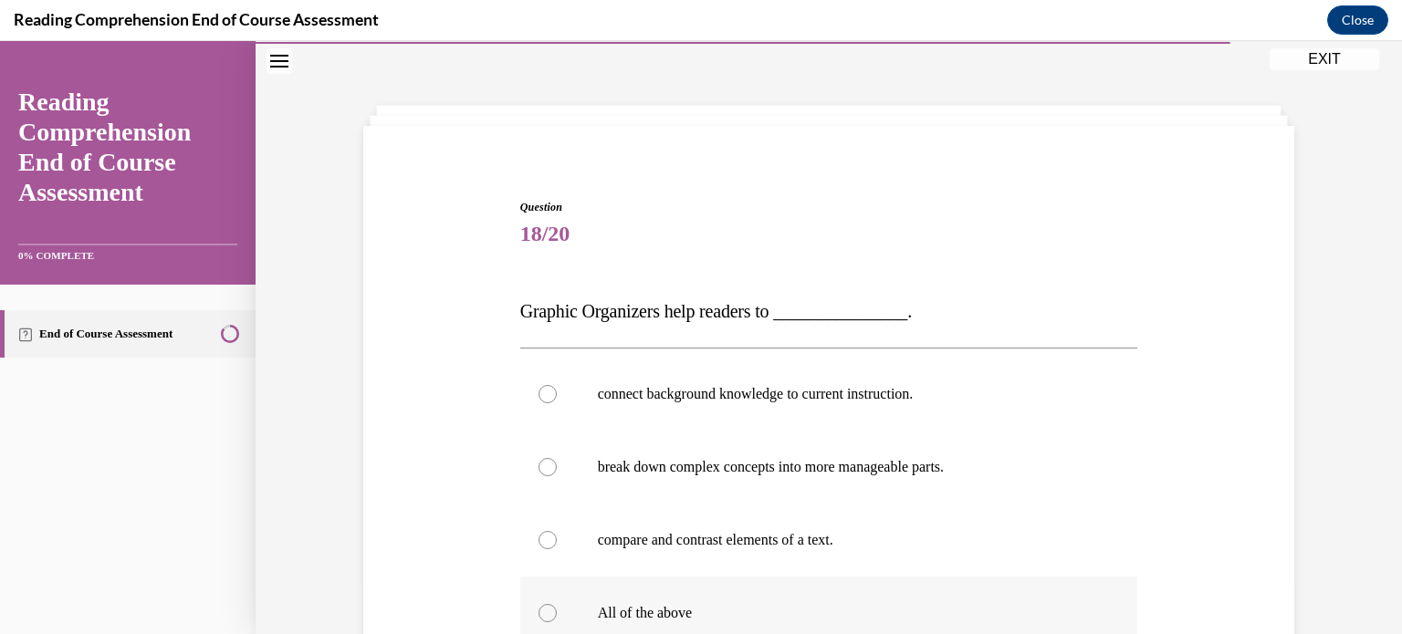
click at [819, 604] on p "All of the above" at bounding box center [845, 613] width 495 height 18
click at [557, 604] on input "All of the above" at bounding box center [547, 613] width 18 height 18
radio input "true"
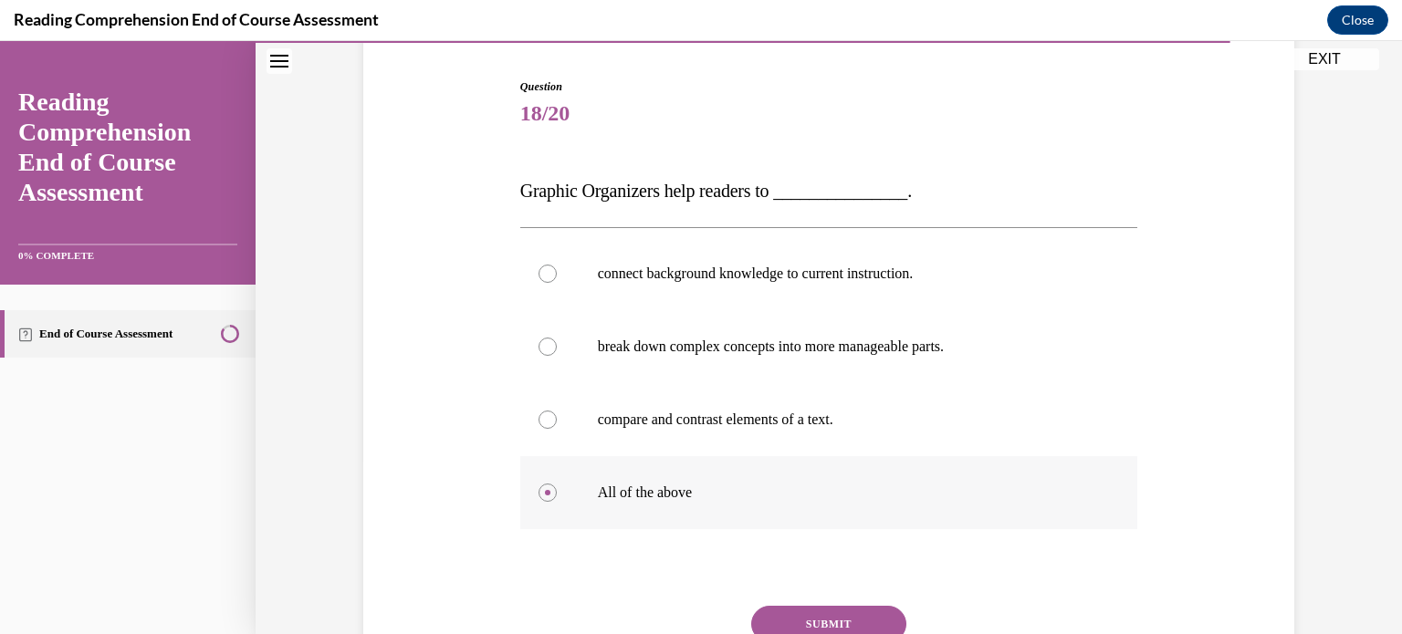
scroll to position [237, 0]
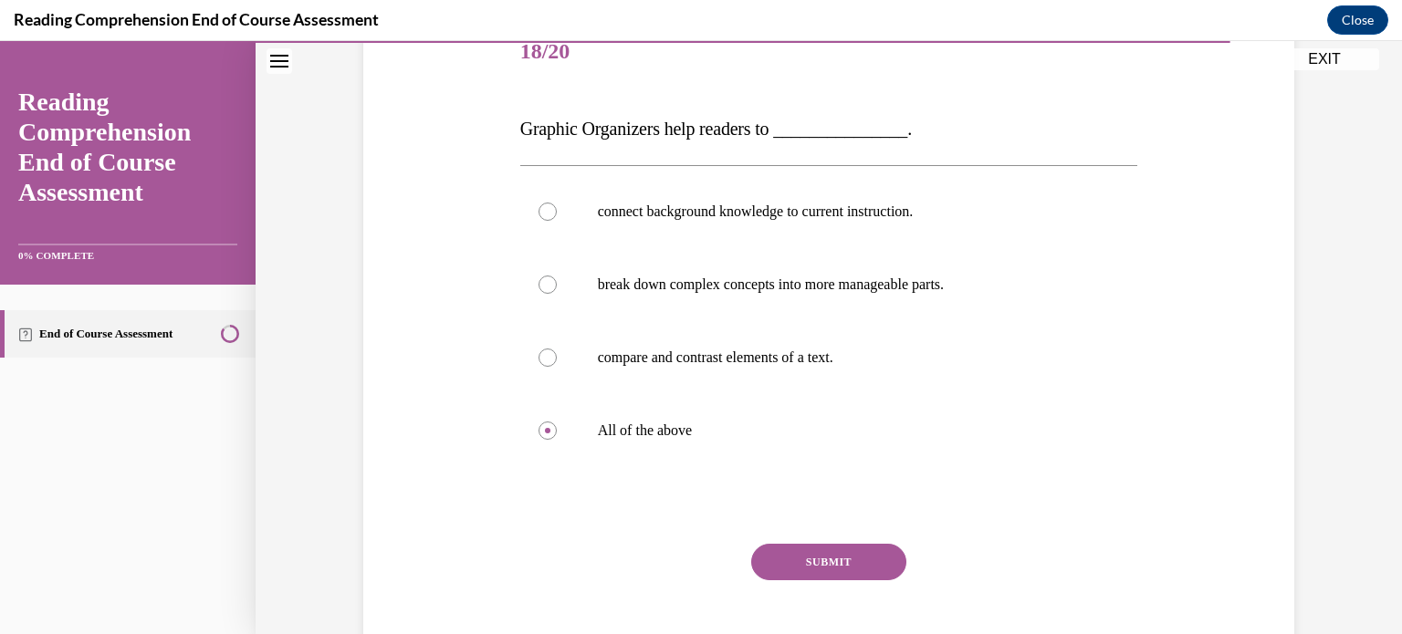
click at [835, 549] on button "SUBMIT" at bounding box center [828, 562] width 155 height 37
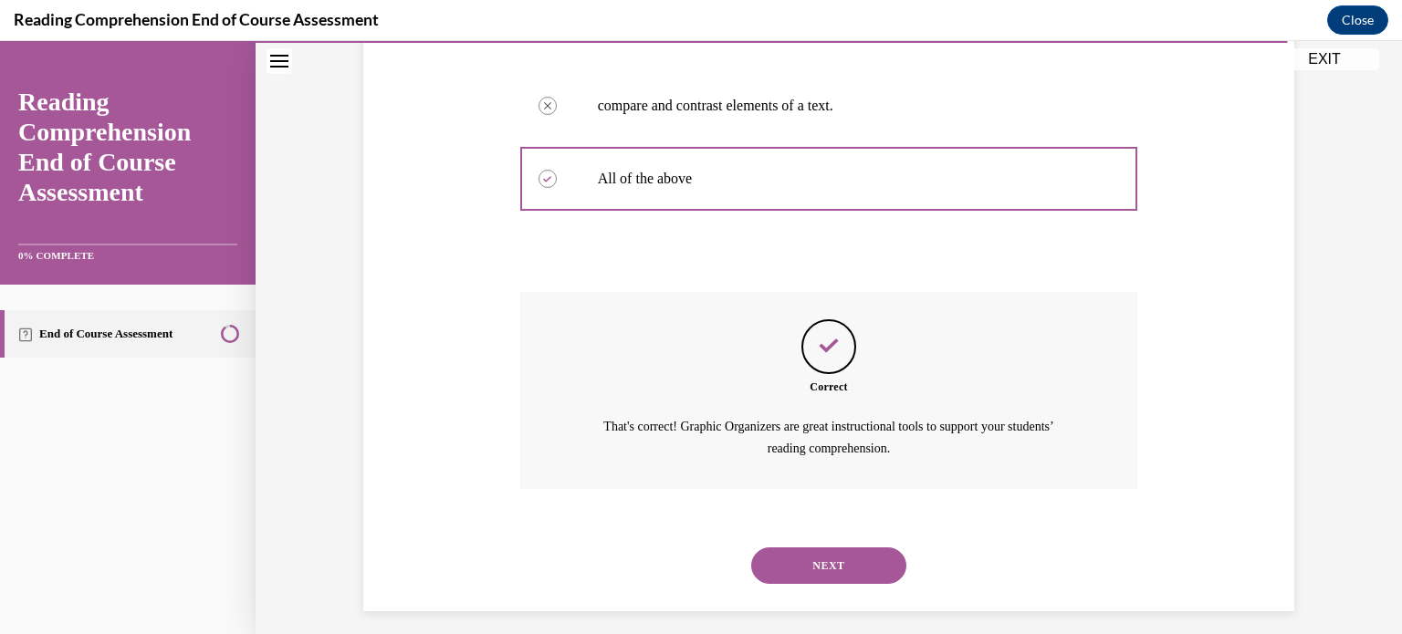
click at [836, 554] on button "NEXT" at bounding box center [828, 566] width 155 height 37
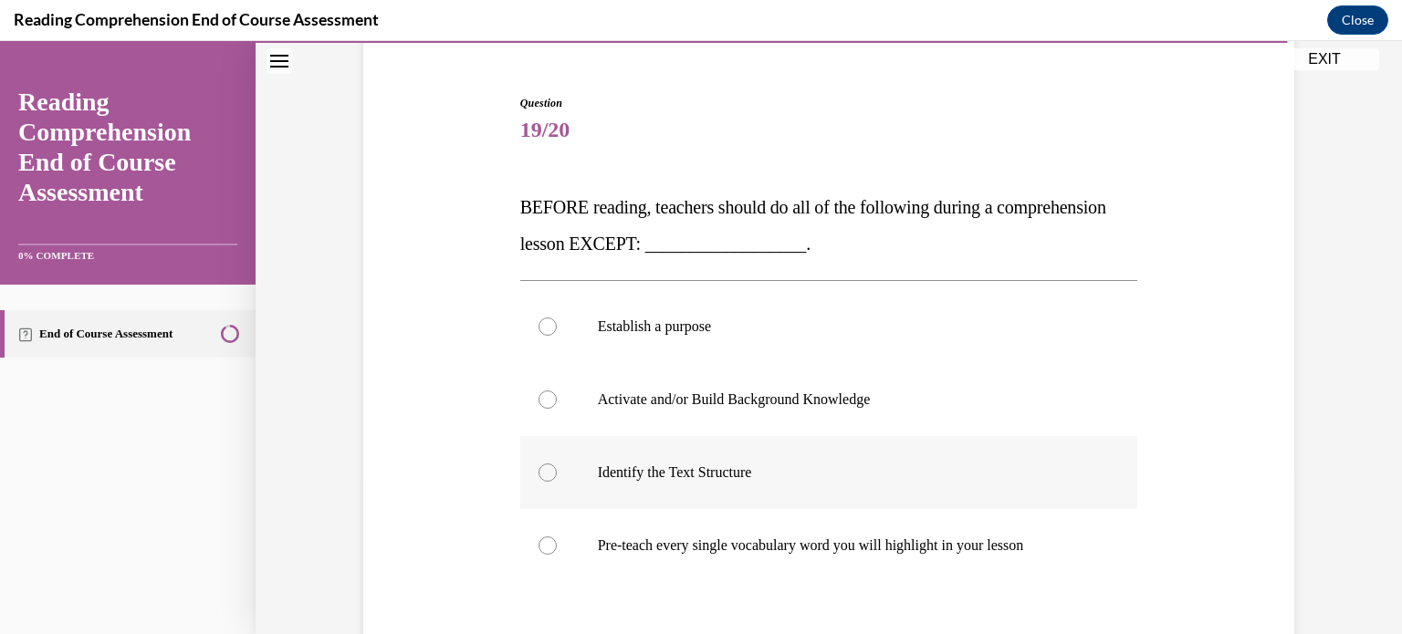
scroll to position [173, 0]
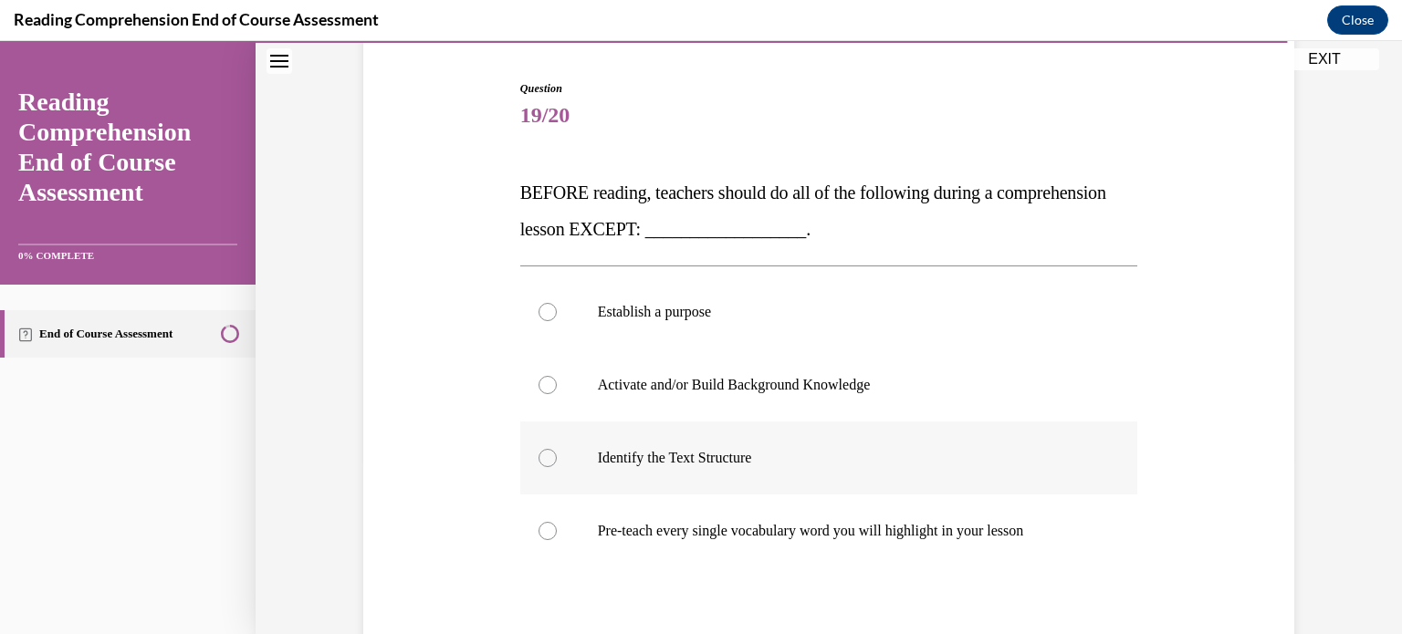
click at [830, 546] on label "Pre-teach every single vocabulary word you will highlight in your lesson" at bounding box center [829, 531] width 618 height 73
click at [557, 540] on input "Pre-teach every single vocabulary word you will highlight in your lesson" at bounding box center [547, 531] width 18 height 18
radio input "true"
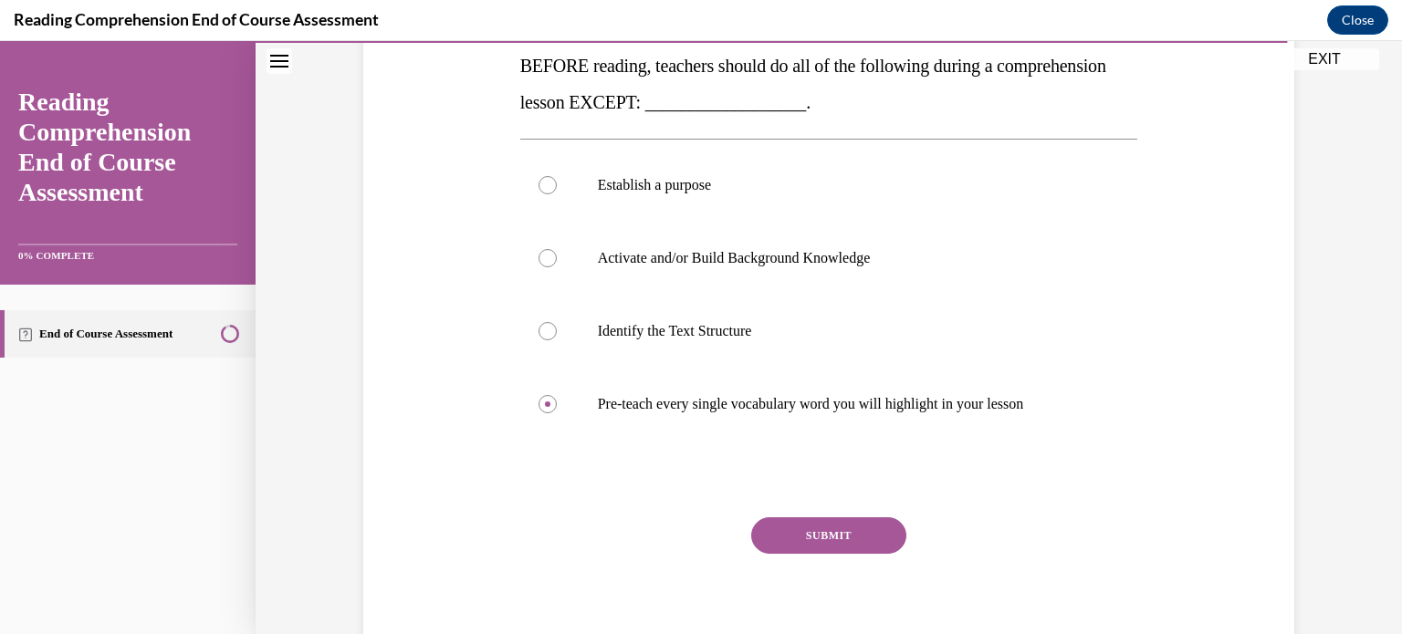
scroll to position [311, 0]
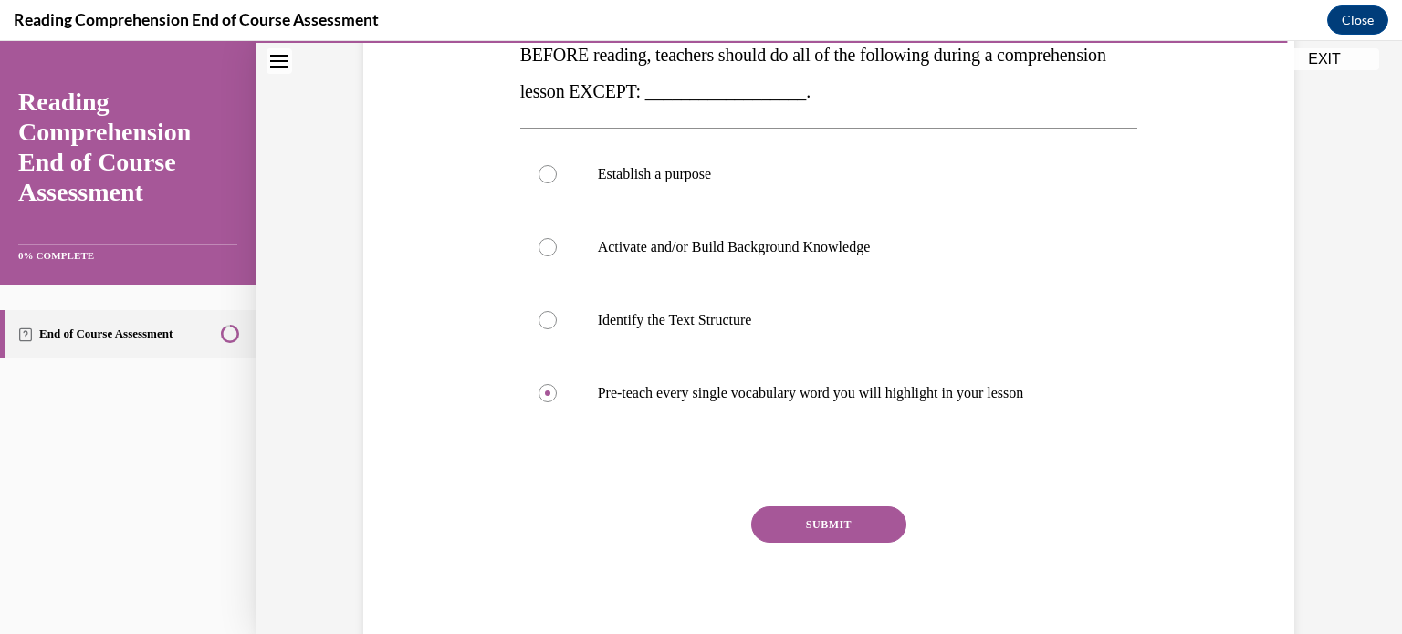
click at [846, 532] on button "SUBMIT" at bounding box center [828, 525] width 155 height 37
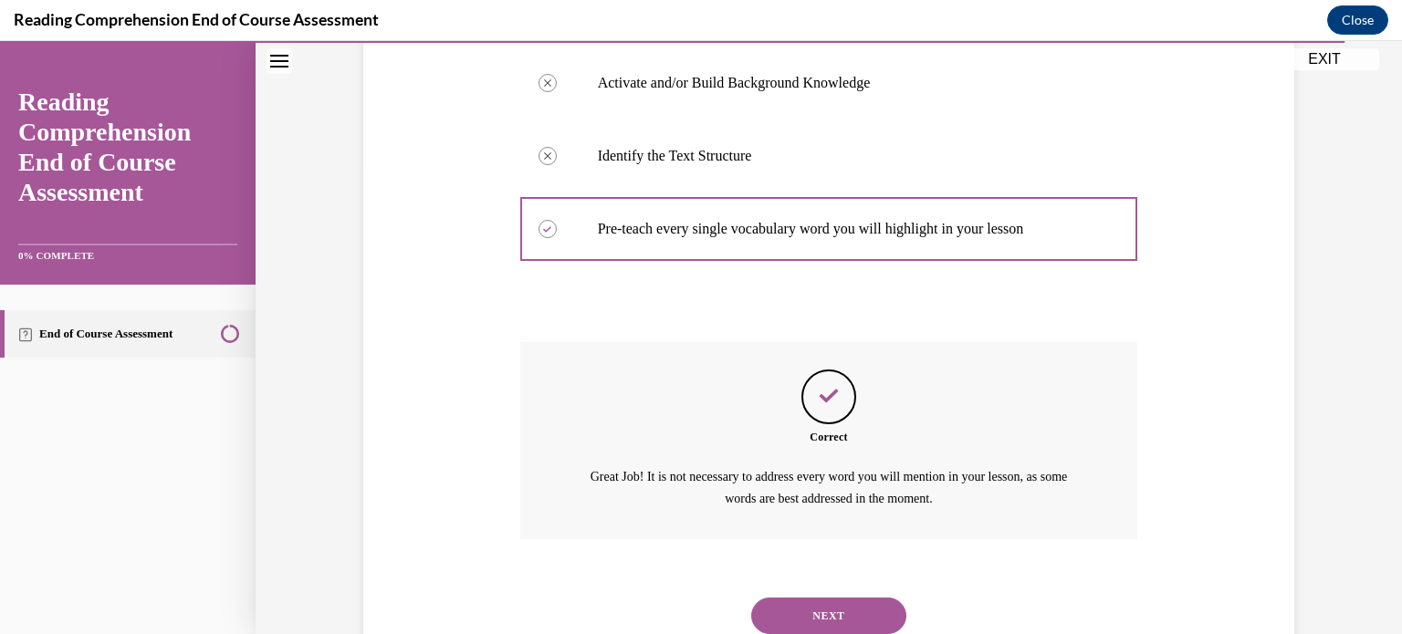
click at [863, 598] on button "NEXT" at bounding box center [828, 616] width 155 height 37
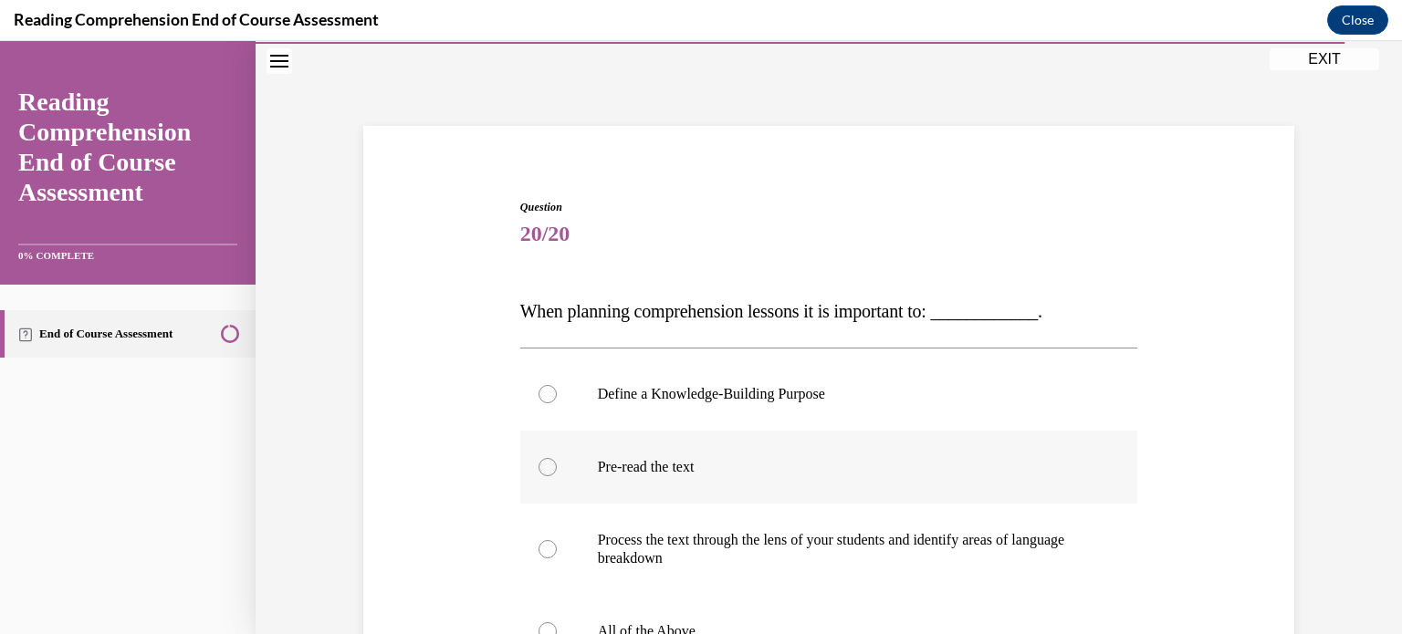
scroll to position [114, 0]
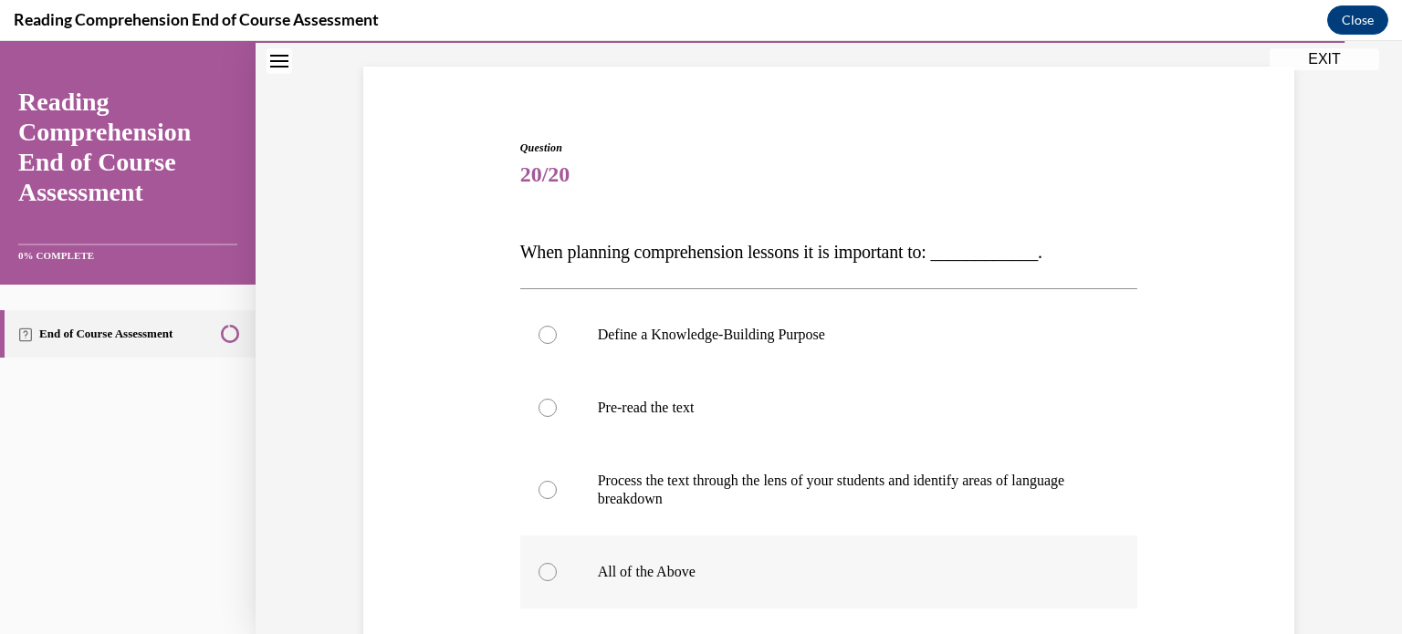
click at [863, 560] on label "All of the Above" at bounding box center [829, 572] width 618 height 73
click at [557, 563] on input "All of the Above" at bounding box center [547, 572] width 18 height 18
radio input "true"
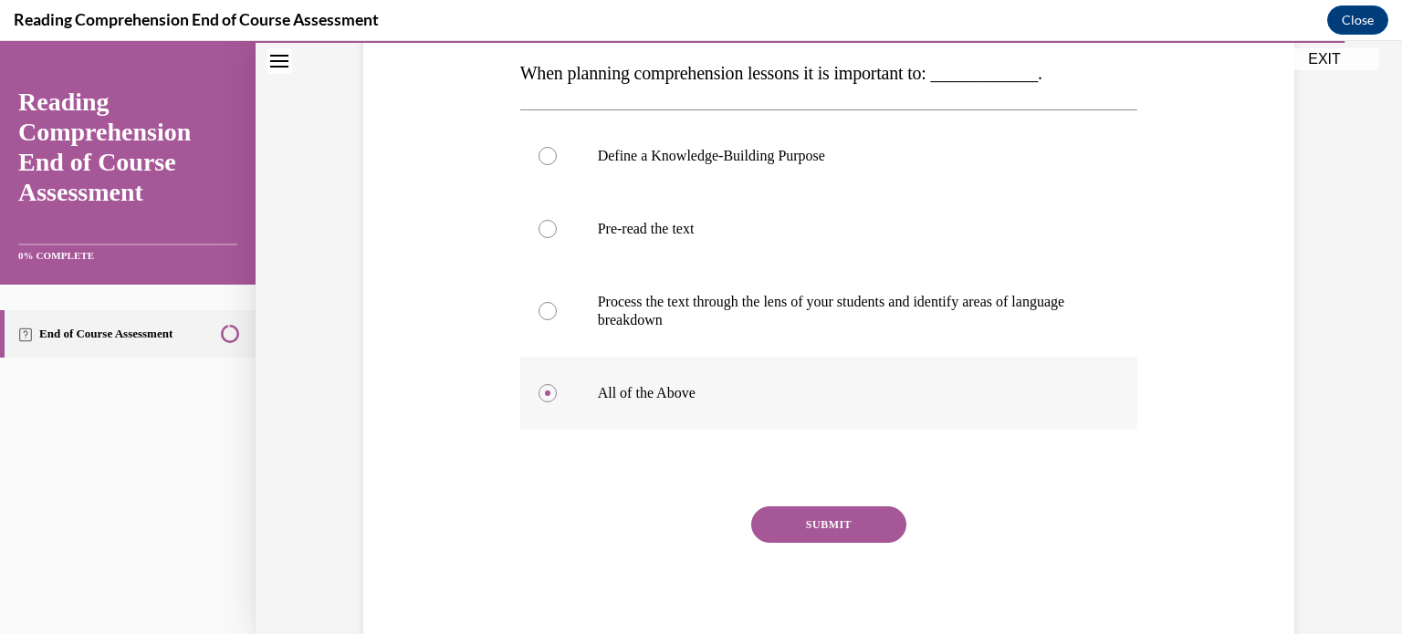
scroll to position [296, 0]
click at [847, 528] on button "SUBMIT" at bounding box center [828, 522] width 155 height 37
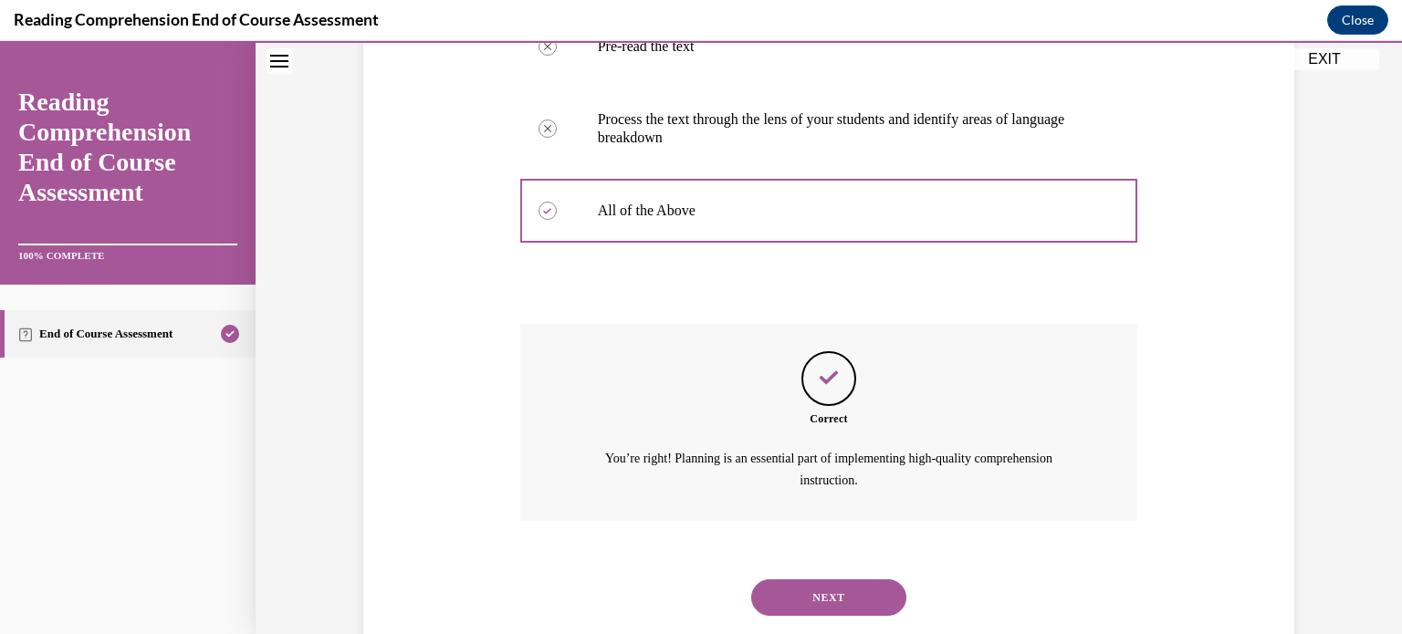
scroll to position [478, 0]
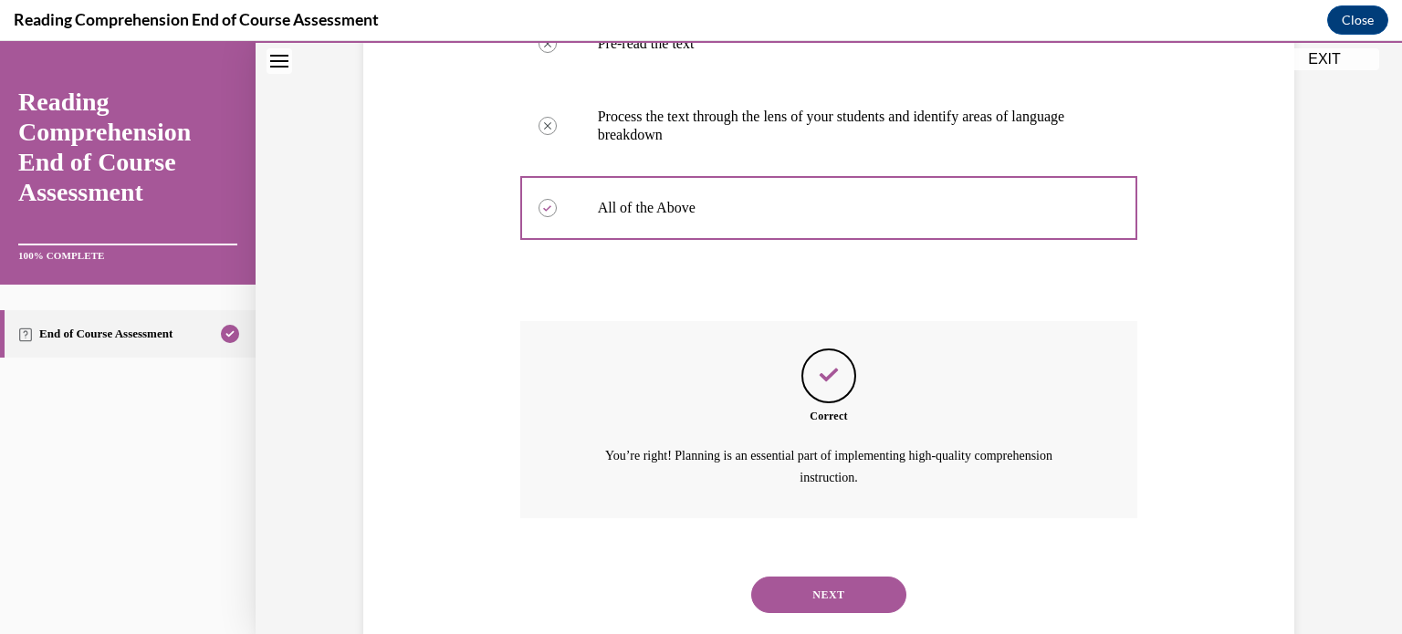
click at [854, 600] on button "NEXT" at bounding box center [828, 595] width 155 height 37
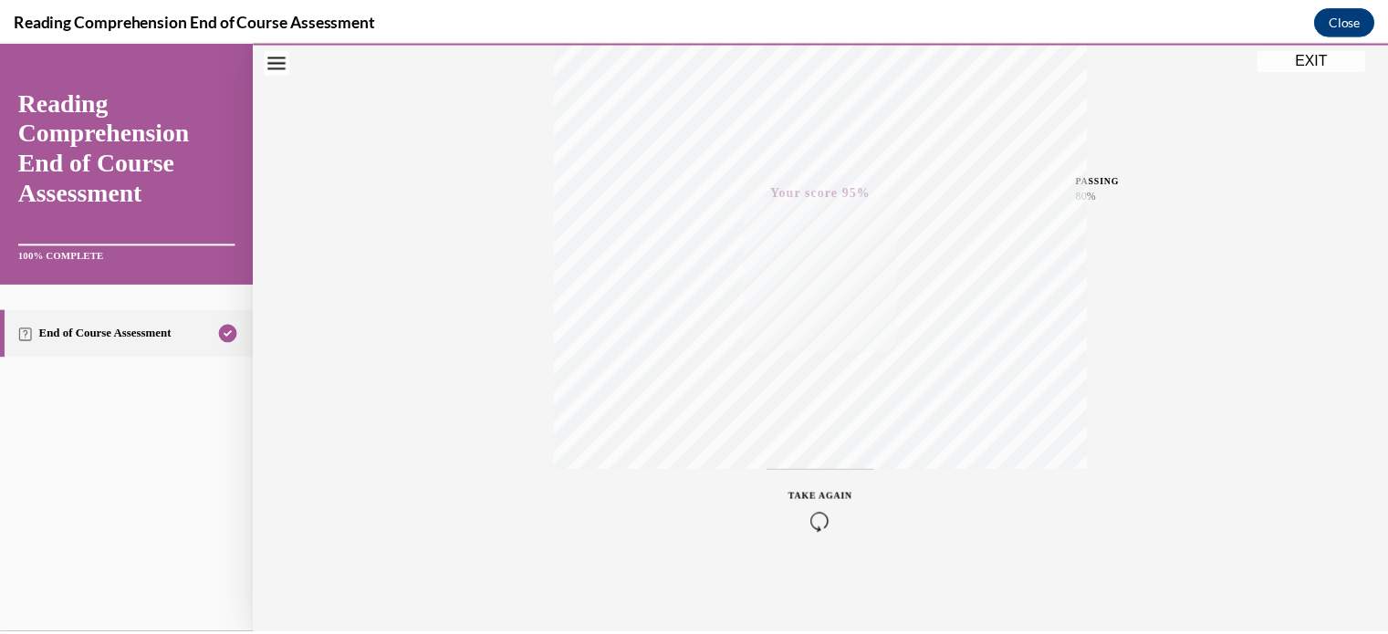
scroll to position [340, 0]
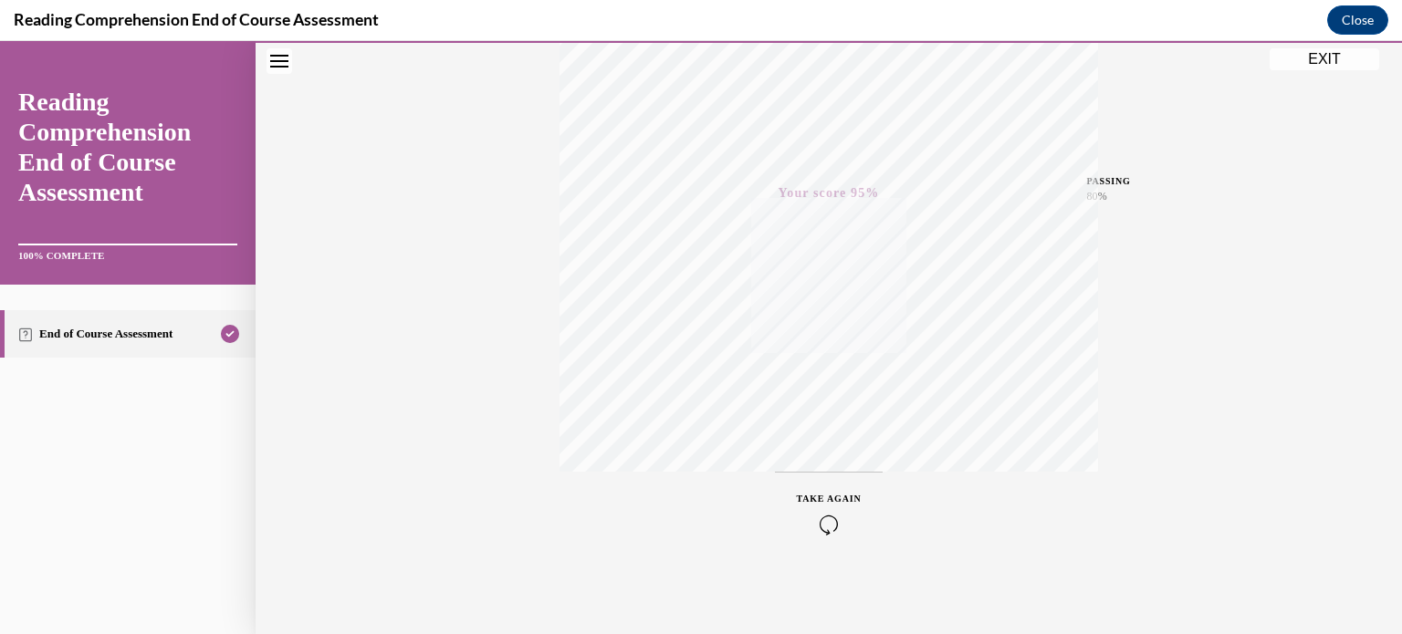
click at [1311, 68] on button "EXIT" at bounding box center [1325, 59] width 110 height 22
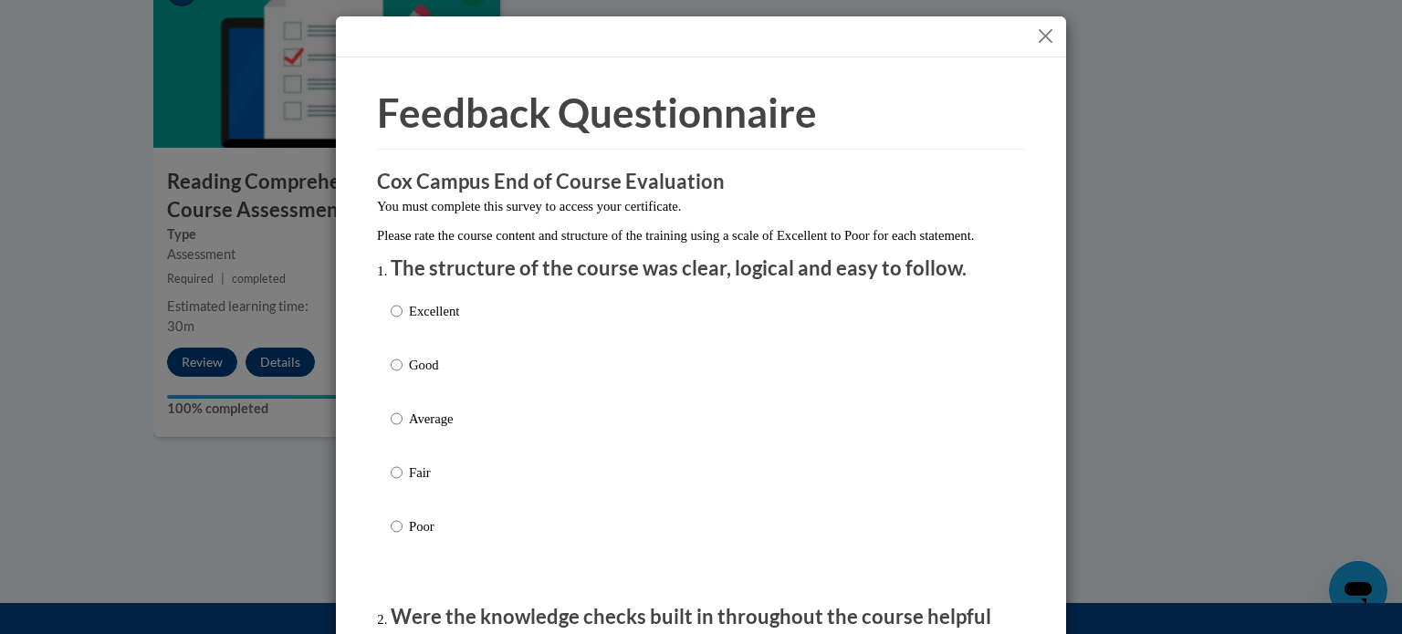
click at [1034, 39] on button "Close" at bounding box center [1045, 36] width 23 height 23
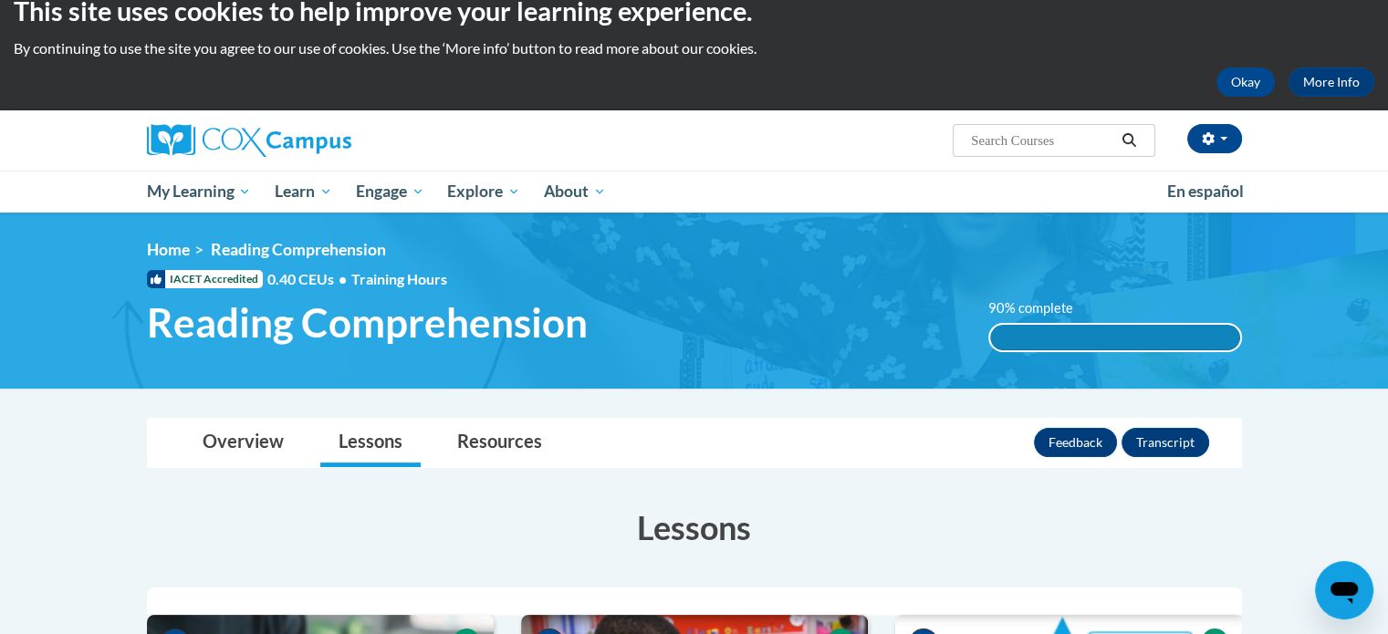
scroll to position [0, 0]
